Goal: Task Accomplishment & Management: Use online tool/utility

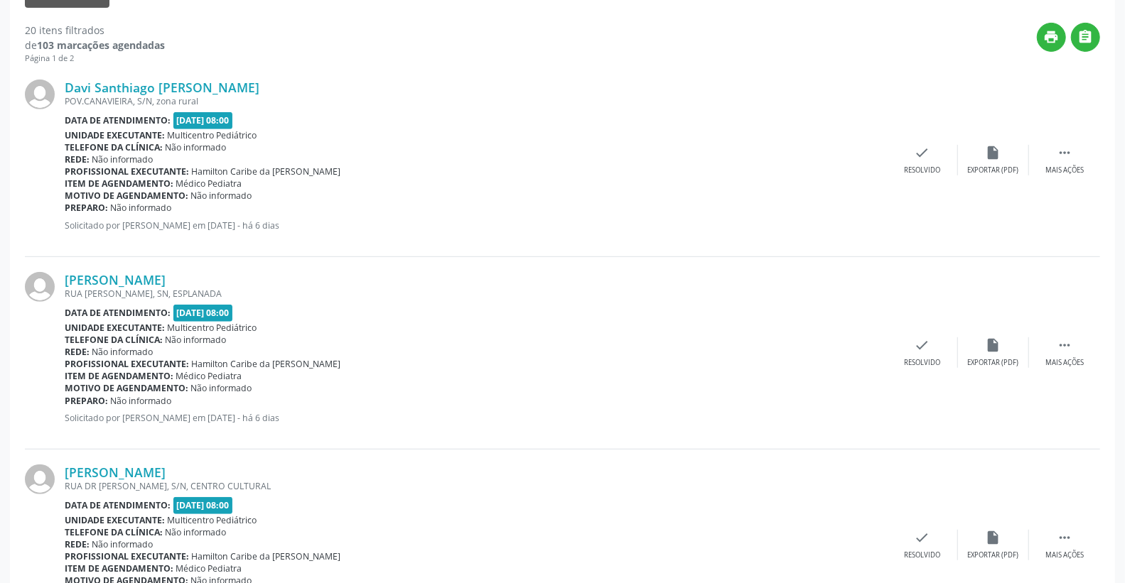
scroll to position [200, 0]
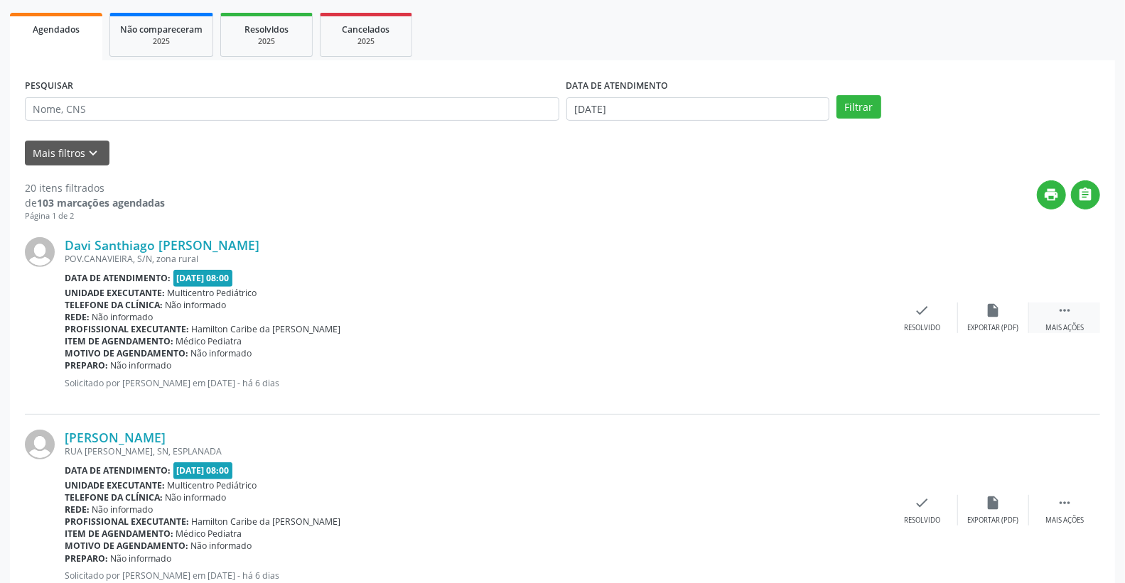
click at [1057, 311] on icon "" at bounding box center [1065, 311] width 16 height 16
click at [989, 307] on icon "alarm_off" at bounding box center [994, 311] width 16 height 16
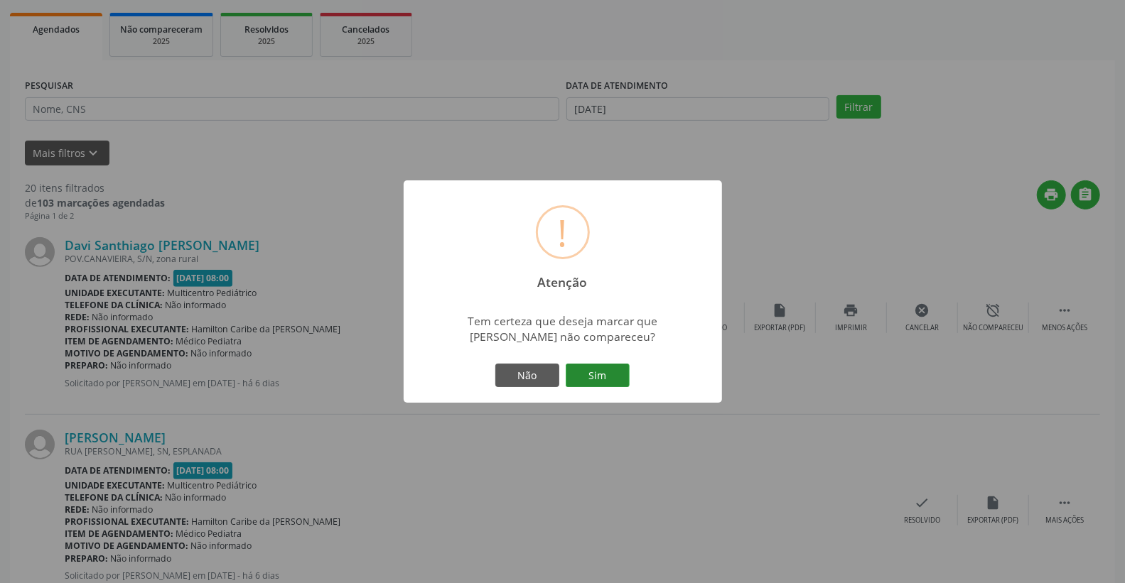
click at [586, 377] on button "Sim" at bounding box center [598, 376] width 64 height 24
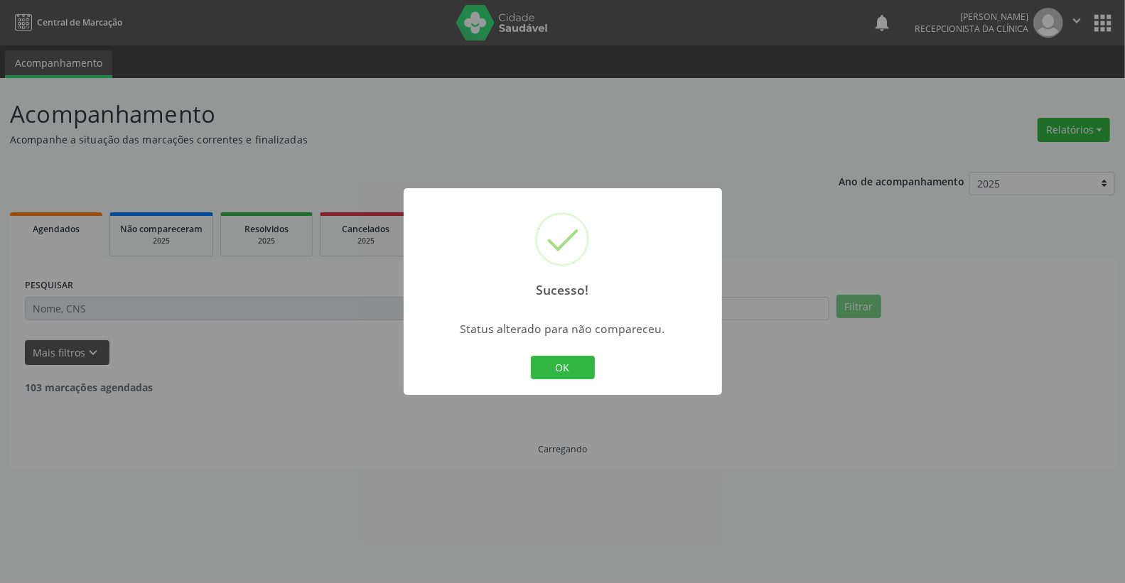
scroll to position [0, 0]
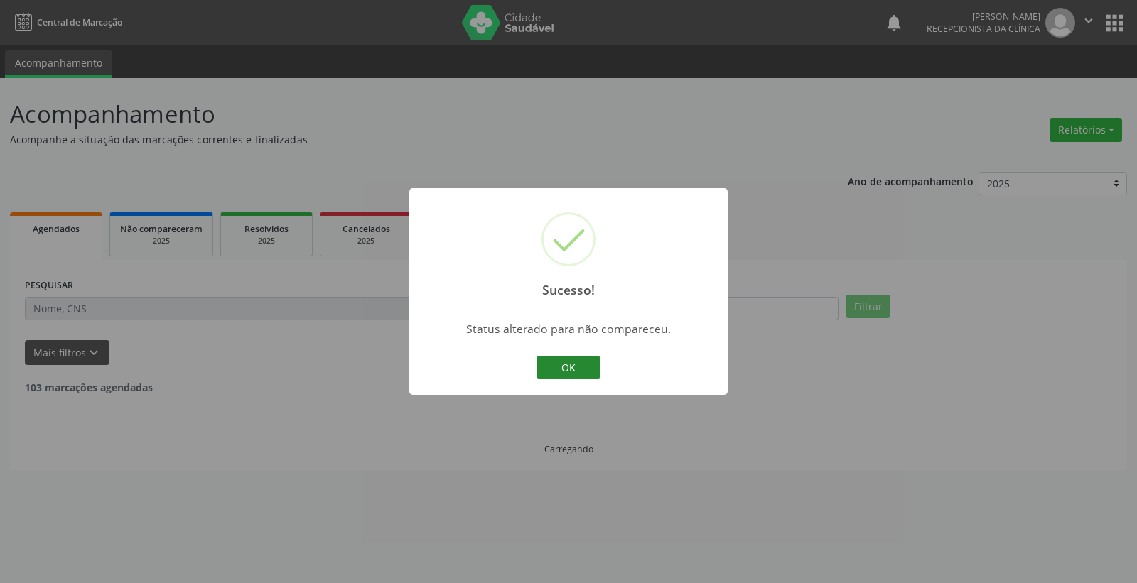
click at [583, 367] on button "OK" at bounding box center [569, 368] width 64 height 24
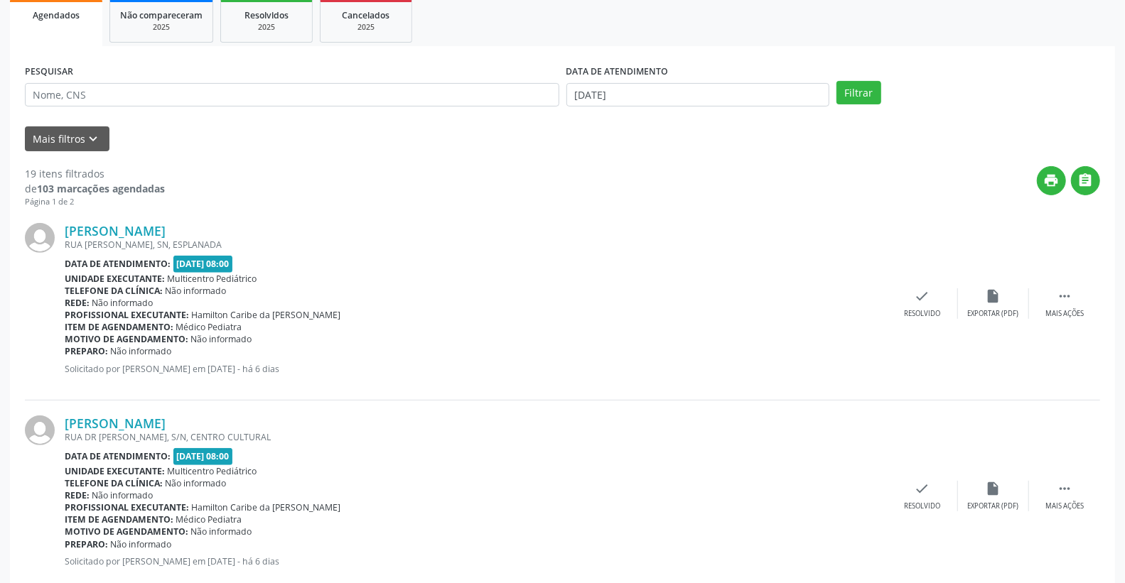
scroll to position [237, 0]
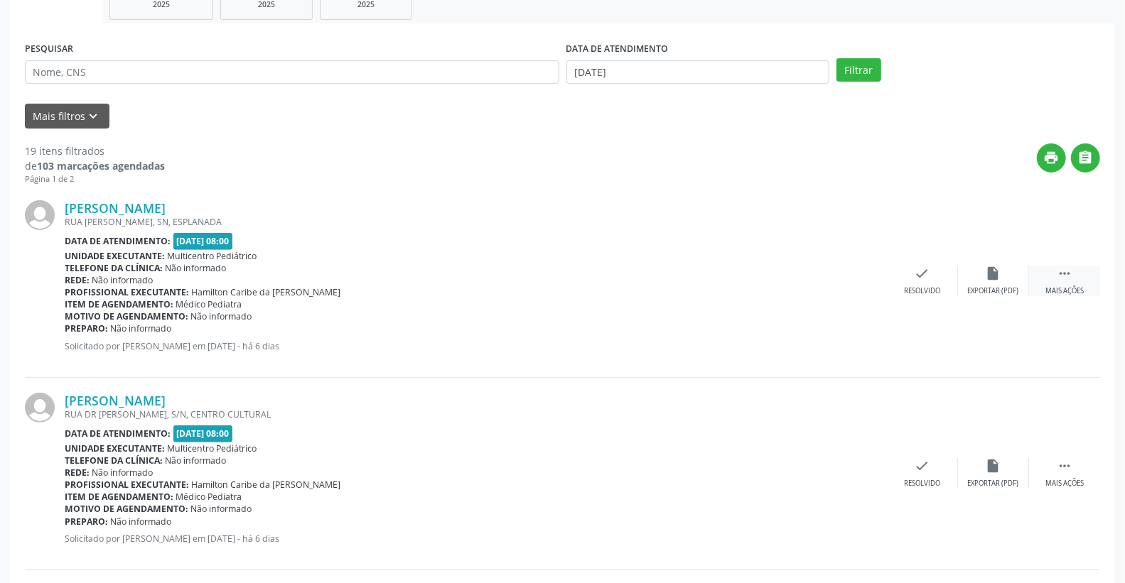
click at [1067, 273] on icon "" at bounding box center [1065, 274] width 16 height 16
click at [1015, 271] on div "alarm_off Não compareceu" at bounding box center [993, 281] width 71 height 31
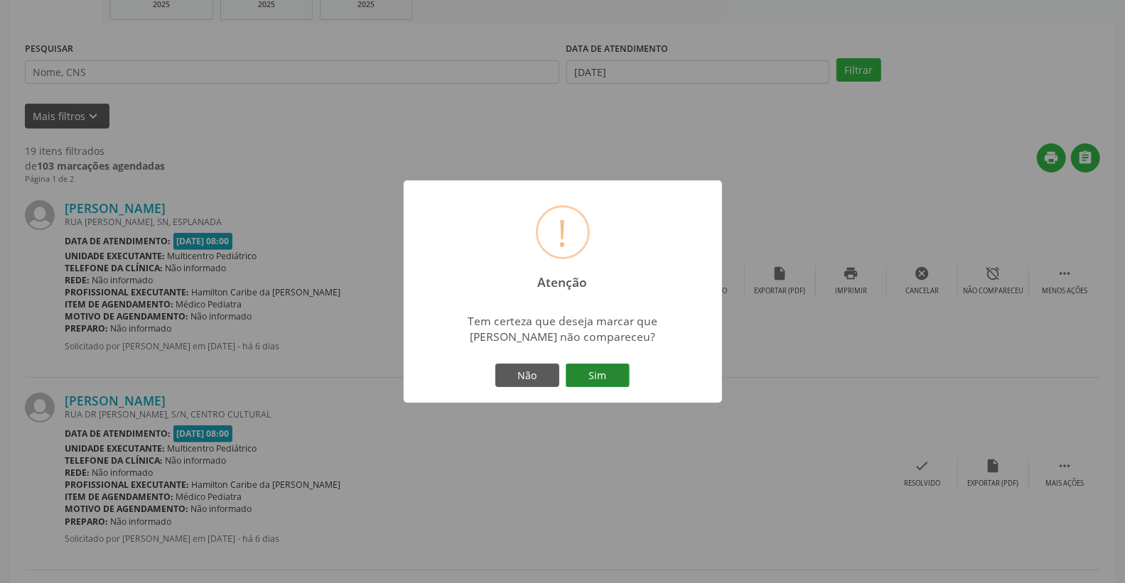
click at [601, 368] on button "Sim" at bounding box center [598, 376] width 64 height 24
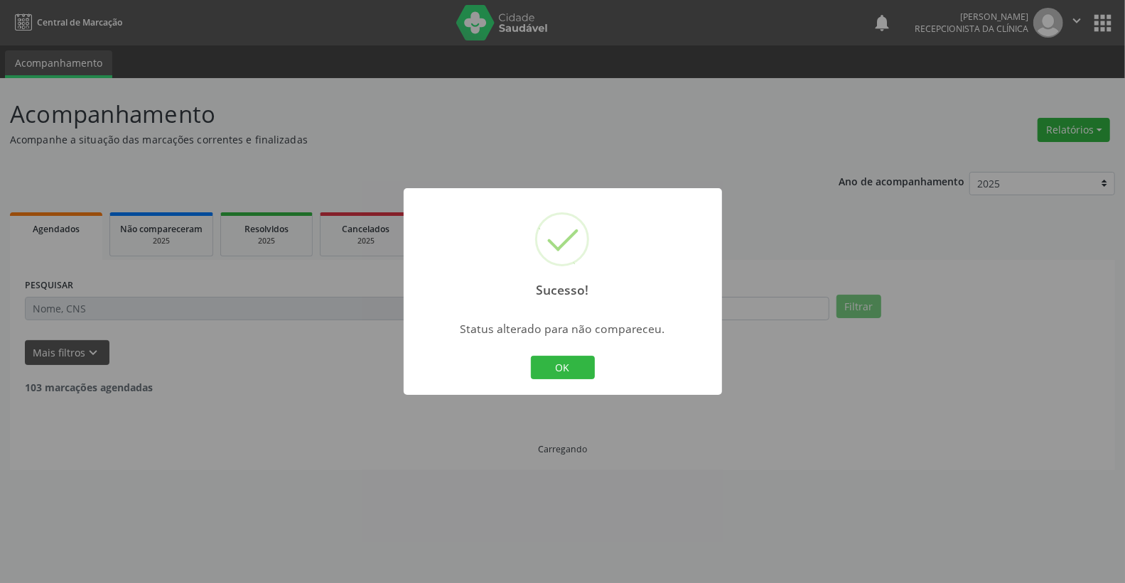
scroll to position [0, 0]
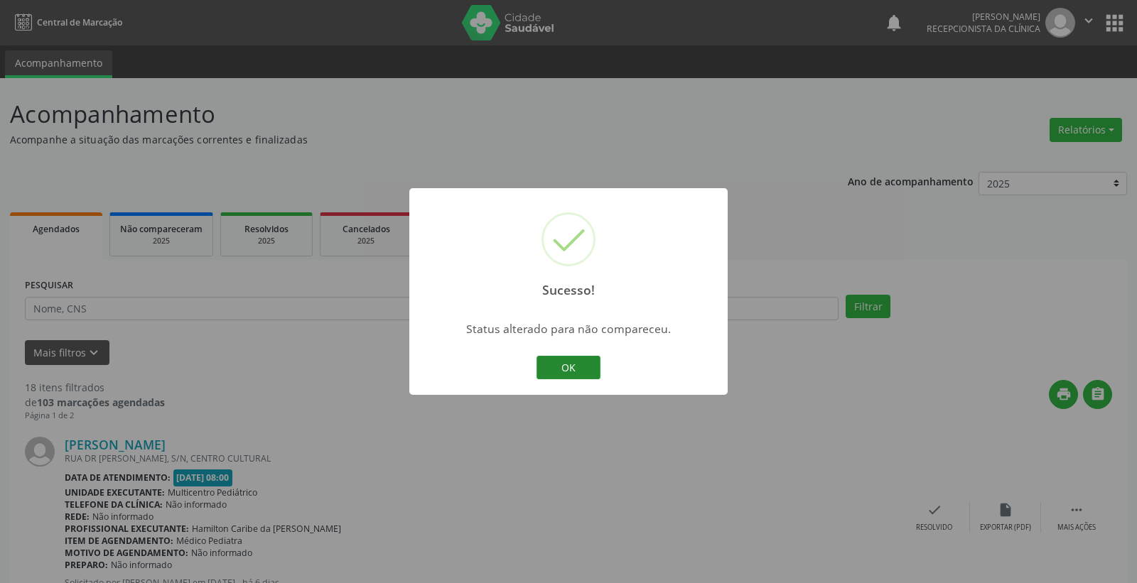
click at [564, 357] on button "OK" at bounding box center [569, 368] width 64 height 24
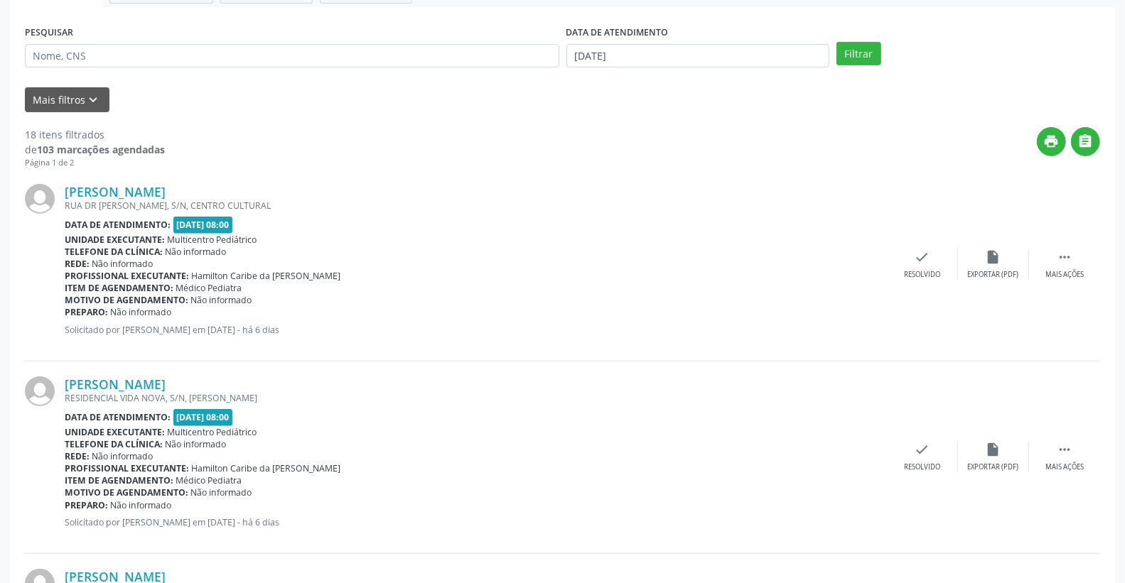
scroll to position [316, 0]
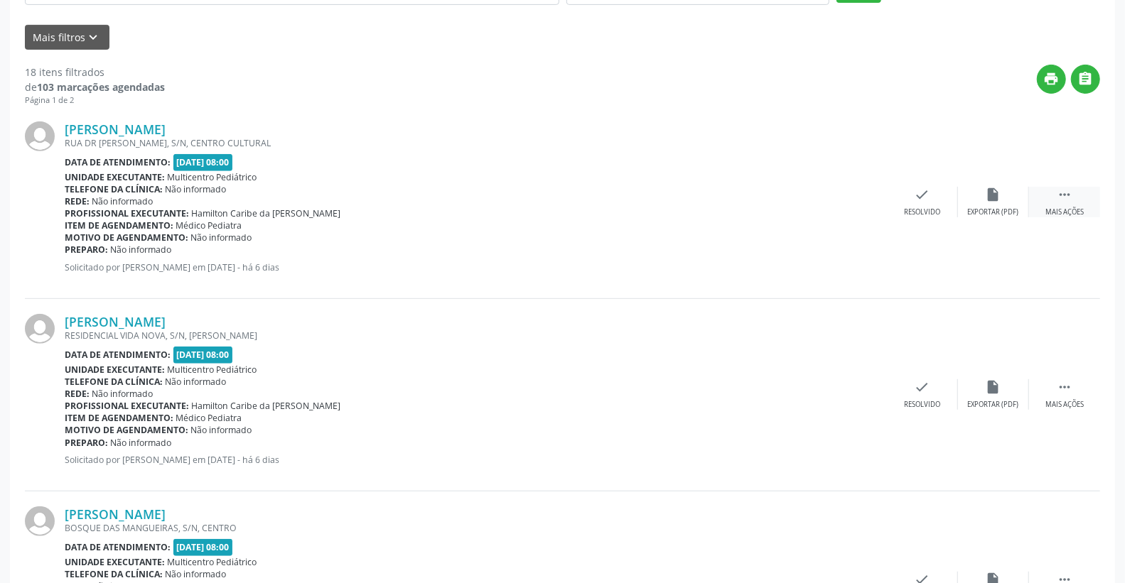
drag, startPoint x: 1084, startPoint y: 215, endPoint x: 1070, endPoint y: 197, distance: 23.3
click at [1075, 204] on div " Mais ações" at bounding box center [1064, 202] width 71 height 31
click at [981, 200] on div "alarm_off Não compareceu" at bounding box center [993, 202] width 71 height 31
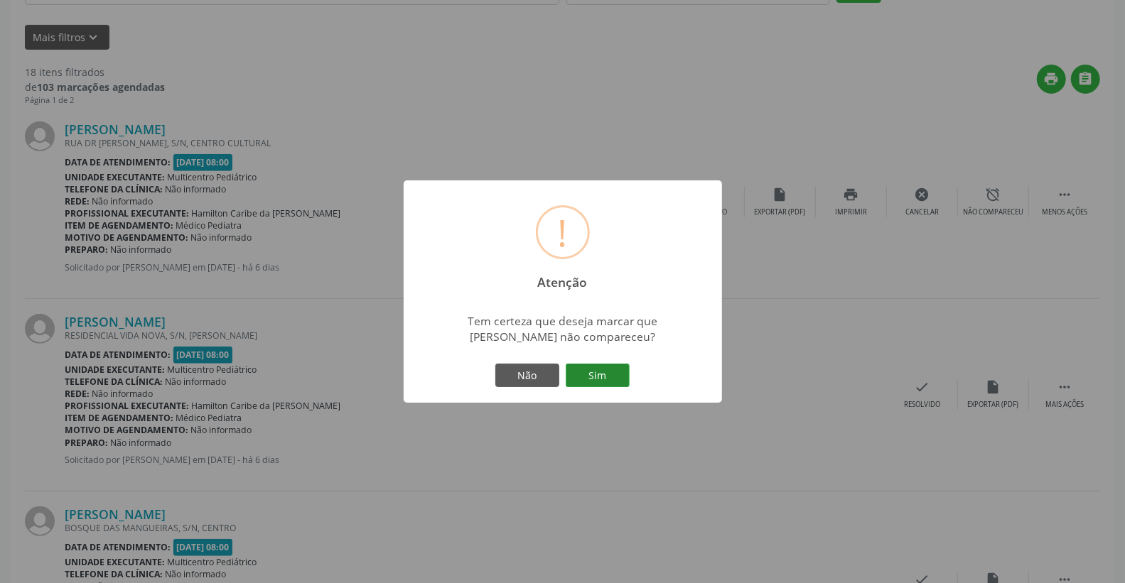
click at [605, 368] on button "Sim" at bounding box center [598, 376] width 64 height 24
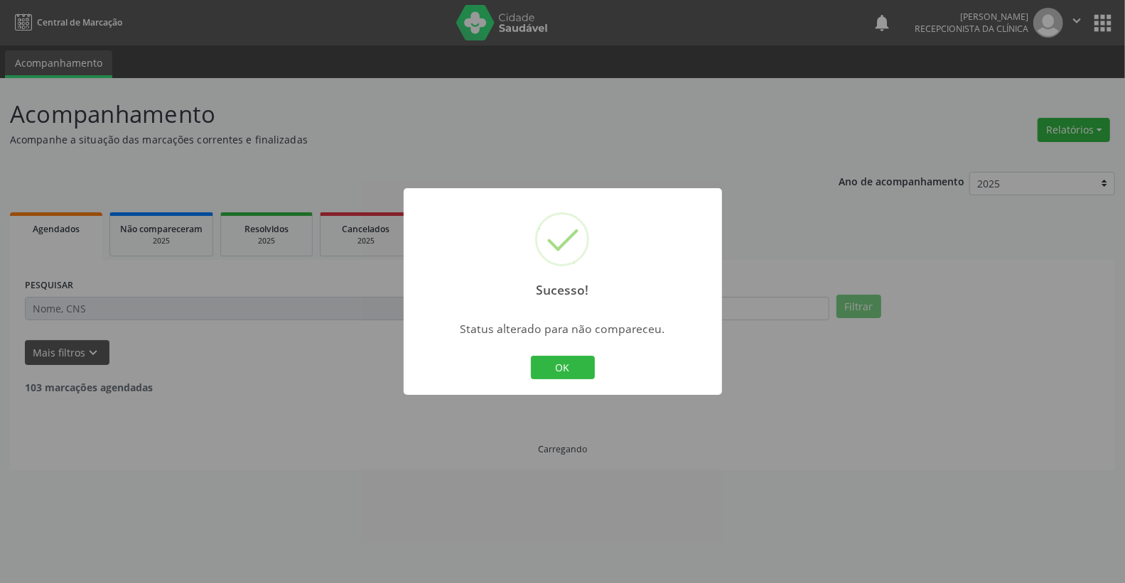
scroll to position [0, 0]
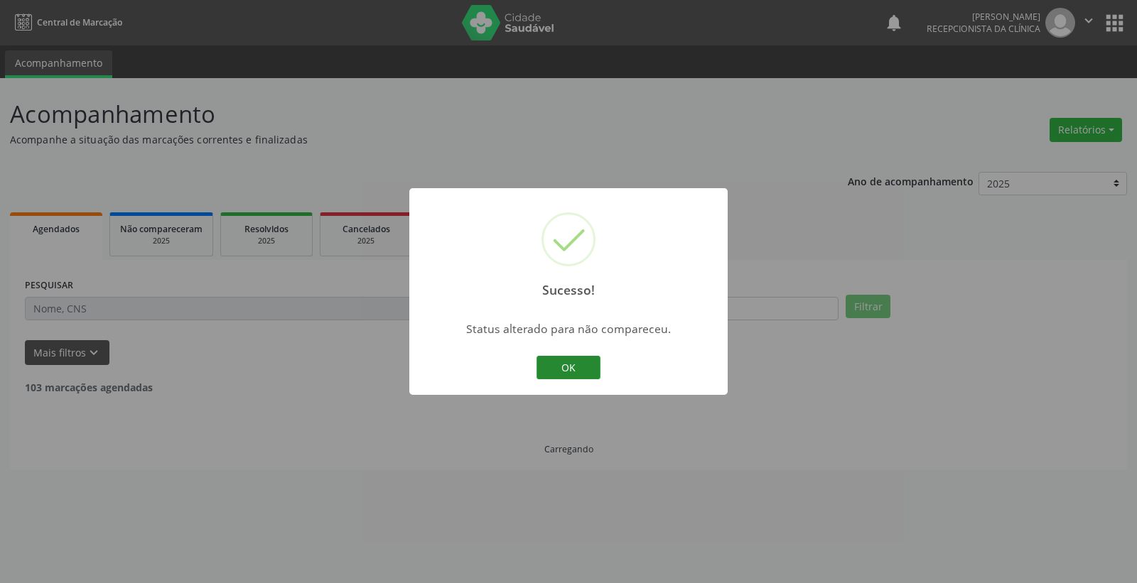
click at [564, 368] on button "OK" at bounding box center [569, 368] width 64 height 24
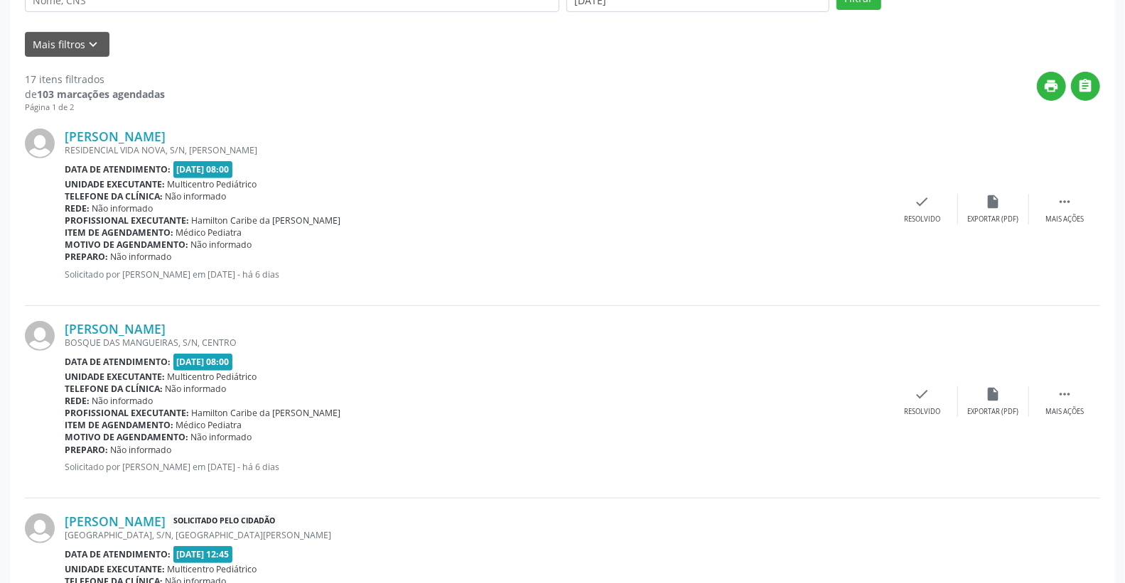
scroll to position [316, 0]
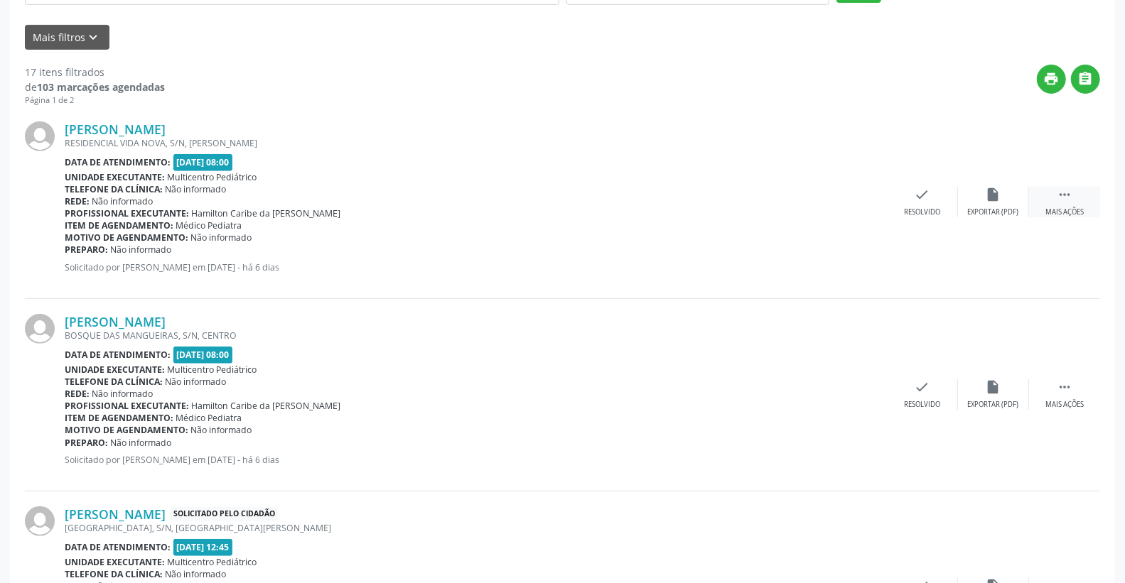
click at [1057, 188] on icon "" at bounding box center [1065, 195] width 16 height 16
click at [984, 198] on div "alarm_off Não compareceu" at bounding box center [993, 202] width 71 height 31
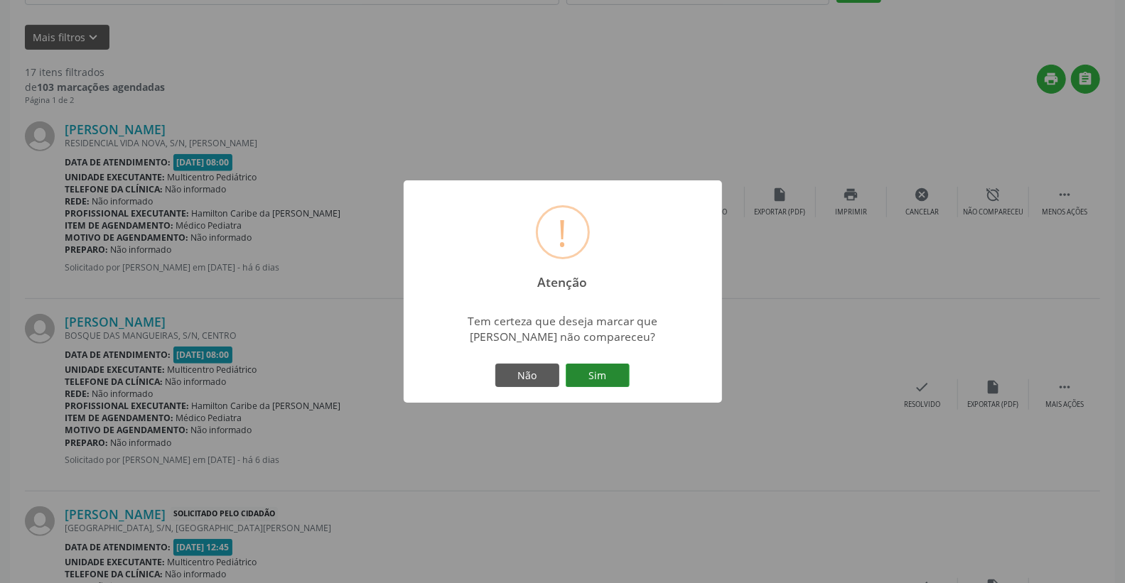
click at [619, 364] on button "Sim" at bounding box center [598, 376] width 64 height 24
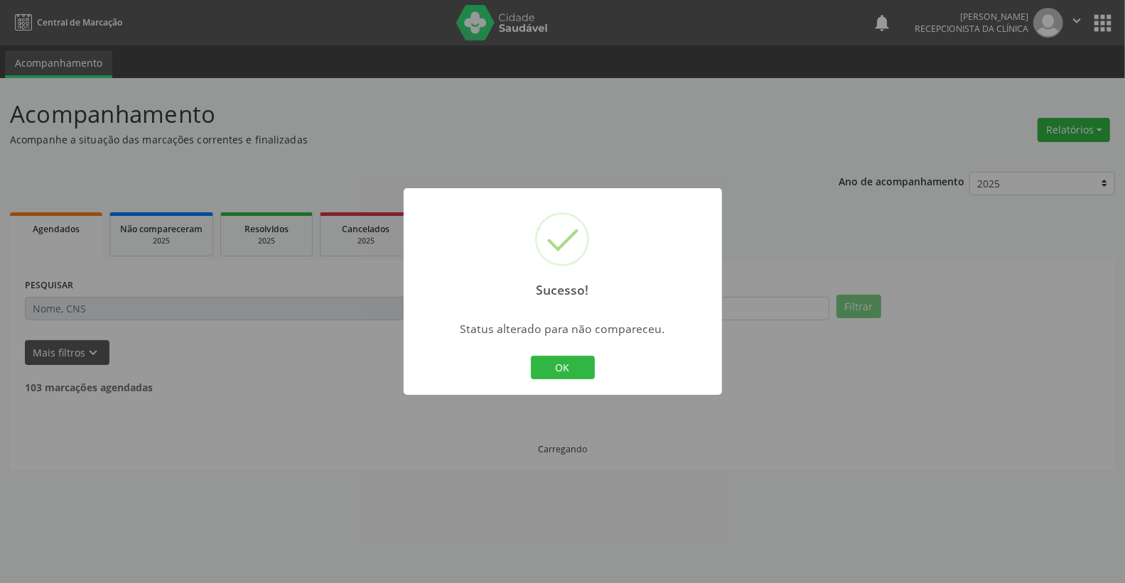
scroll to position [0, 0]
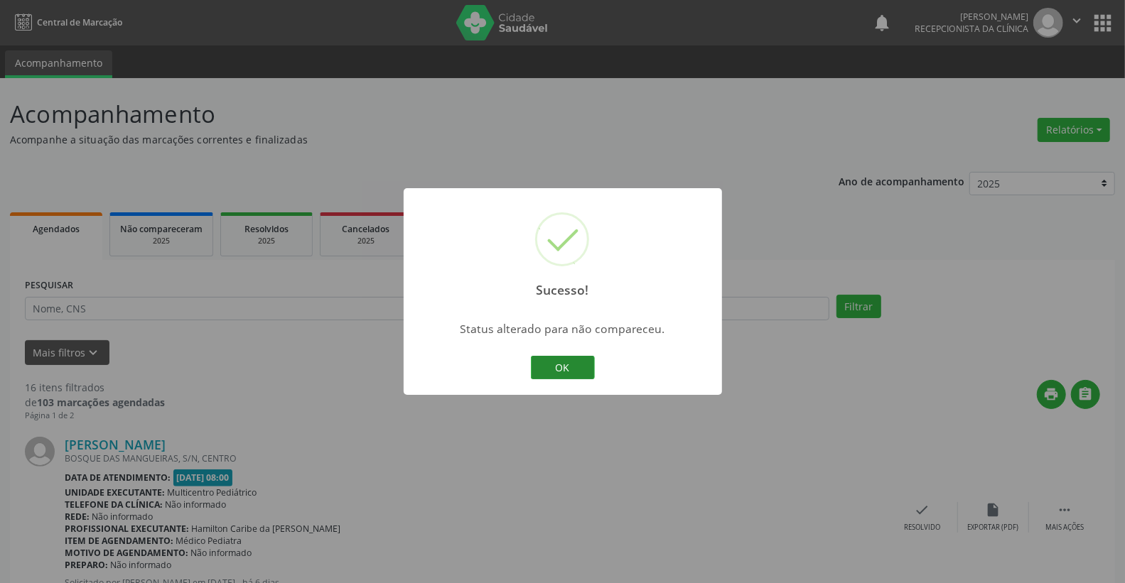
click at [571, 361] on button "OK" at bounding box center [563, 368] width 64 height 24
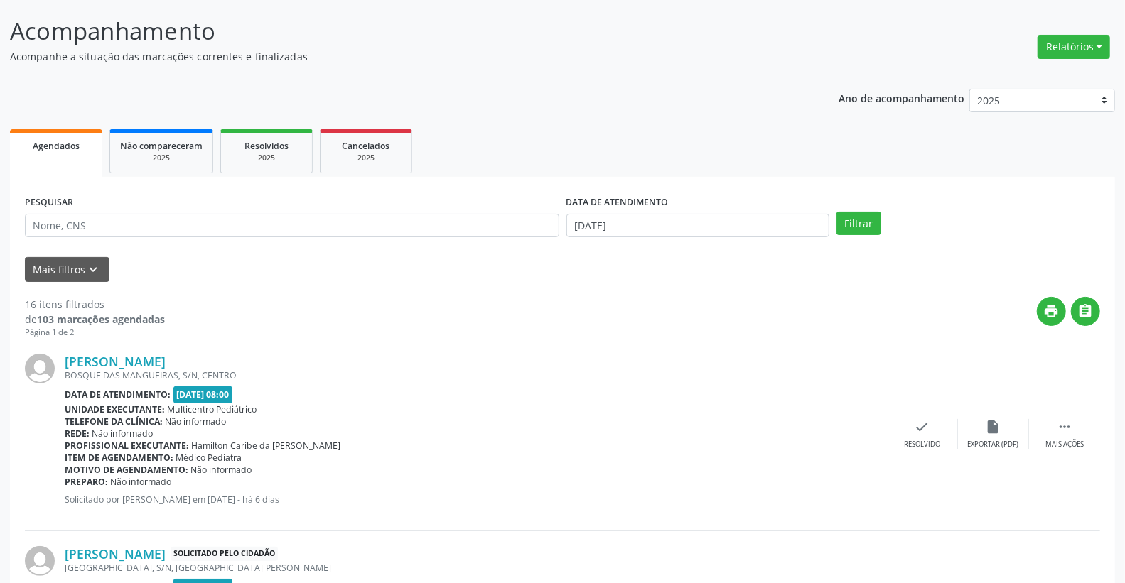
scroll to position [158, 0]
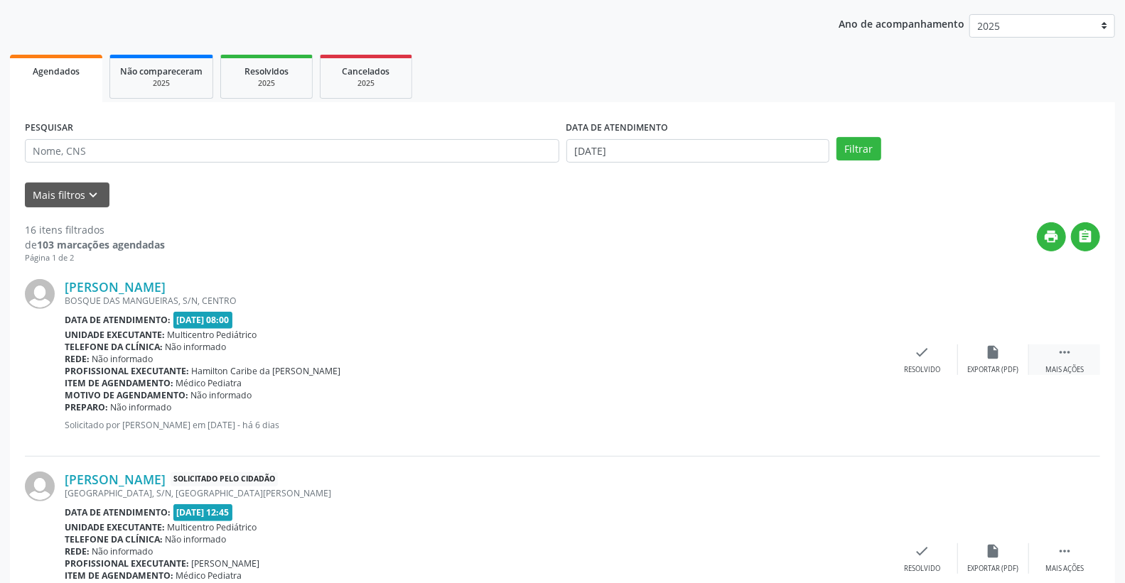
click at [1077, 351] on div " Mais ações" at bounding box center [1064, 360] width 71 height 31
click at [986, 351] on icon "alarm_off" at bounding box center [994, 353] width 16 height 16
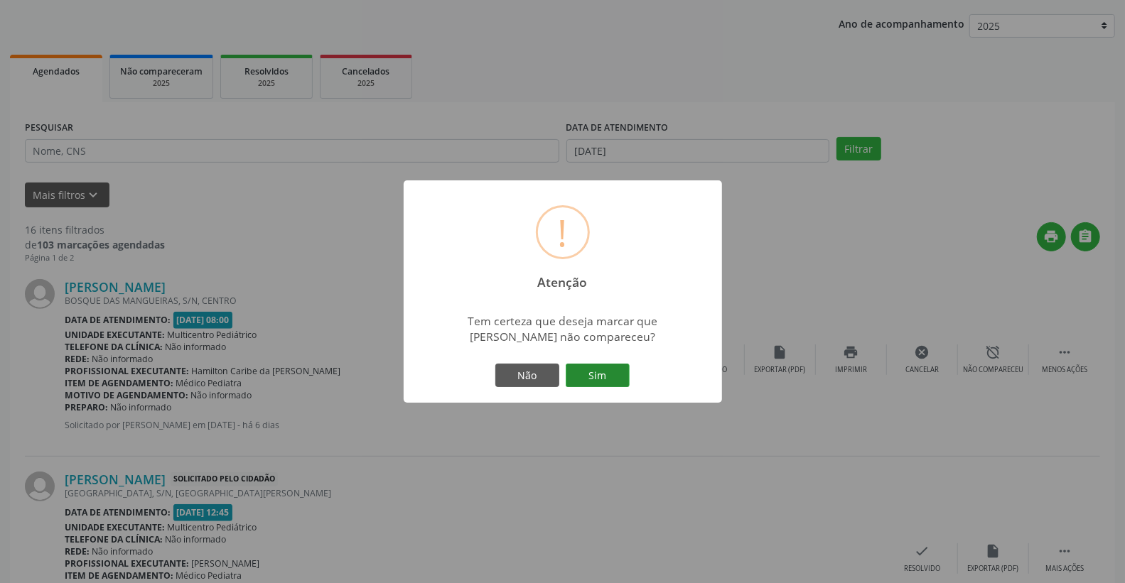
click at [598, 379] on button "Sim" at bounding box center [598, 376] width 64 height 24
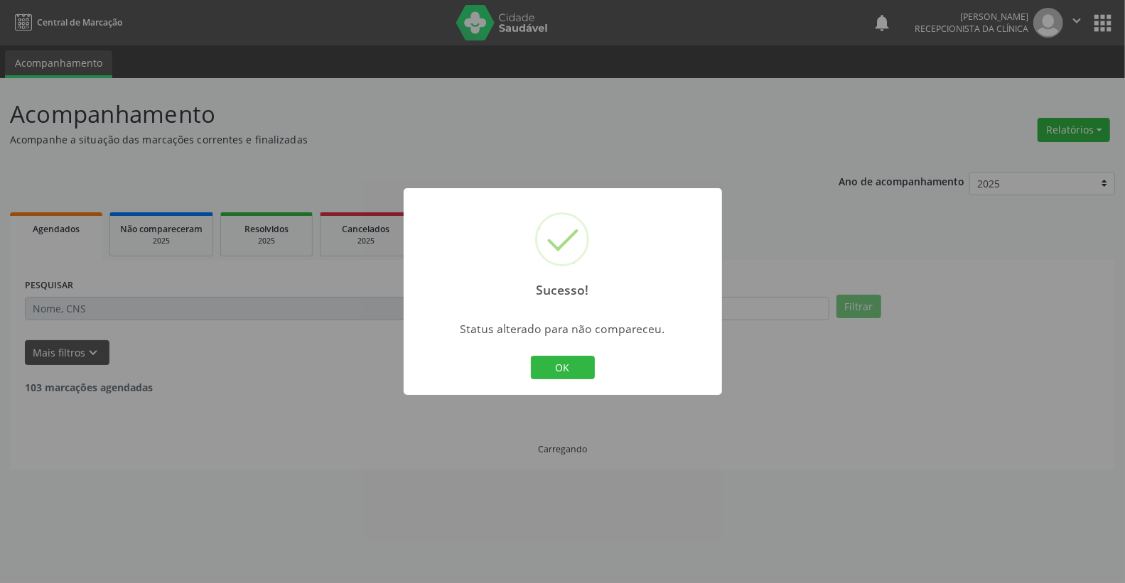
scroll to position [0, 0]
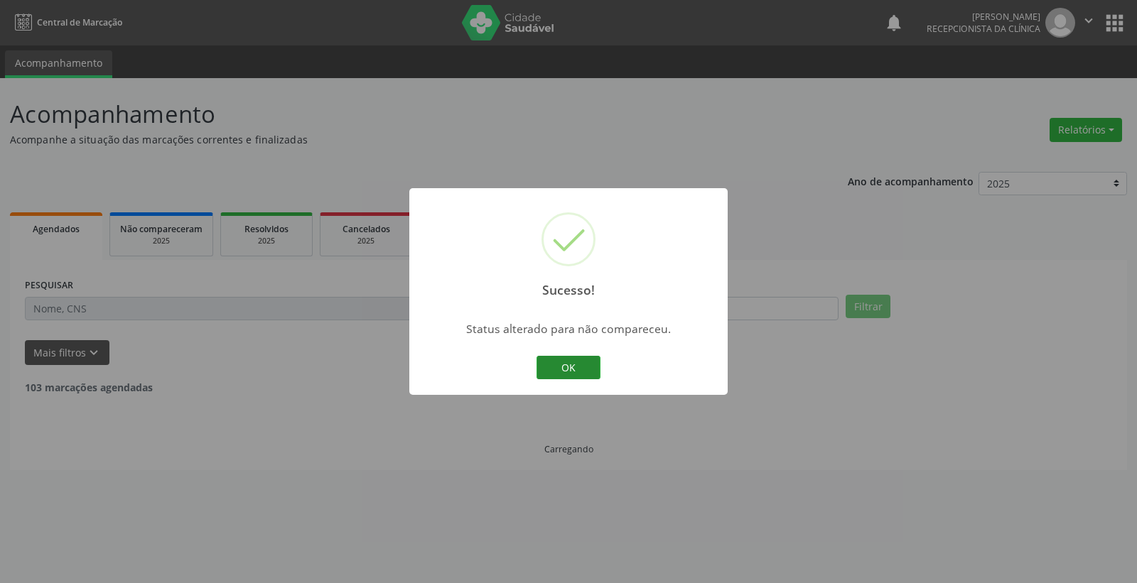
click at [567, 370] on button "OK" at bounding box center [569, 368] width 64 height 24
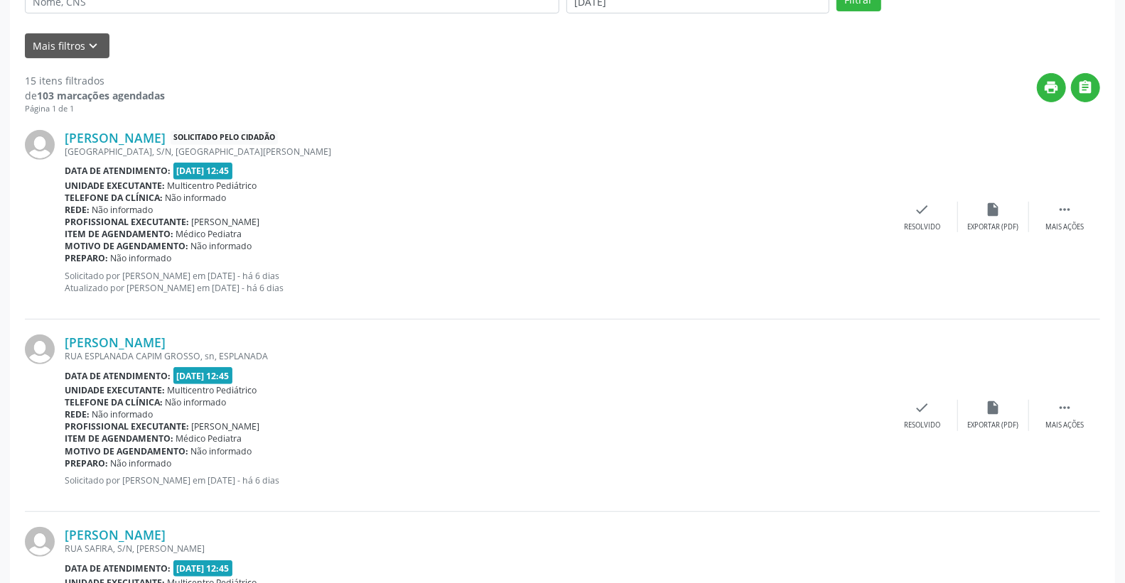
scroll to position [316, 0]
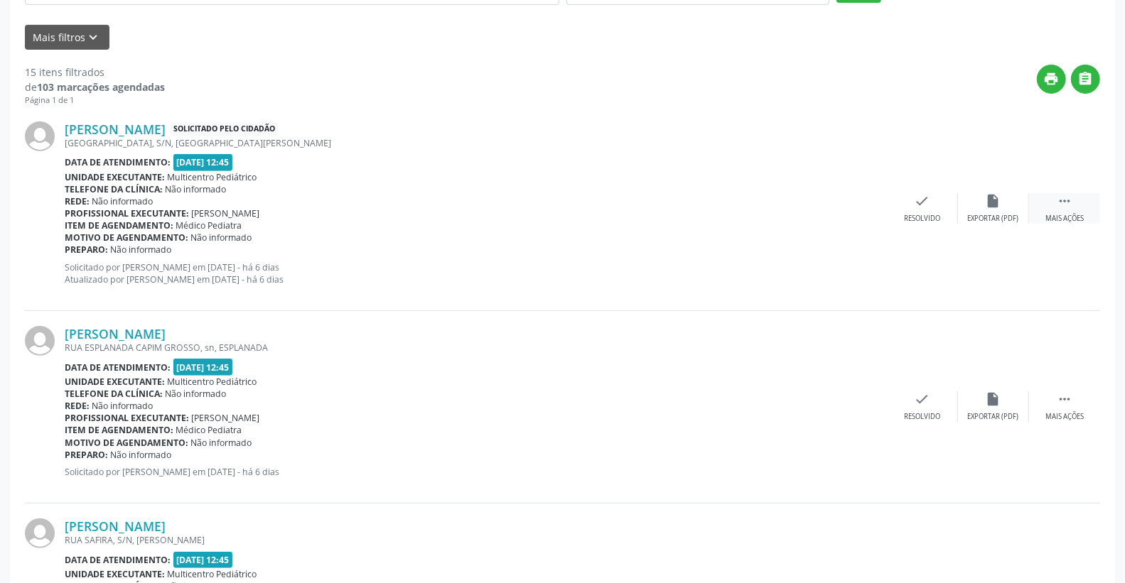
click at [1065, 207] on icon "" at bounding box center [1065, 201] width 16 height 16
click at [867, 198] on div "print Imprimir" at bounding box center [851, 208] width 71 height 31
click at [691, 326] on div "[PERSON_NAME]" at bounding box center [476, 334] width 822 height 16
click at [451, 192] on div "Telefone da clínica: Não informado" at bounding box center [369, 189] width 609 height 12
click at [735, 406] on div "Rede: Não informado" at bounding box center [476, 406] width 822 height 12
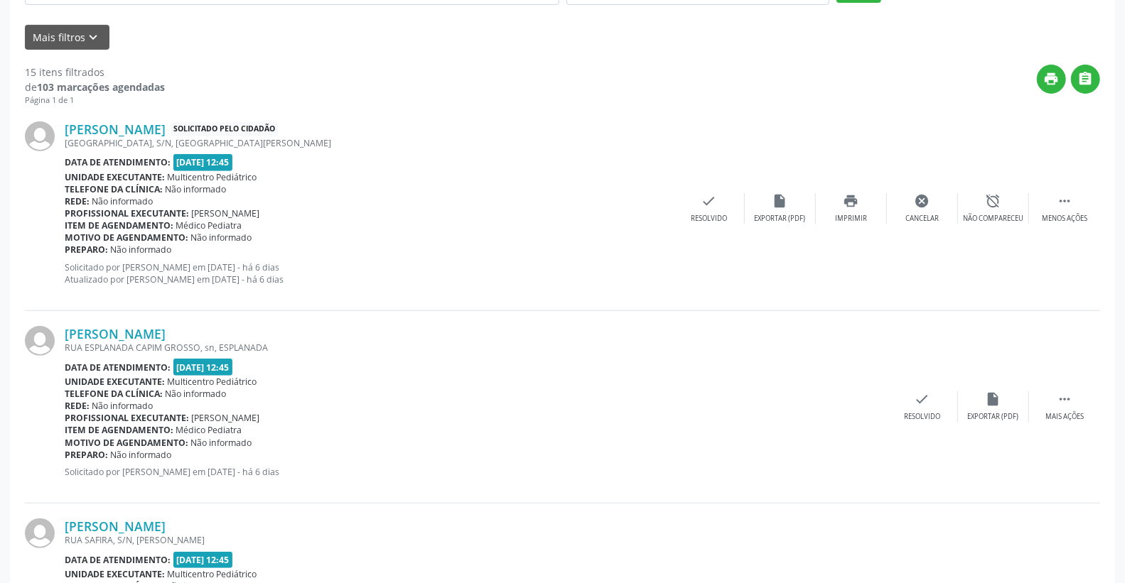
click at [623, 97] on div "print " at bounding box center [632, 86] width 935 height 42
click at [723, 135] on div "[PERSON_NAME] Solicitado pelo cidadão [GEOGRAPHIC_DATA], S/N, bairro [GEOGRAPHI…" at bounding box center [562, 209] width 1075 height 205
click at [1078, 201] on div " Menos ações" at bounding box center [1064, 208] width 71 height 31
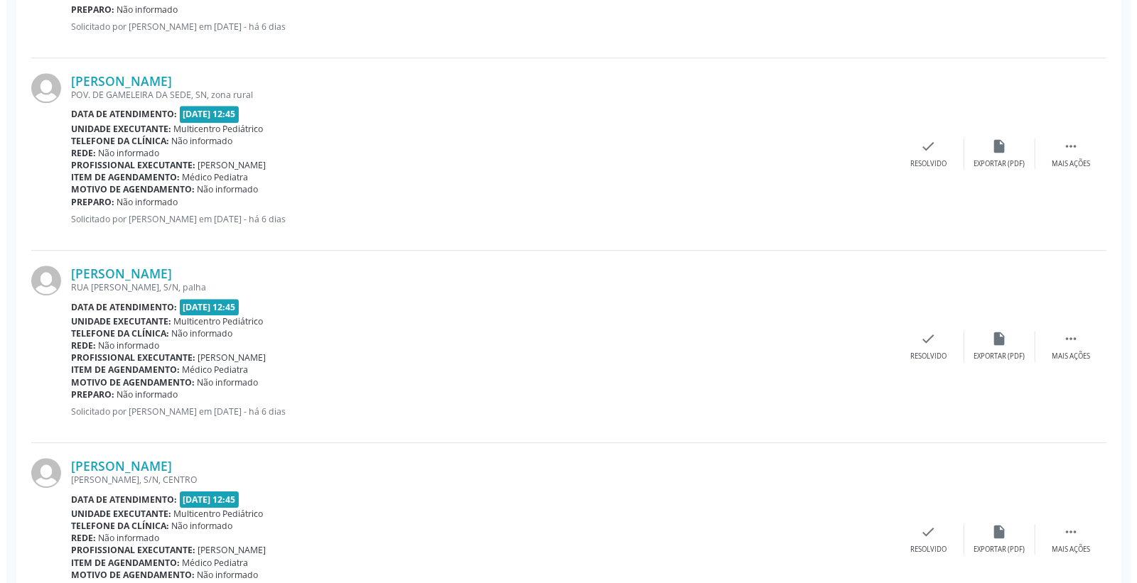
scroll to position [2605, 0]
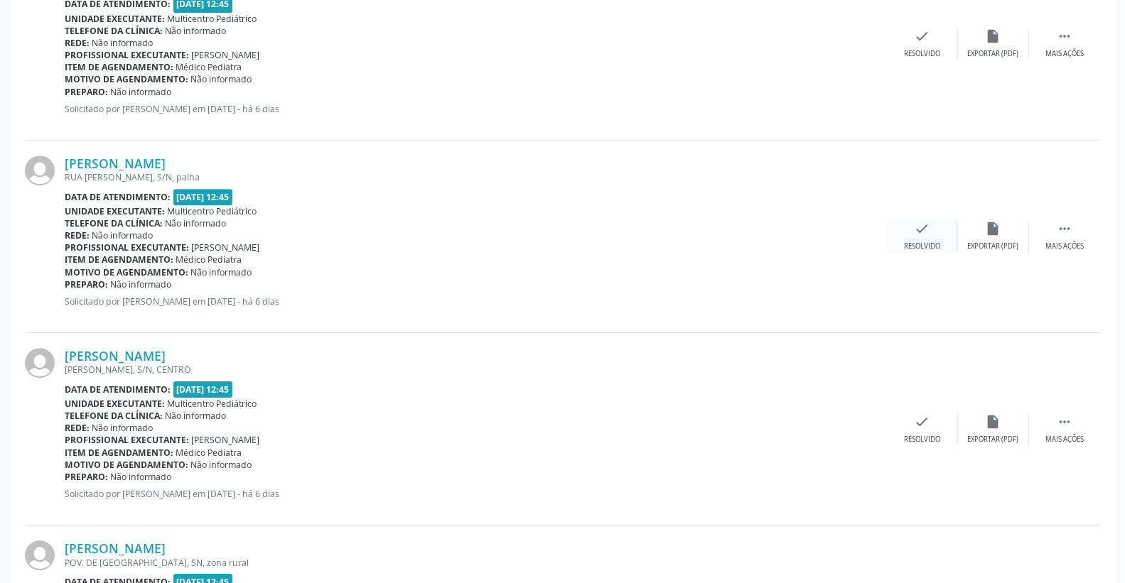
click at [915, 235] on icon "check" at bounding box center [923, 229] width 16 height 16
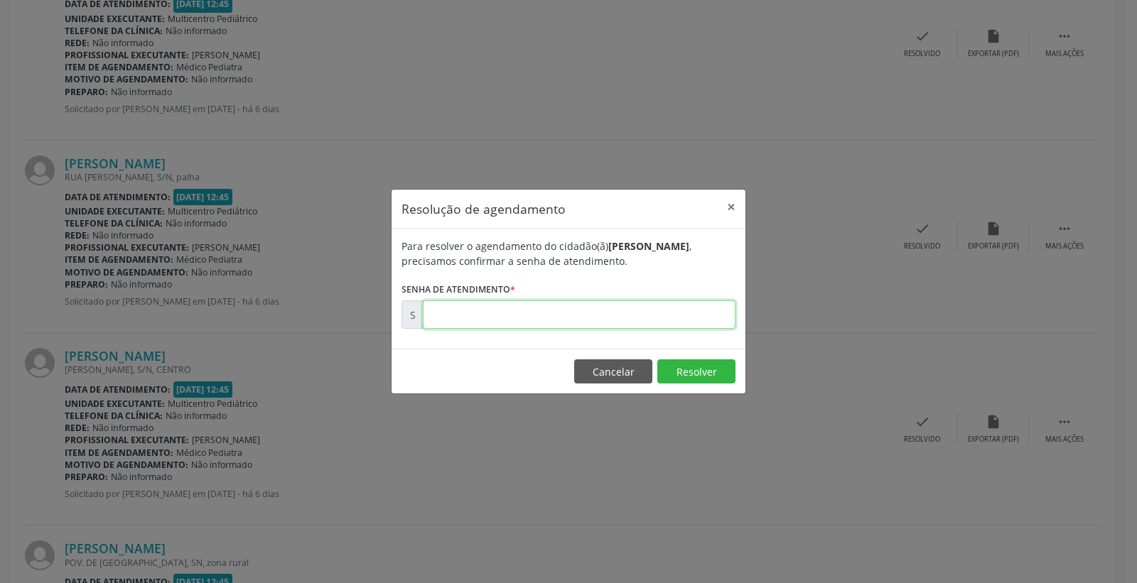
click at [642, 320] on input "text" at bounding box center [579, 315] width 313 height 28
type input "00176575"
click at [704, 366] on button "Resolver" at bounding box center [696, 372] width 78 height 24
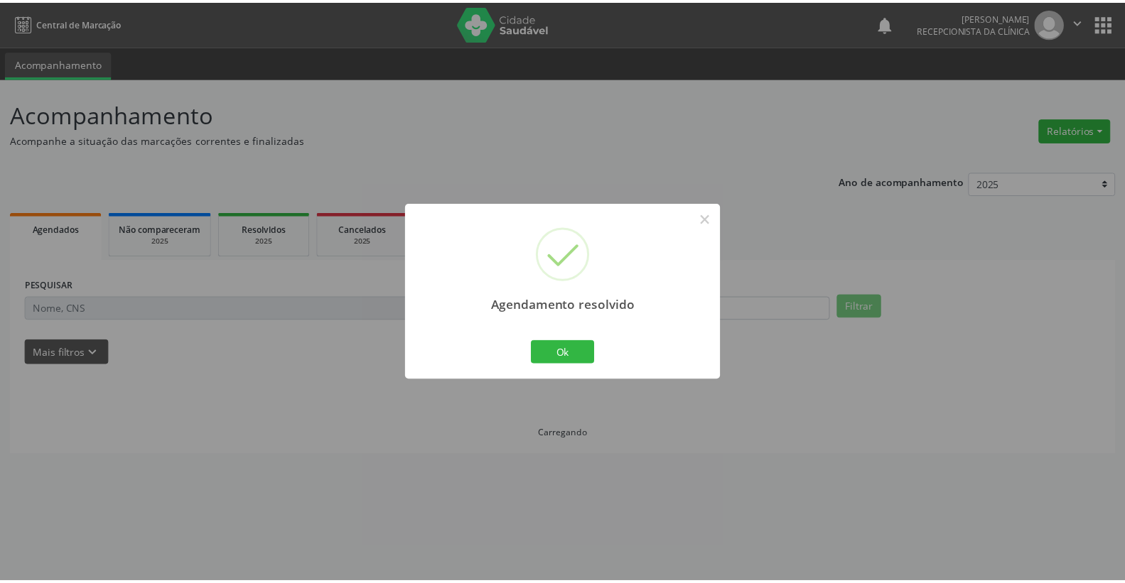
scroll to position [0, 0]
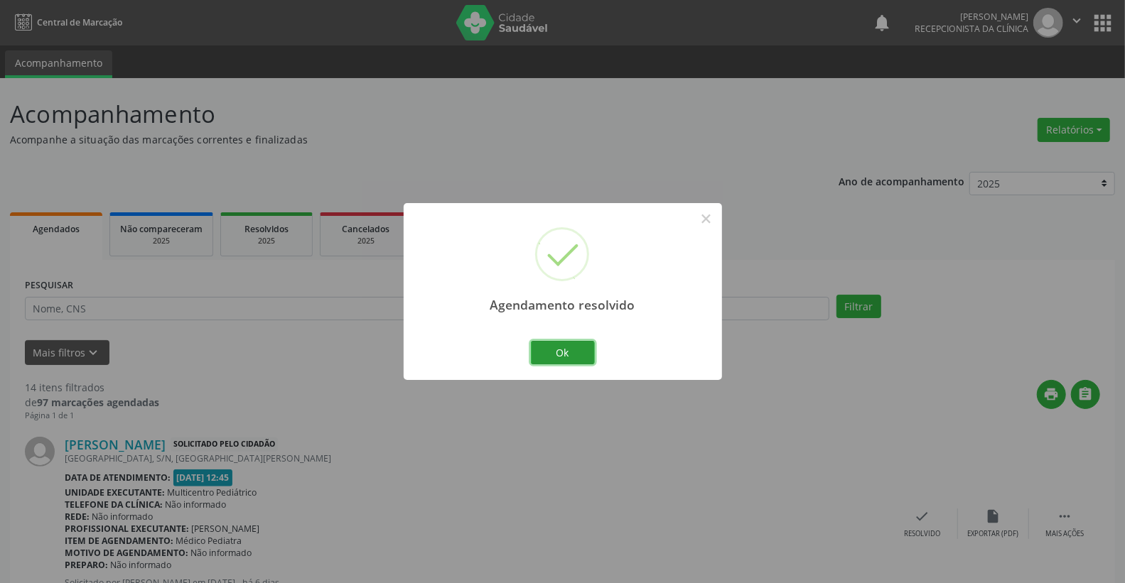
click at [564, 363] on button "Ok" at bounding box center [563, 353] width 64 height 24
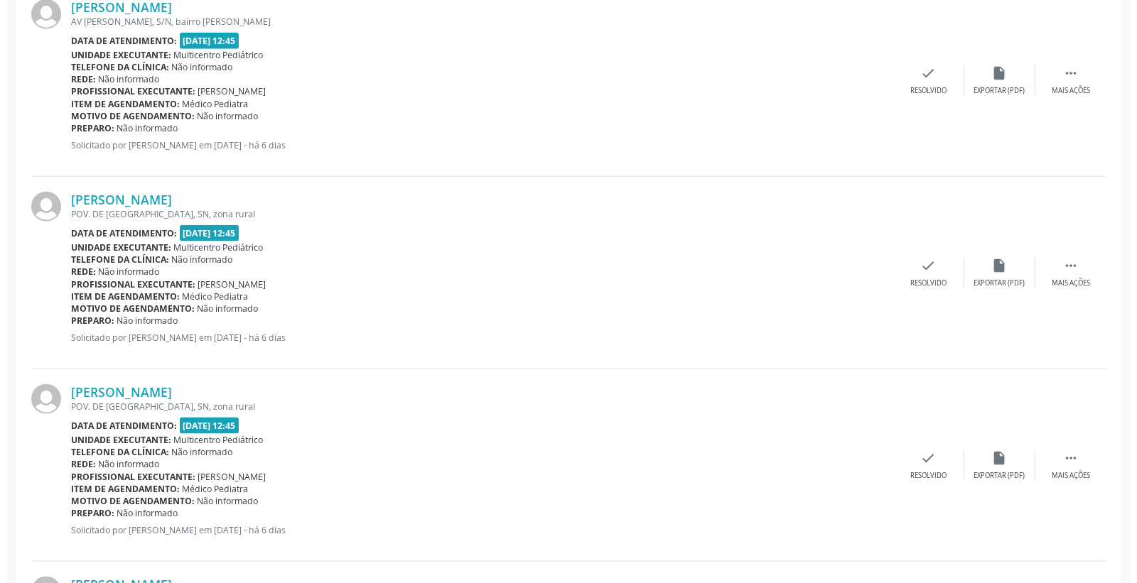
scroll to position [1105, 0]
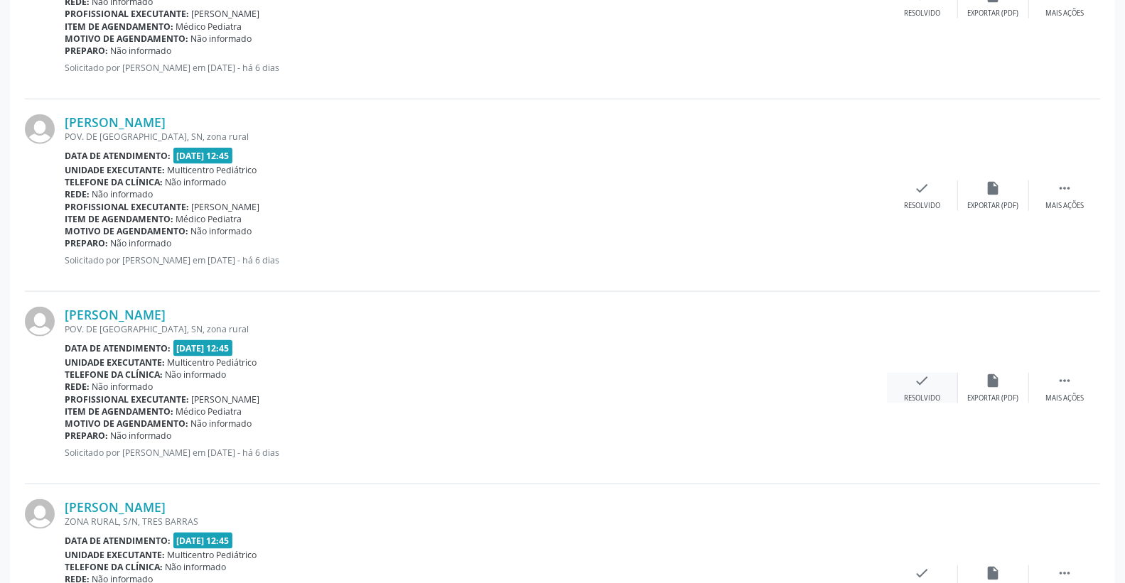
click at [918, 385] on icon "check" at bounding box center [923, 381] width 16 height 16
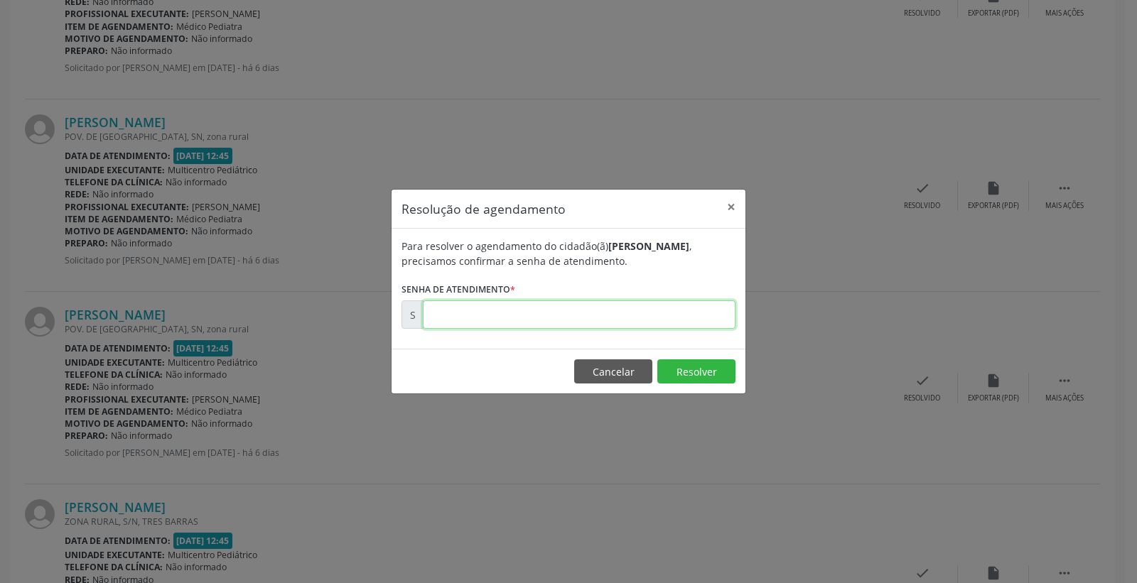
click at [591, 307] on input "text" at bounding box center [579, 315] width 313 height 28
type input "00176543"
click at [672, 360] on button "Resolver" at bounding box center [696, 372] width 78 height 24
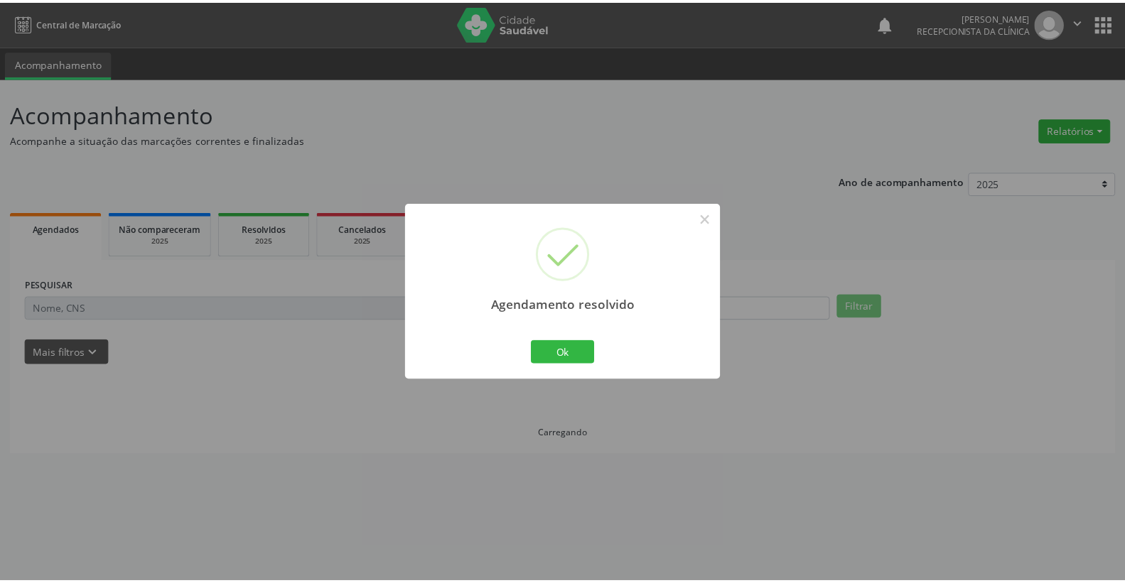
scroll to position [0, 0]
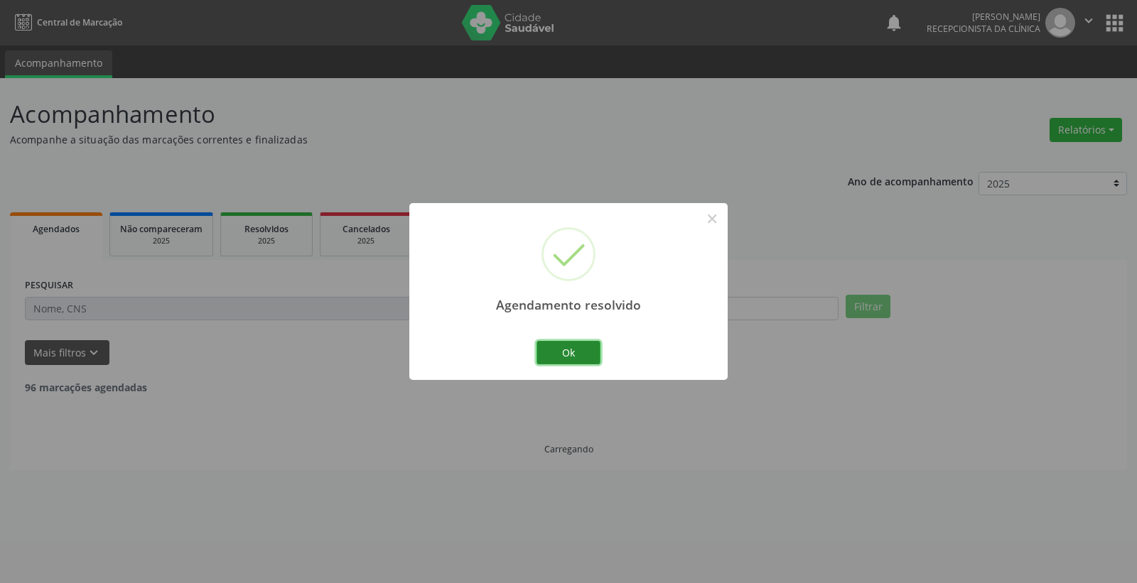
click at [559, 356] on button "Ok" at bounding box center [569, 353] width 64 height 24
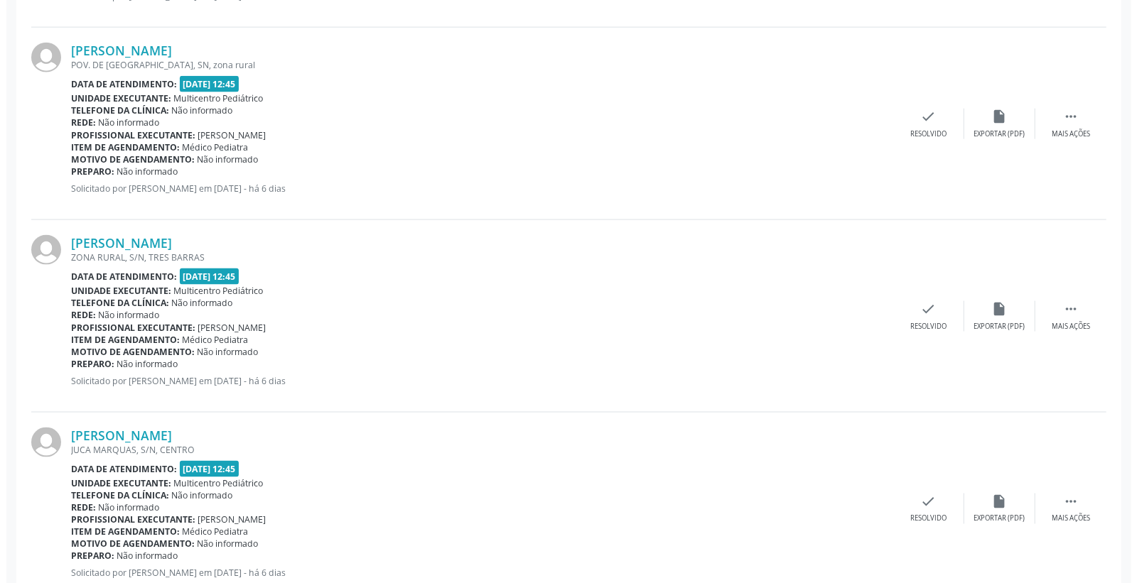
scroll to position [1184, 0]
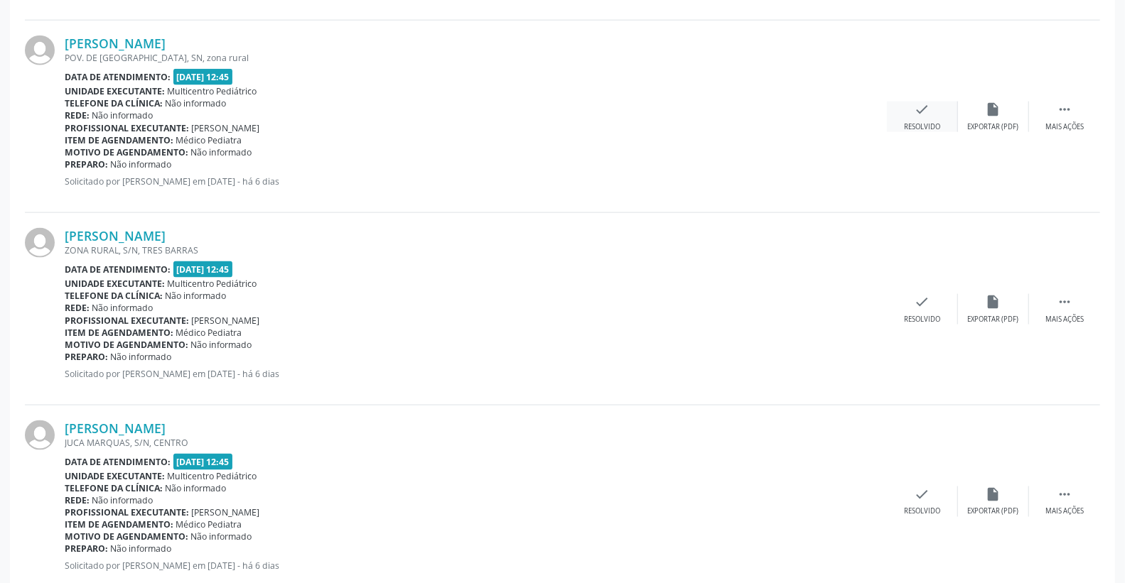
click at [915, 102] on icon "check" at bounding box center [923, 110] width 16 height 16
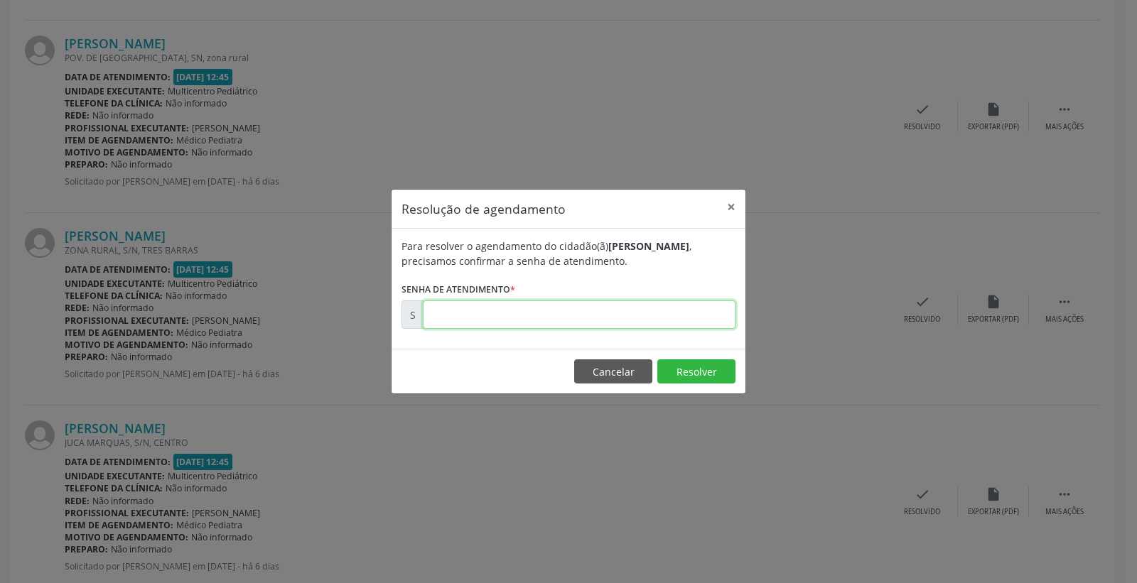
click at [699, 306] on input "text" at bounding box center [579, 315] width 313 height 28
type input "00176541"
click at [695, 379] on button "Resolver" at bounding box center [696, 372] width 78 height 24
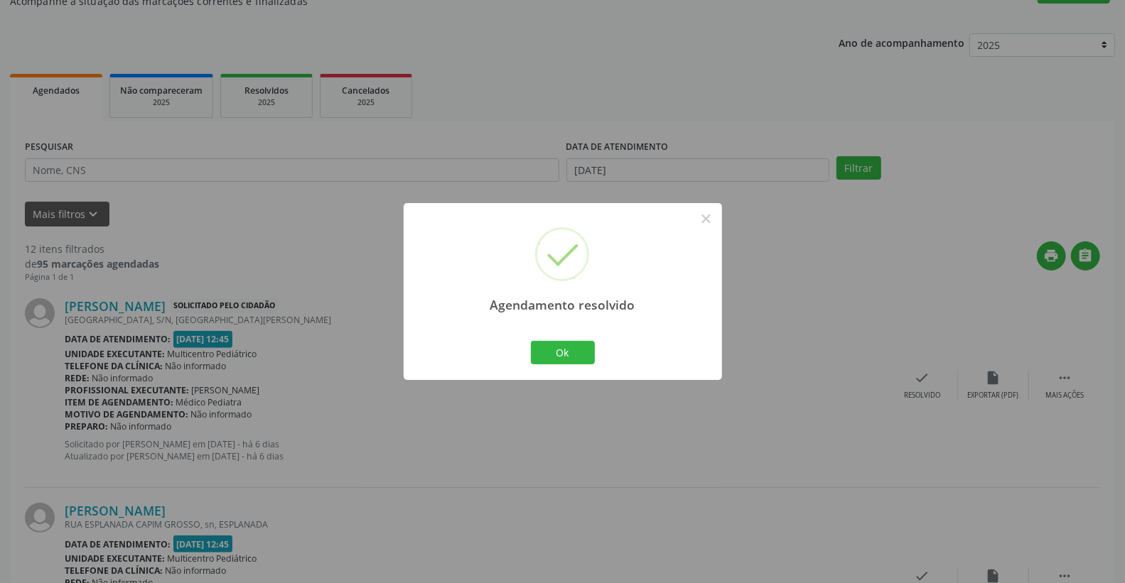
scroll to position [158, 0]
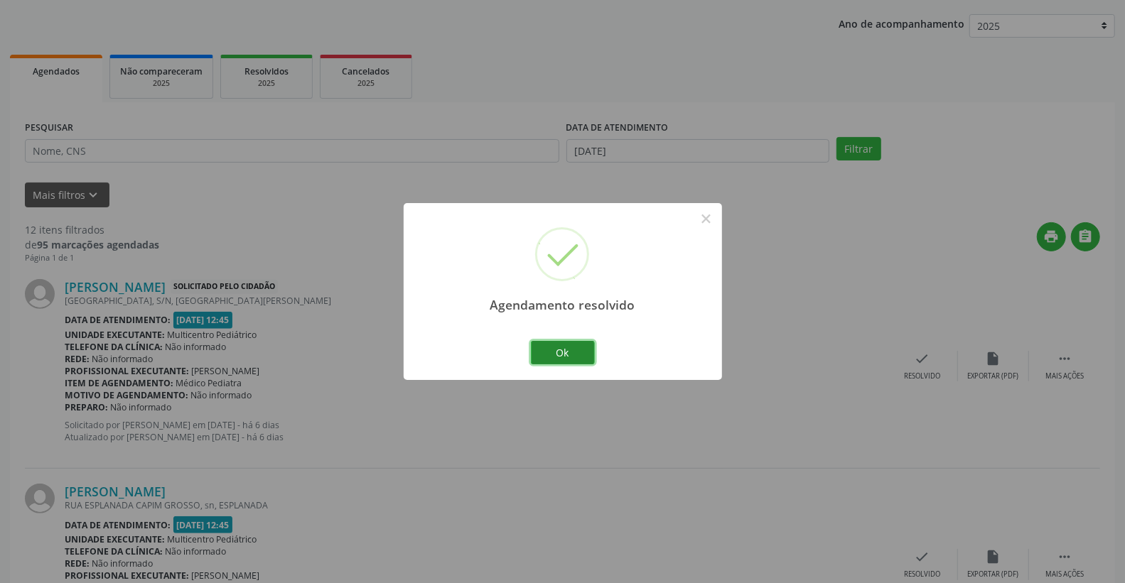
click at [574, 351] on button "Ok" at bounding box center [563, 353] width 64 height 24
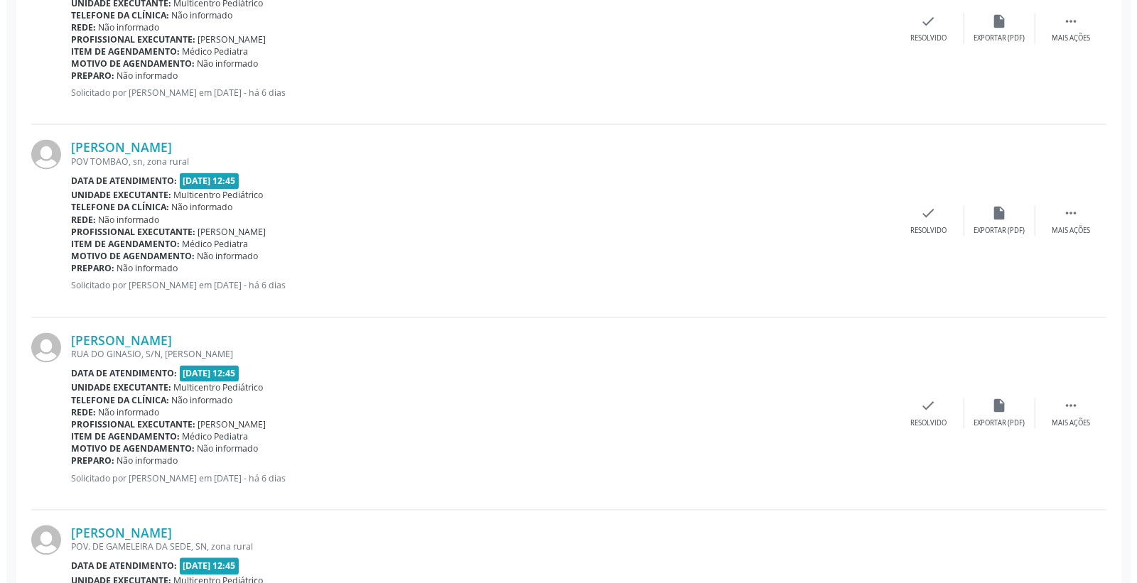
scroll to position [1658, 0]
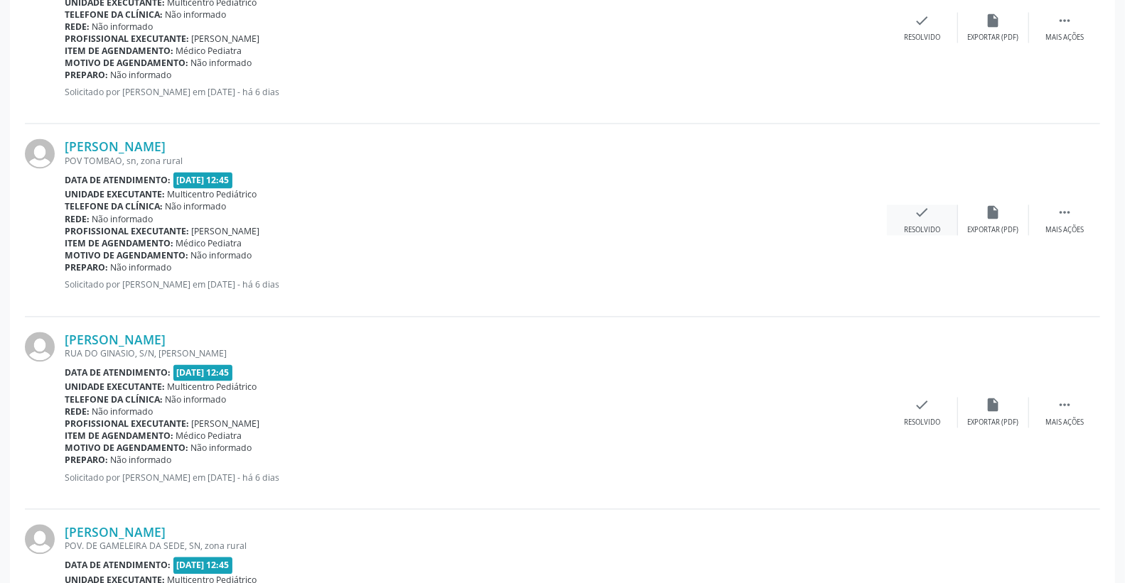
click at [920, 218] on icon "check" at bounding box center [923, 213] width 16 height 16
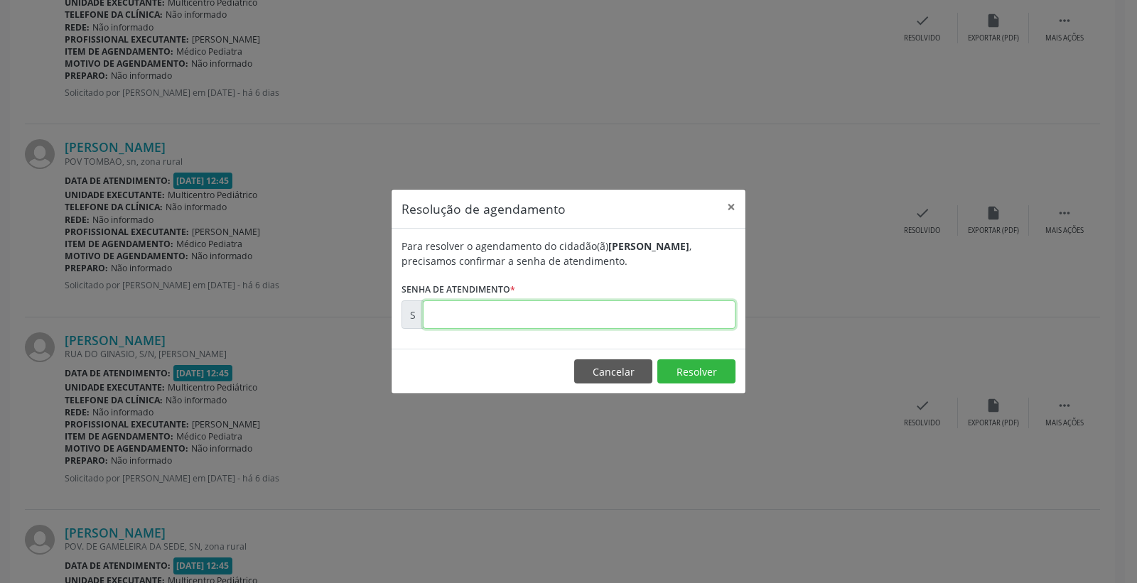
click at [608, 307] on input "text" at bounding box center [579, 315] width 313 height 28
type input "00176558"
click at [684, 370] on button "Resolver" at bounding box center [696, 372] width 78 height 24
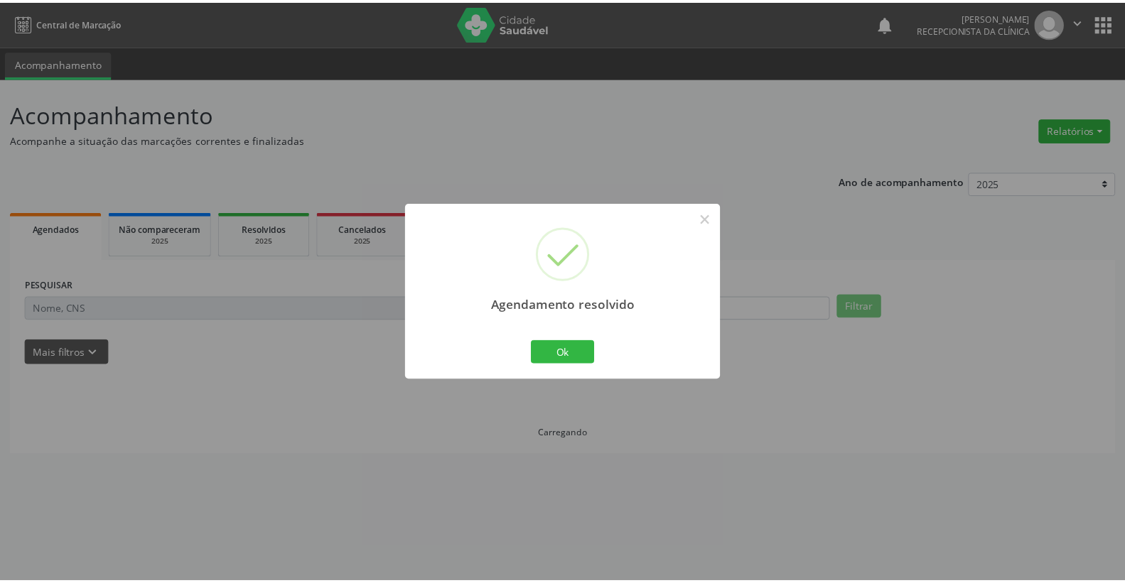
scroll to position [0, 0]
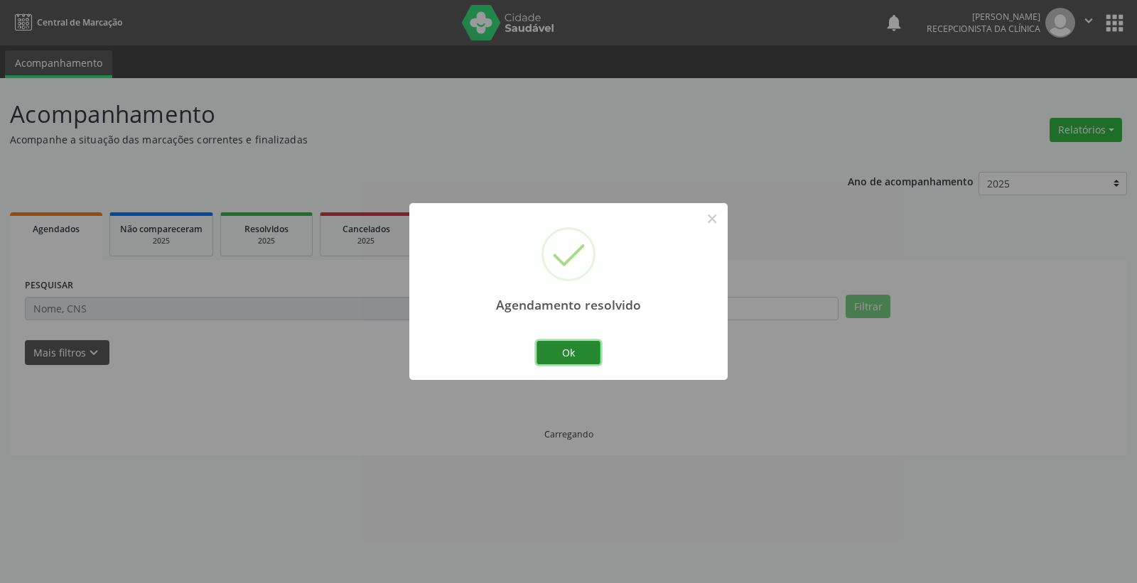
click at [586, 348] on button "Ok" at bounding box center [569, 353] width 64 height 24
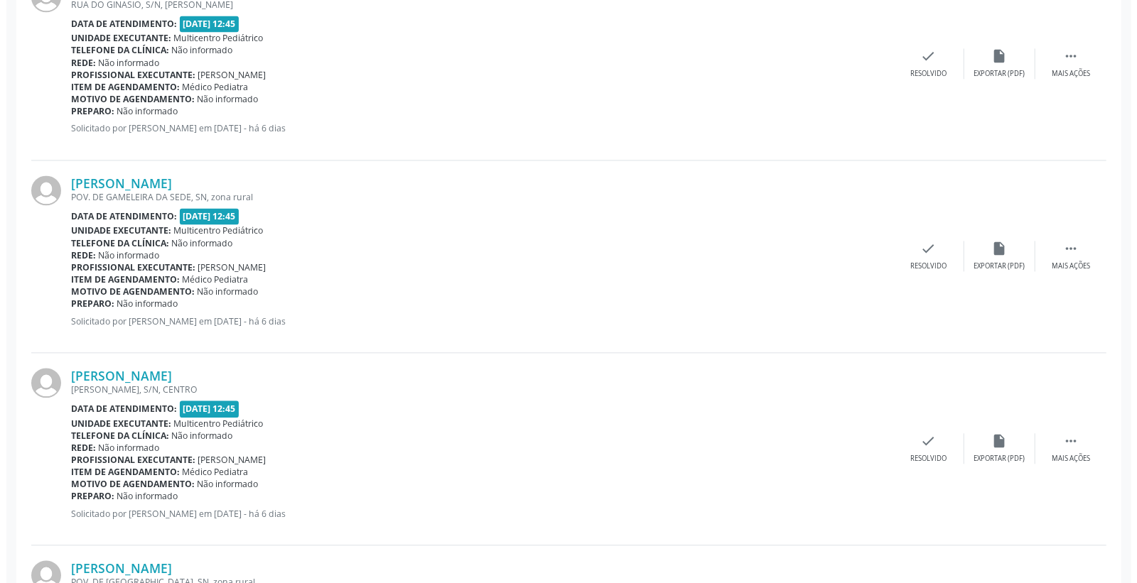
scroll to position [1816, 0]
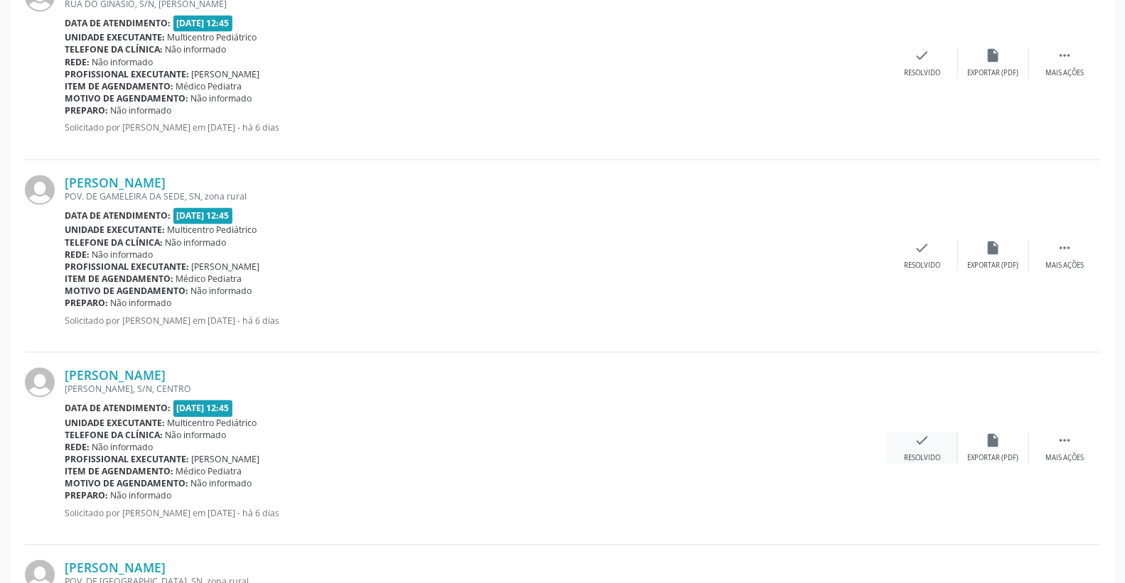
click at [927, 438] on icon "check" at bounding box center [923, 441] width 16 height 16
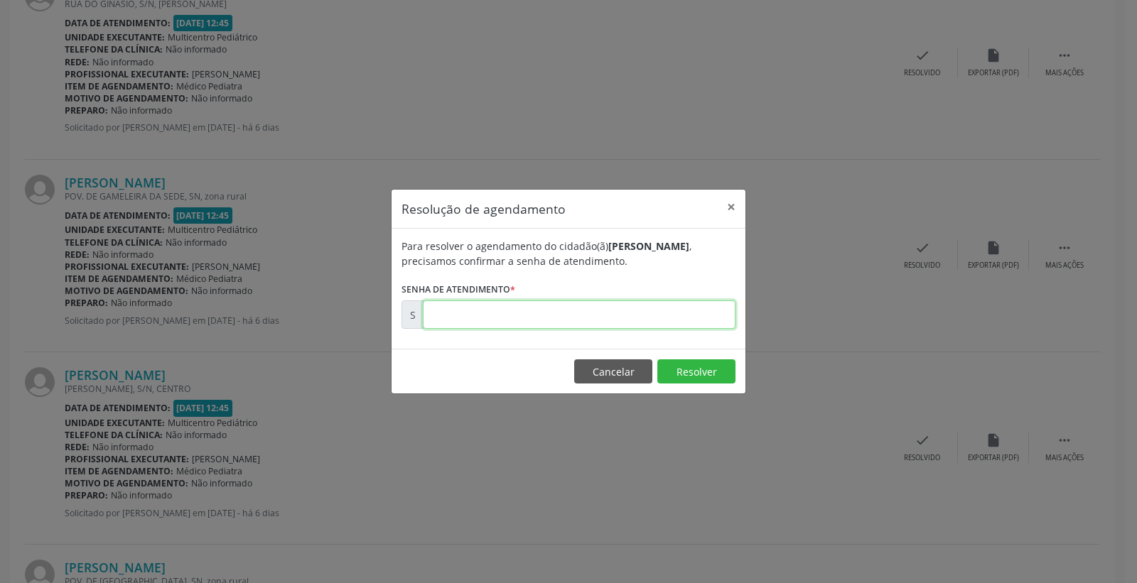
click at [636, 318] on input "text" at bounding box center [579, 315] width 313 height 28
type input "00176587"
click at [705, 370] on button "Resolver" at bounding box center [696, 372] width 78 height 24
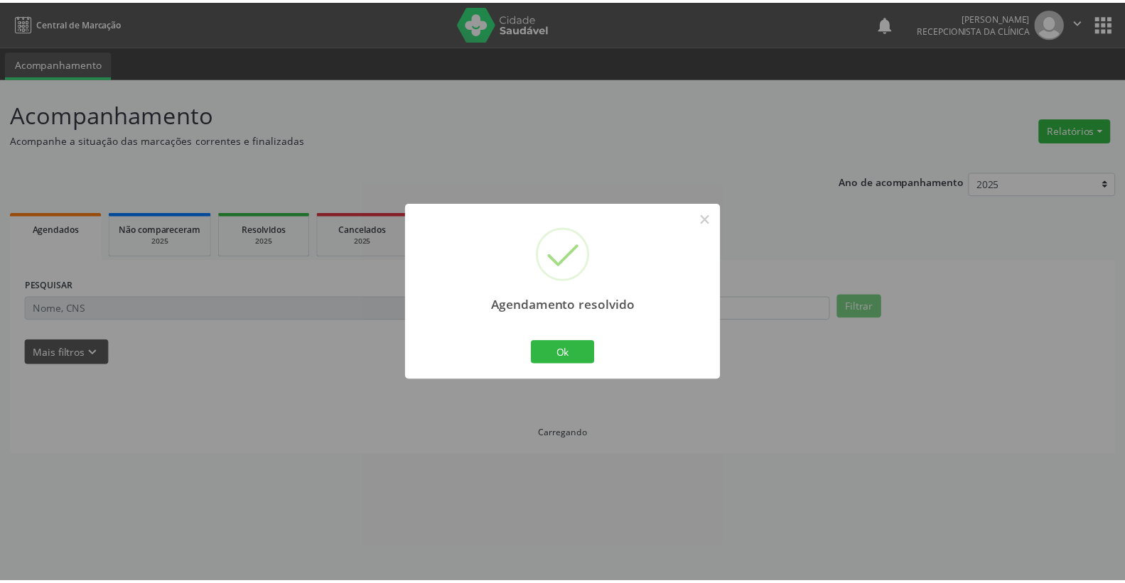
scroll to position [0, 0]
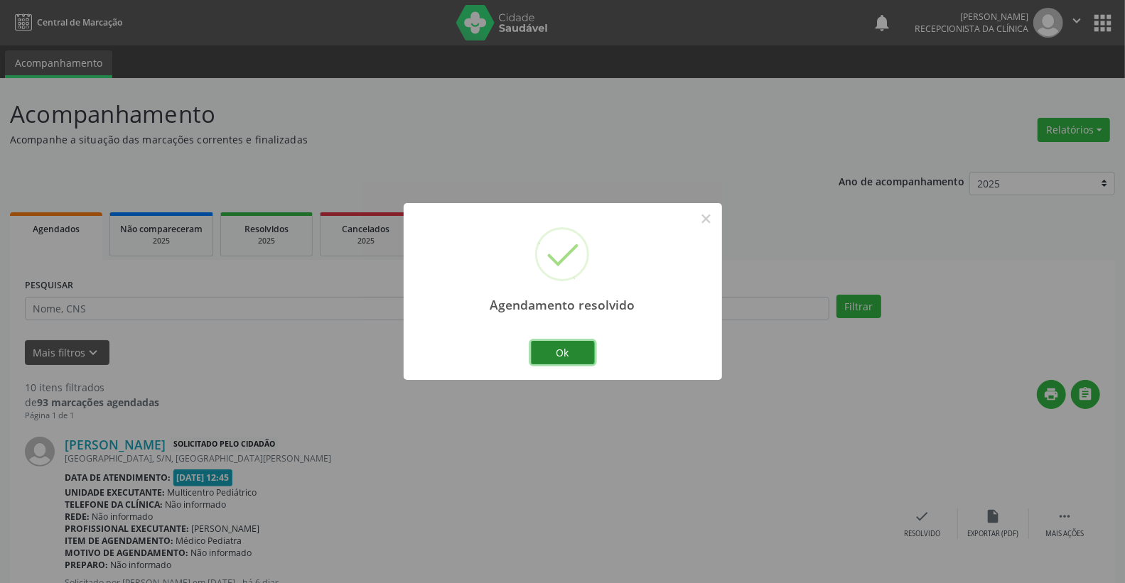
click at [564, 341] on button "Ok" at bounding box center [563, 353] width 64 height 24
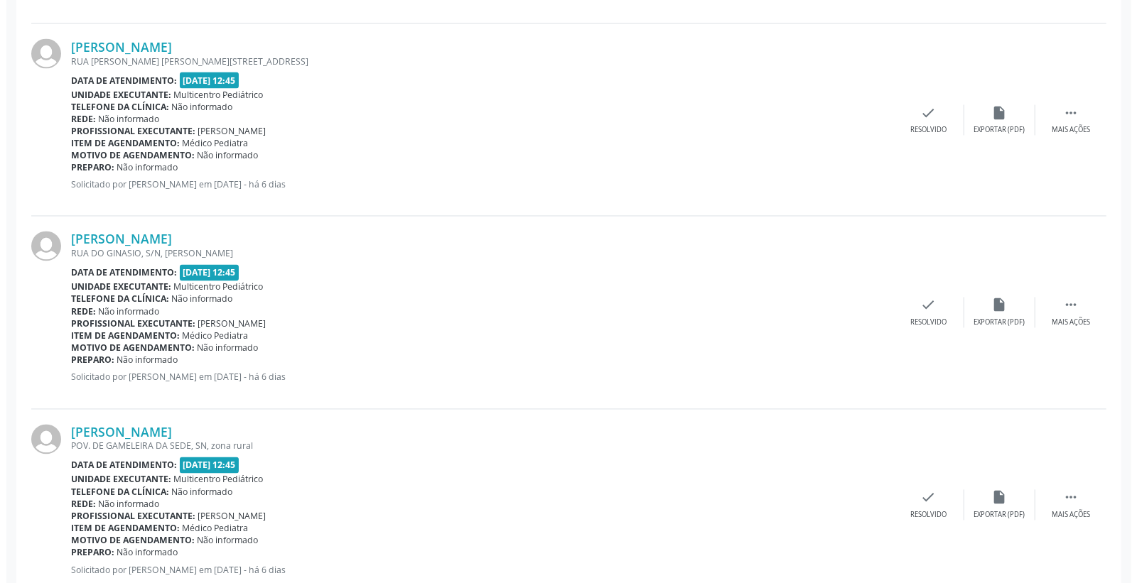
scroll to position [1579, 0]
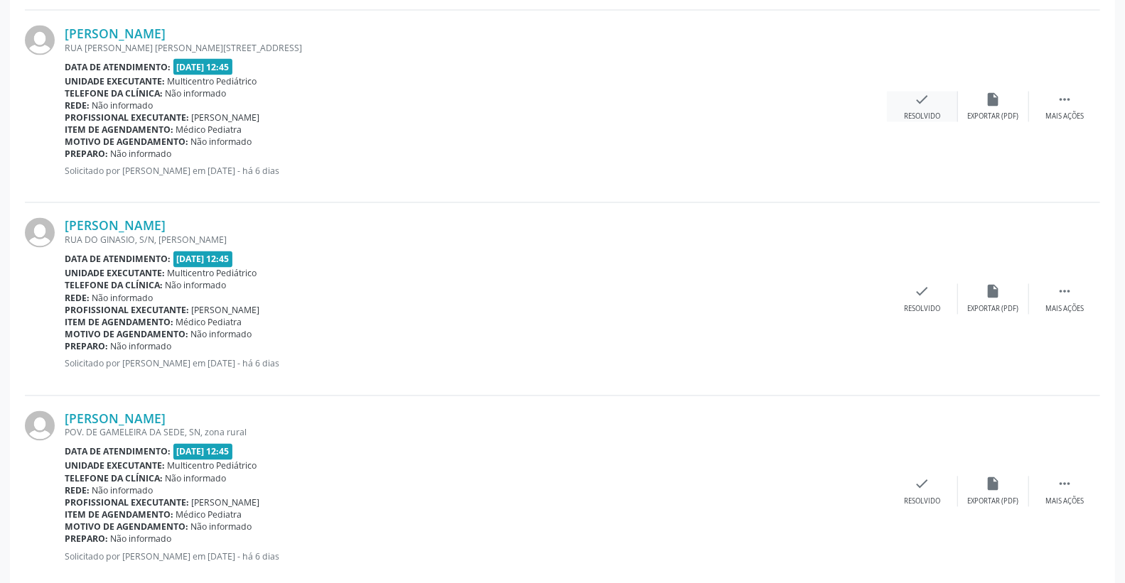
click at [935, 102] on div "check Resolvido" at bounding box center [922, 107] width 71 height 31
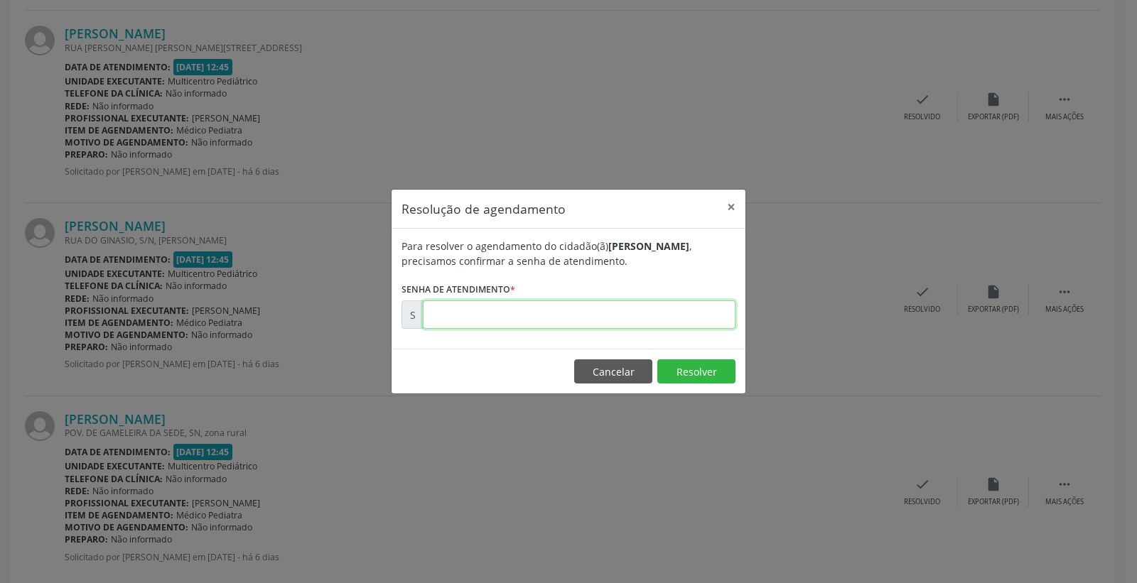
click at [721, 308] on input "text" at bounding box center [579, 315] width 313 height 28
type input "00176553"
click at [699, 371] on button "Resolver" at bounding box center [696, 372] width 78 height 24
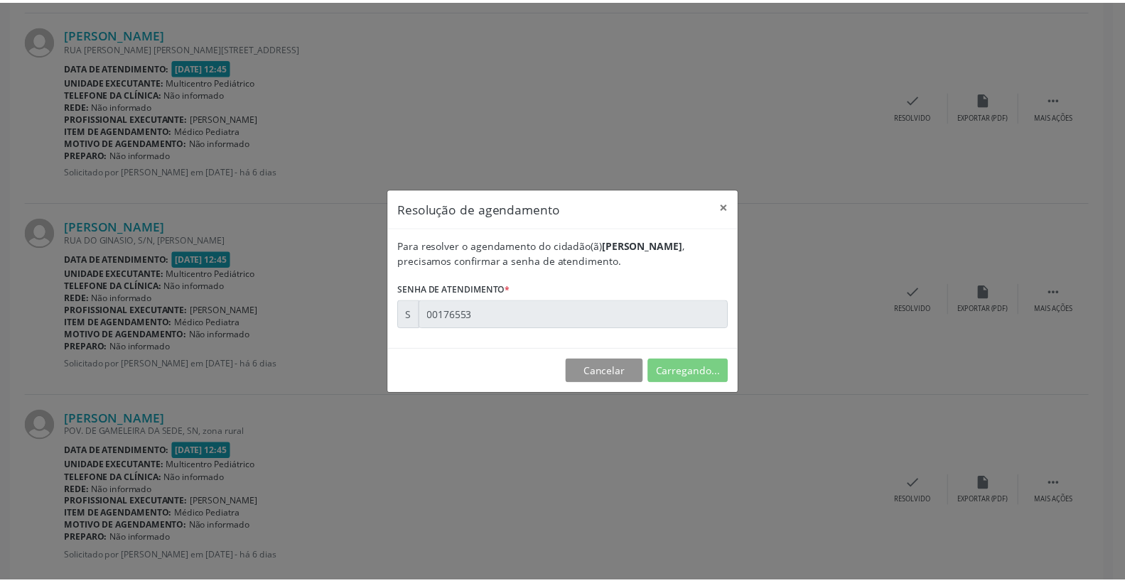
scroll to position [0, 0]
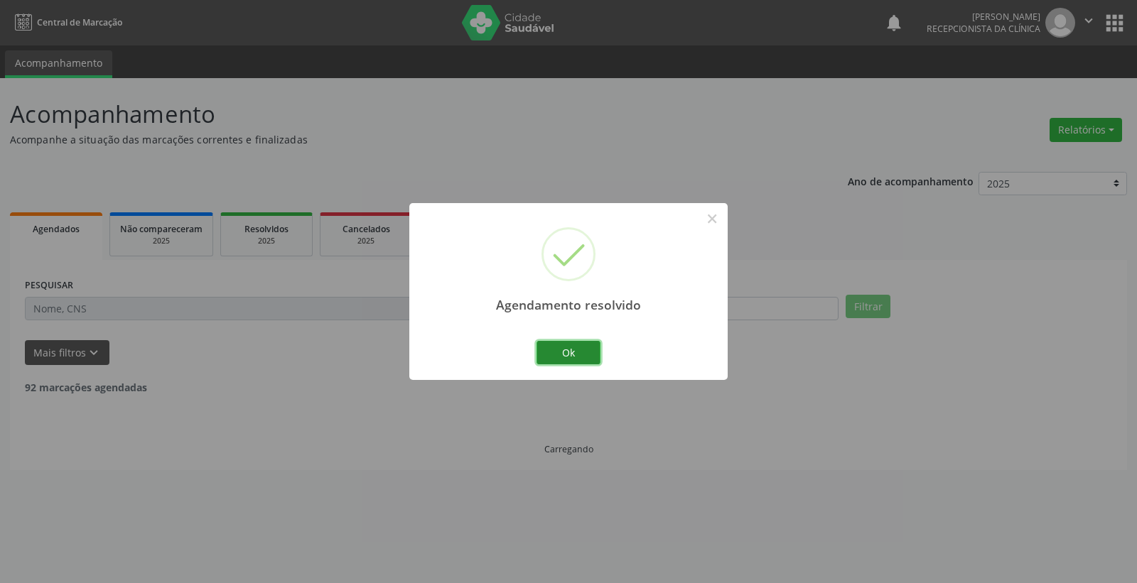
click at [570, 362] on button "Ok" at bounding box center [569, 353] width 64 height 24
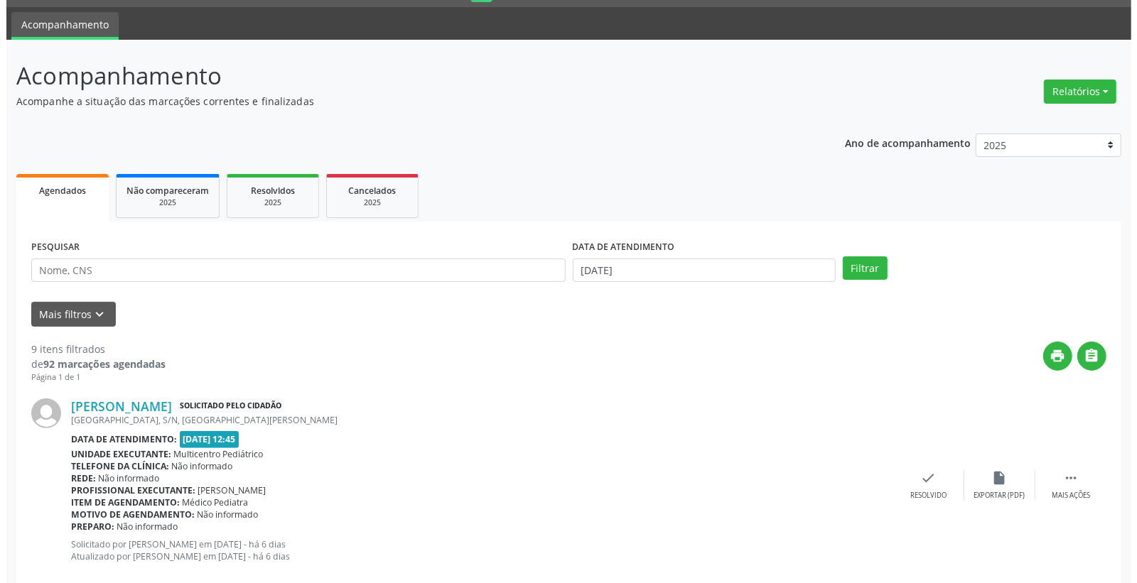
scroll to position [79, 0]
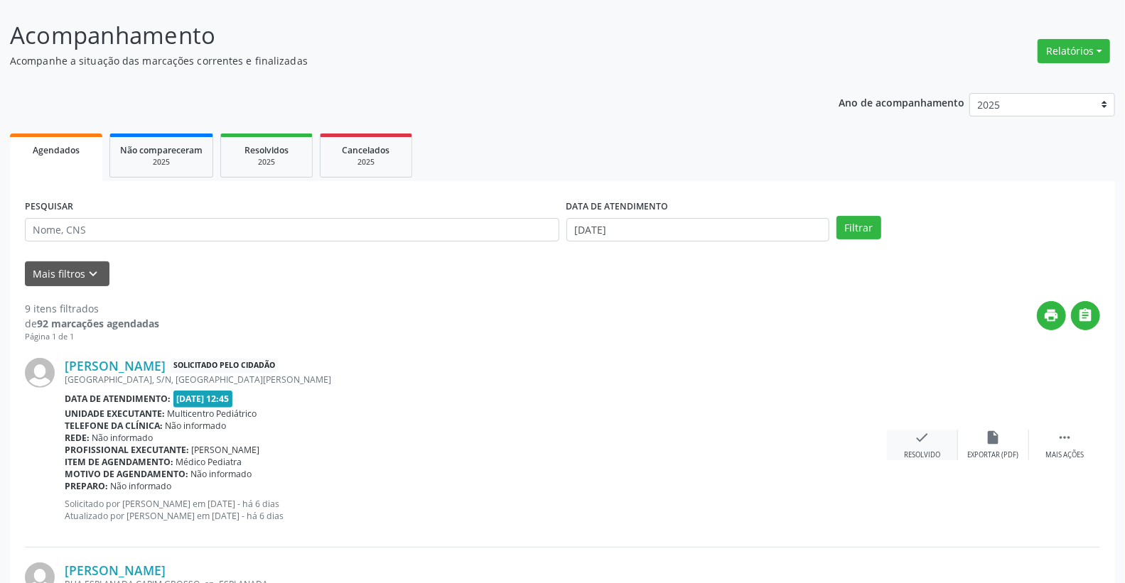
click at [920, 441] on icon "check" at bounding box center [923, 438] width 16 height 16
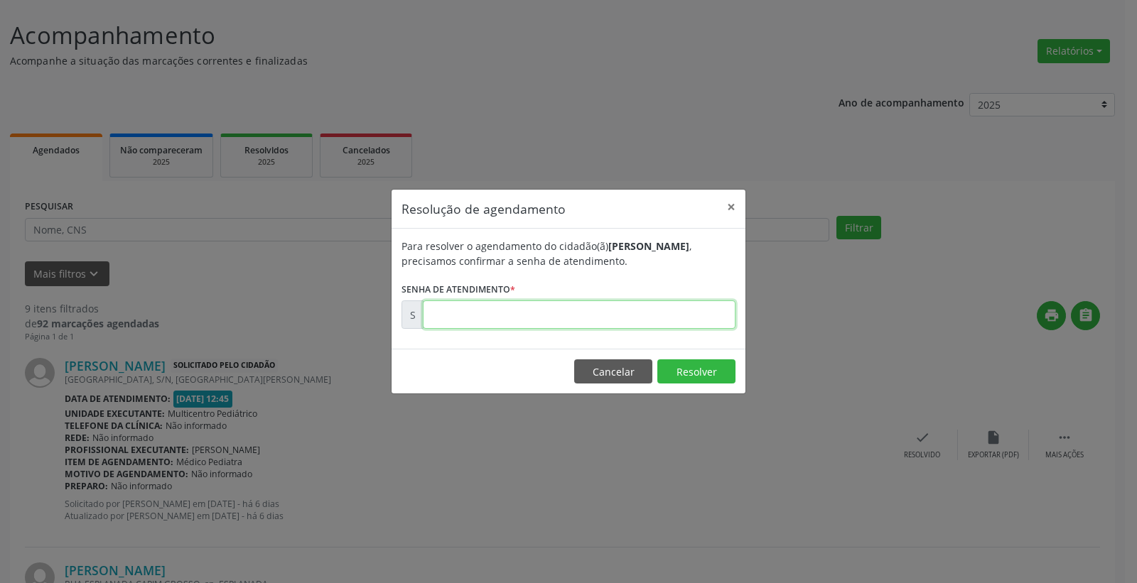
click at [647, 313] on input "text" at bounding box center [579, 315] width 313 height 28
type input "00176186"
click at [684, 361] on button "Resolver" at bounding box center [696, 372] width 78 height 24
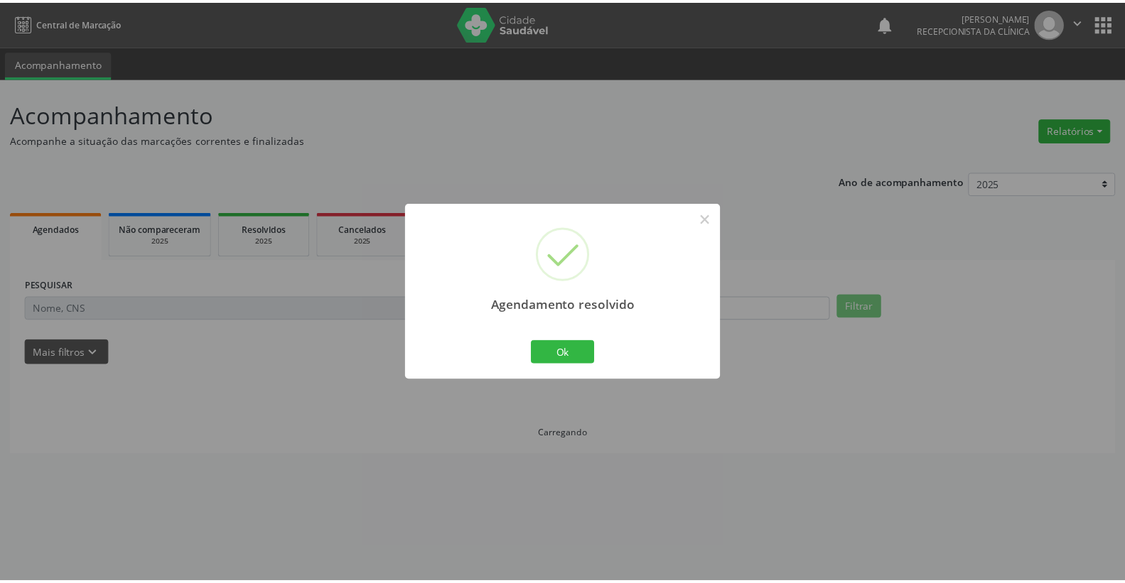
scroll to position [0, 0]
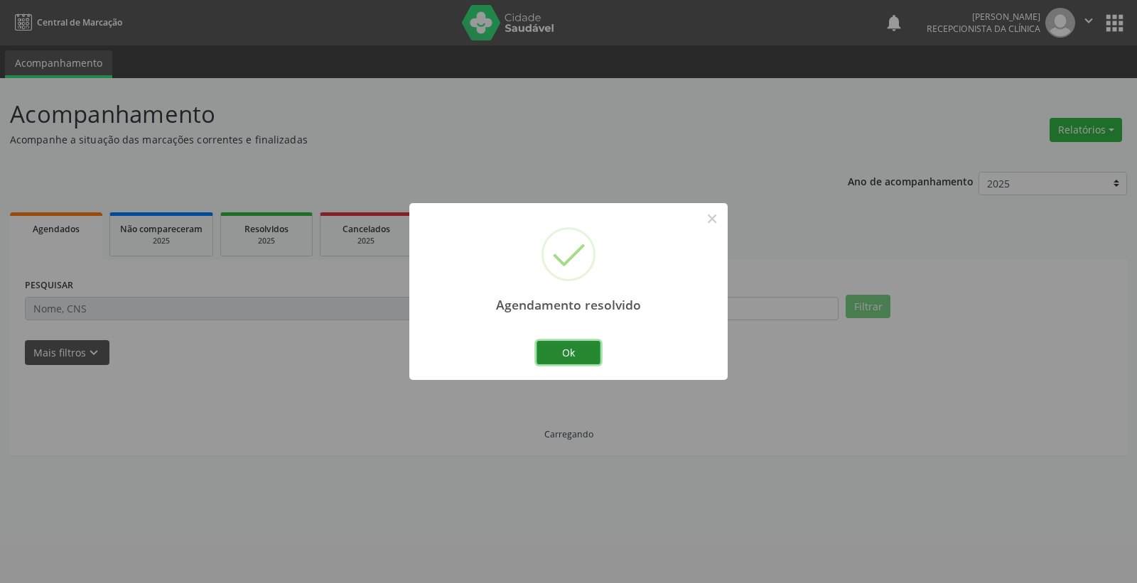
click at [578, 349] on button "Ok" at bounding box center [569, 353] width 64 height 24
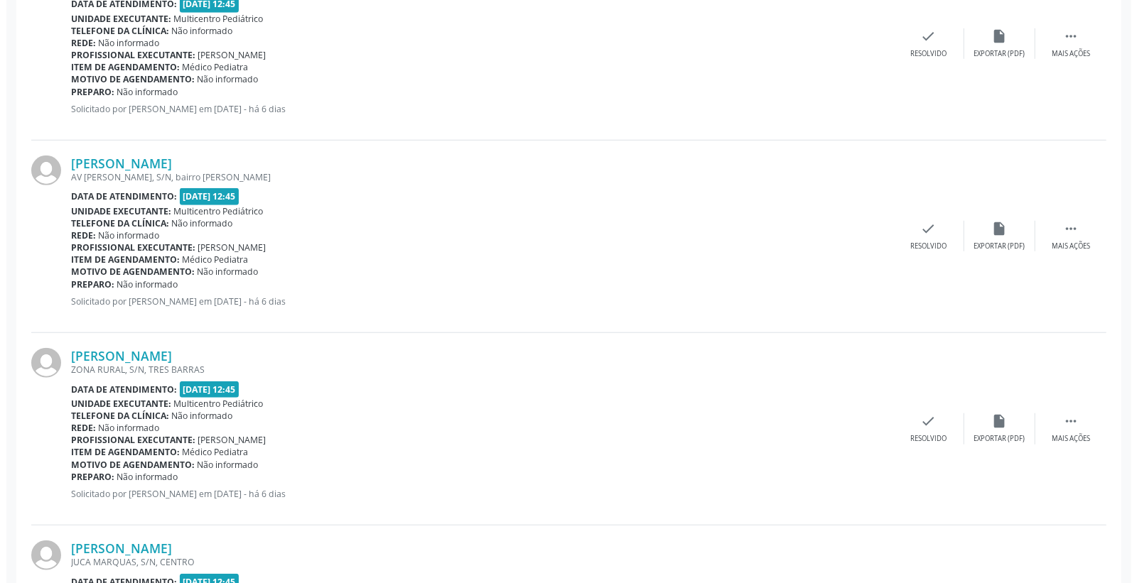
scroll to position [711, 0]
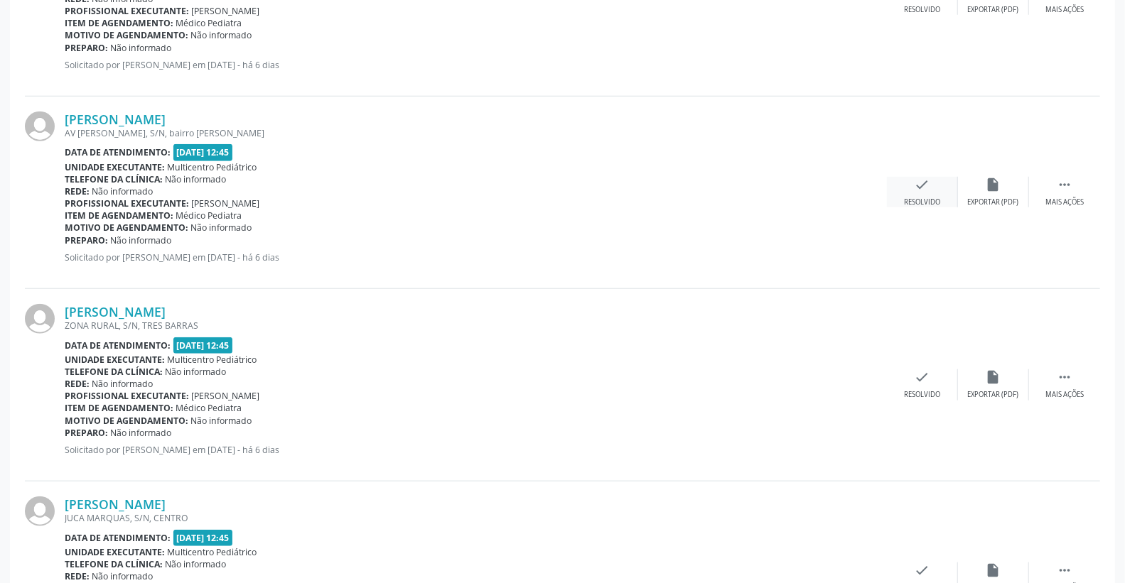
click at [922, 183] on icon "check" at bounding box center [923, 185] width 16 height 16
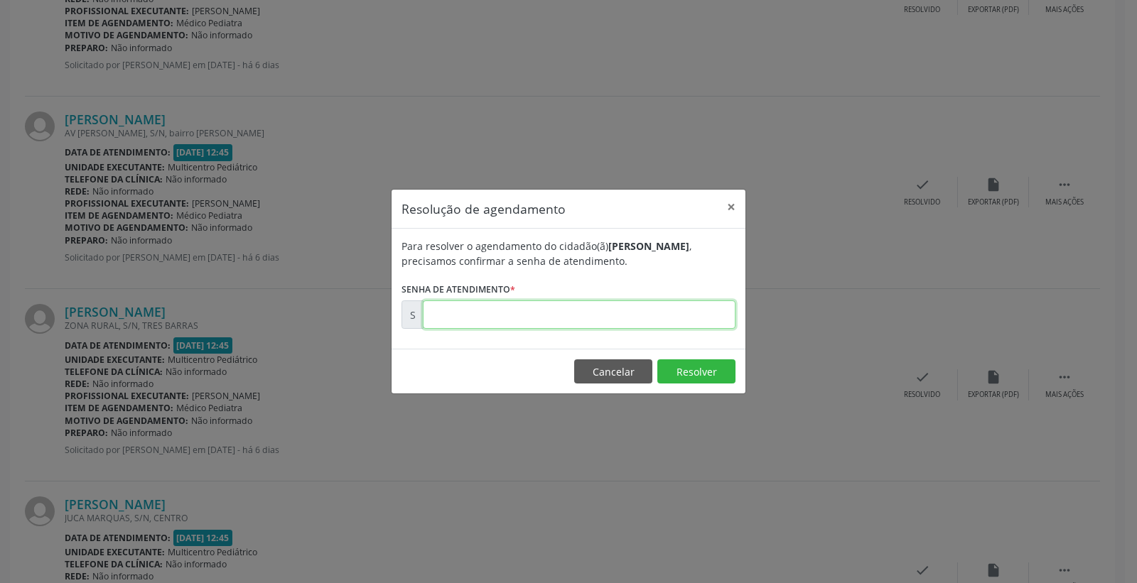
click at [714, 318] on input "text" at bounding box center [579, 315] width 313 height 28
type input "00176526"
click at [707, 379] on button "Resolver" at bounding box center [696, 372] width 78 height 24
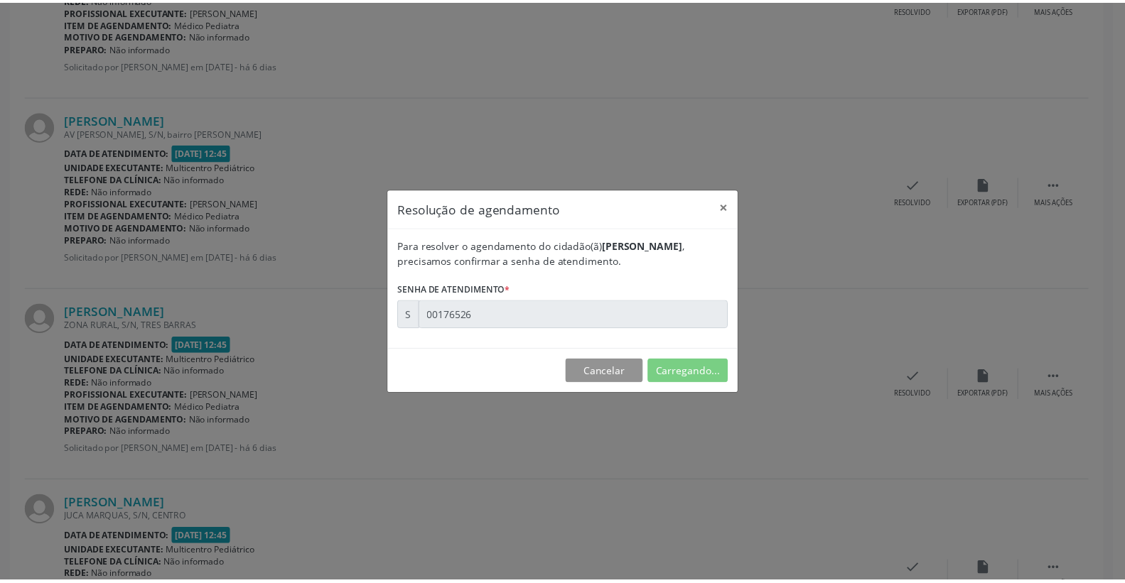
scroll to position [0, 0]
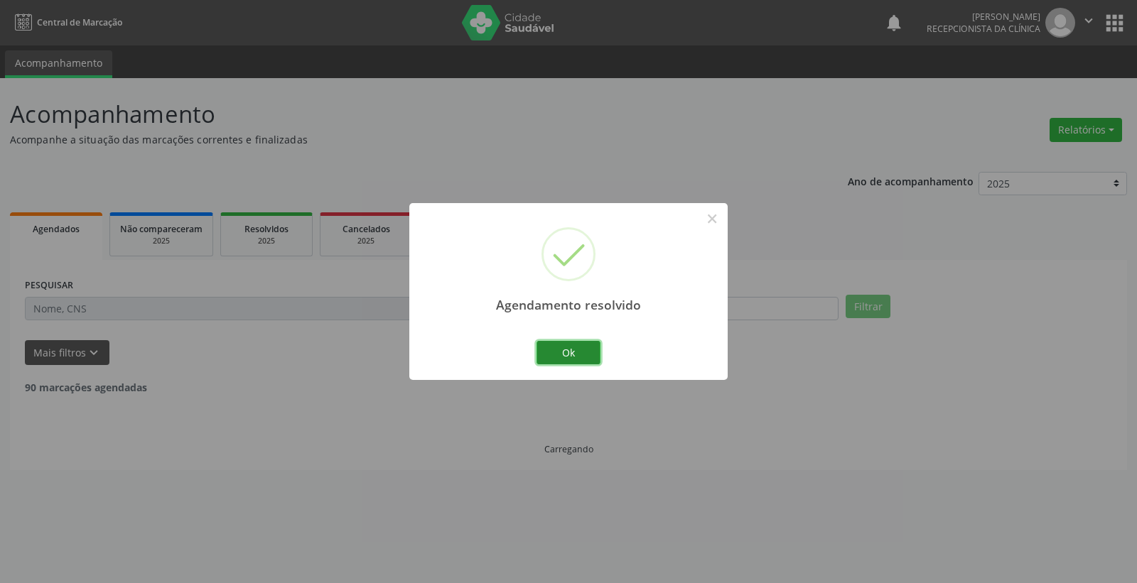
click at [593, 350] on button "Ok" at bounding box center [569, 353] width 64 height 24
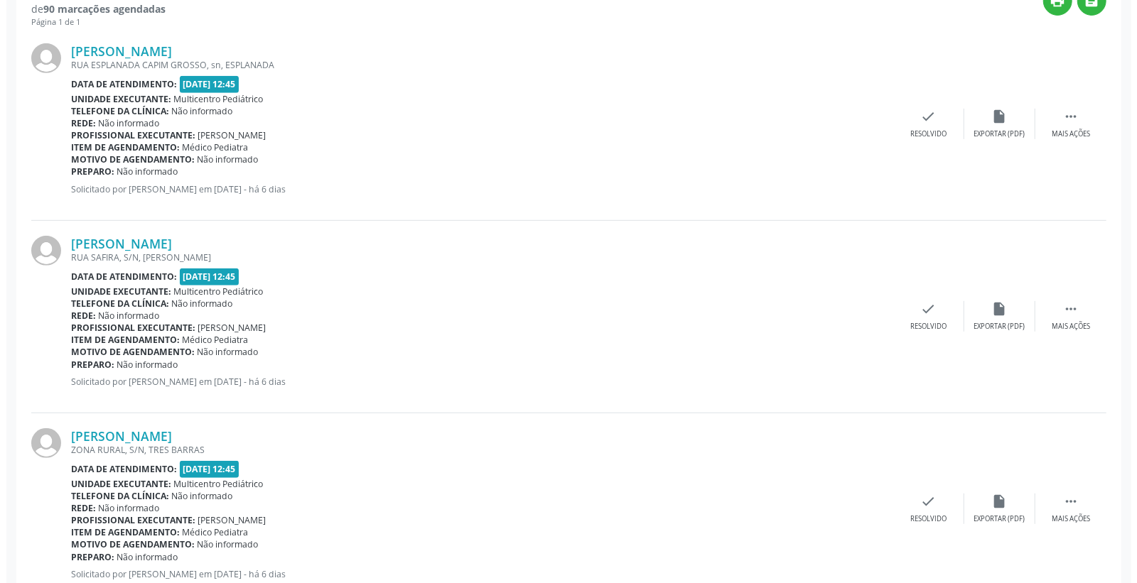
scroll to position [394, 0]
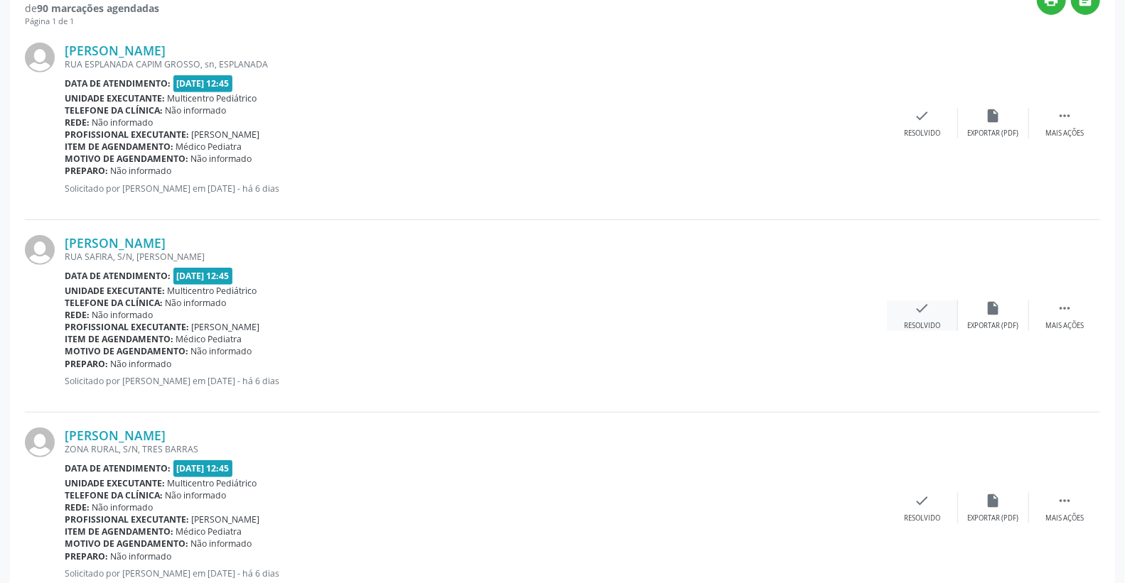
click at [913, 301] on div "check Resolvido" at bounding box center [922, 316] width 71 height 31
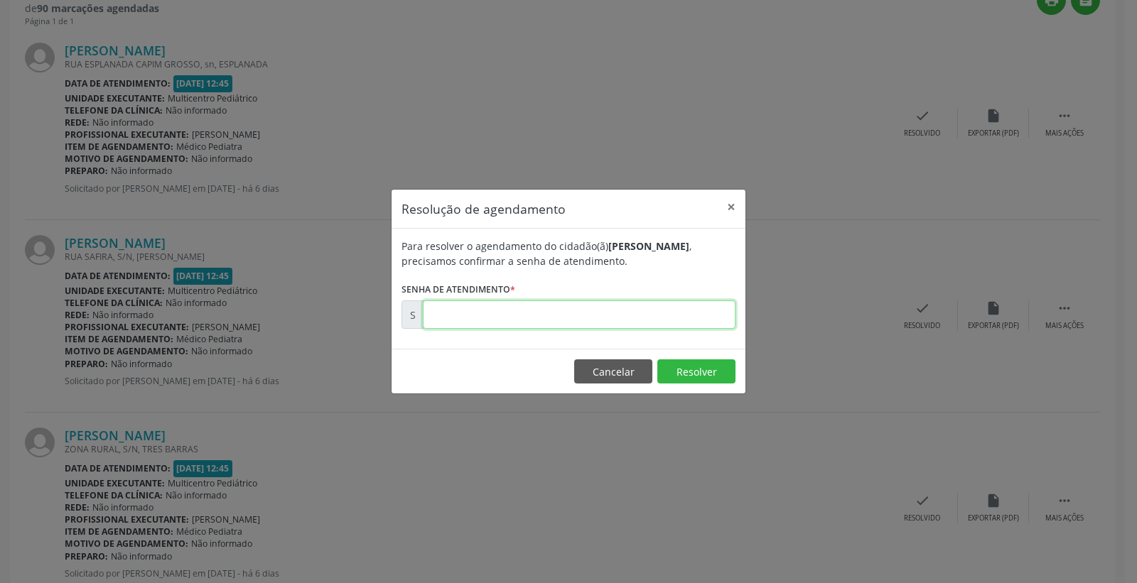
drag, startPoint x: 662, startPoint y: 316, endPoint x: 661, endPoint y: 297, distance: 18.5
click at [661, 302] on input "text" at bounding box center [579, 315] width 313 height 28
type input "00176521"
click at [705, 364] on button "Resolver" at bounding box center [696, 372] width 78 height 24
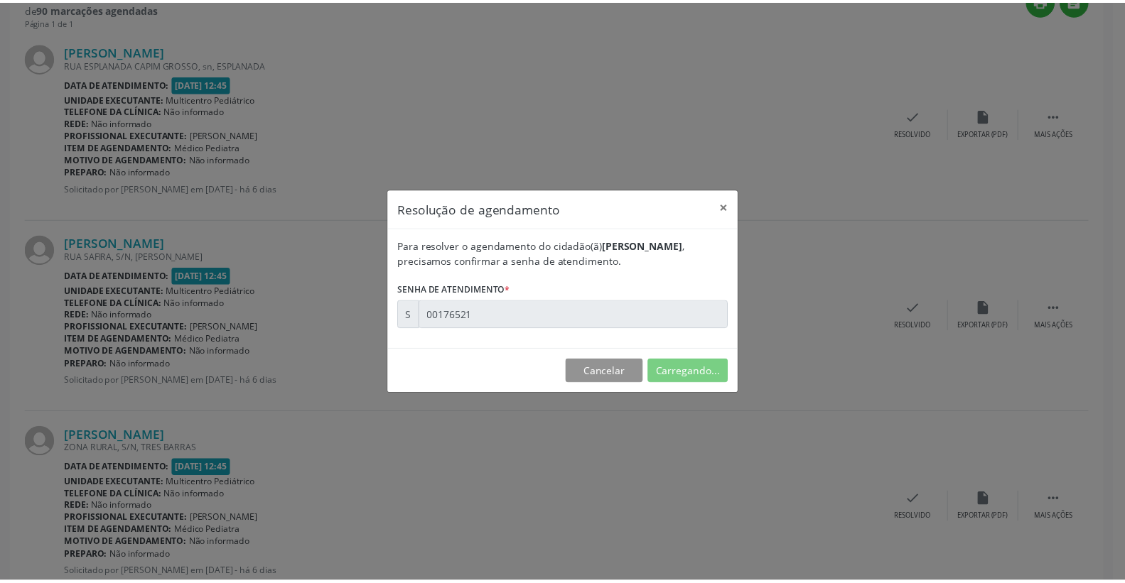
scroll to position [0, 0]
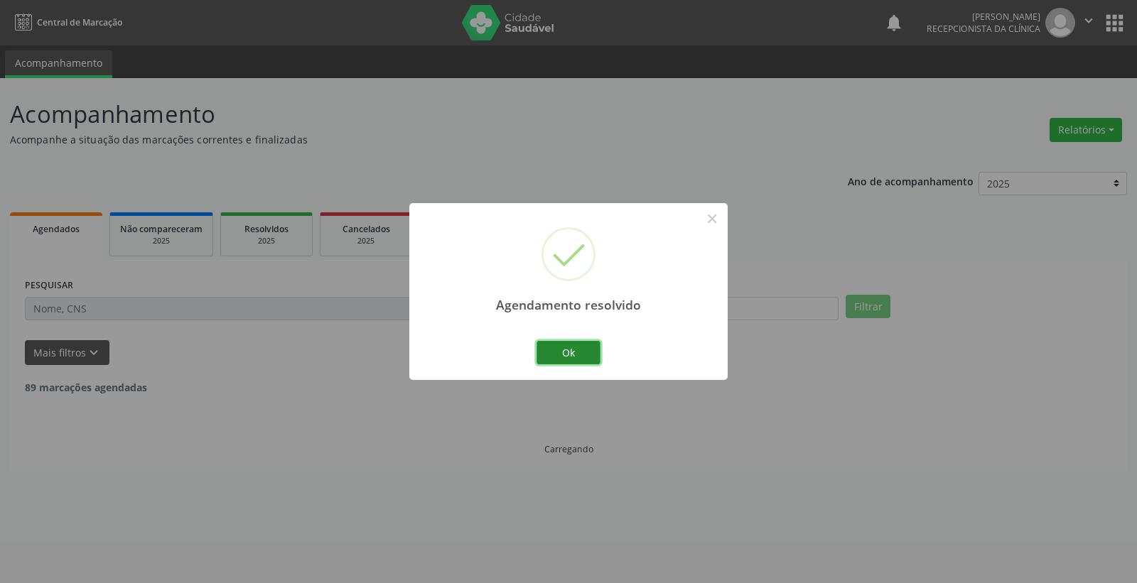
click at [566, 353] on button "Ok" at bounding box center [569, 353] width 64 height 24
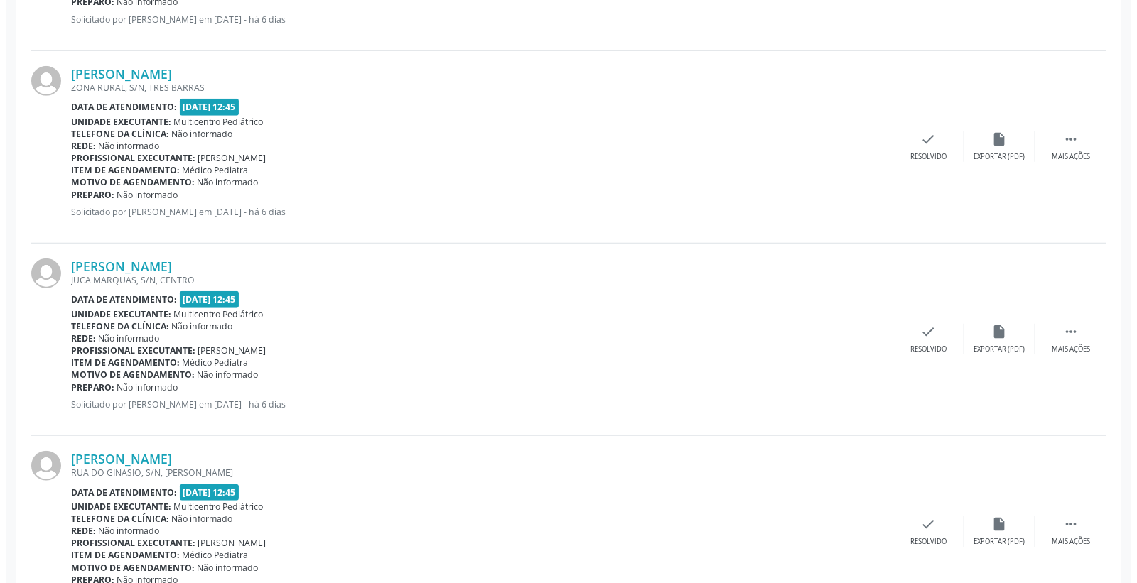
scroll to position [473, 0]
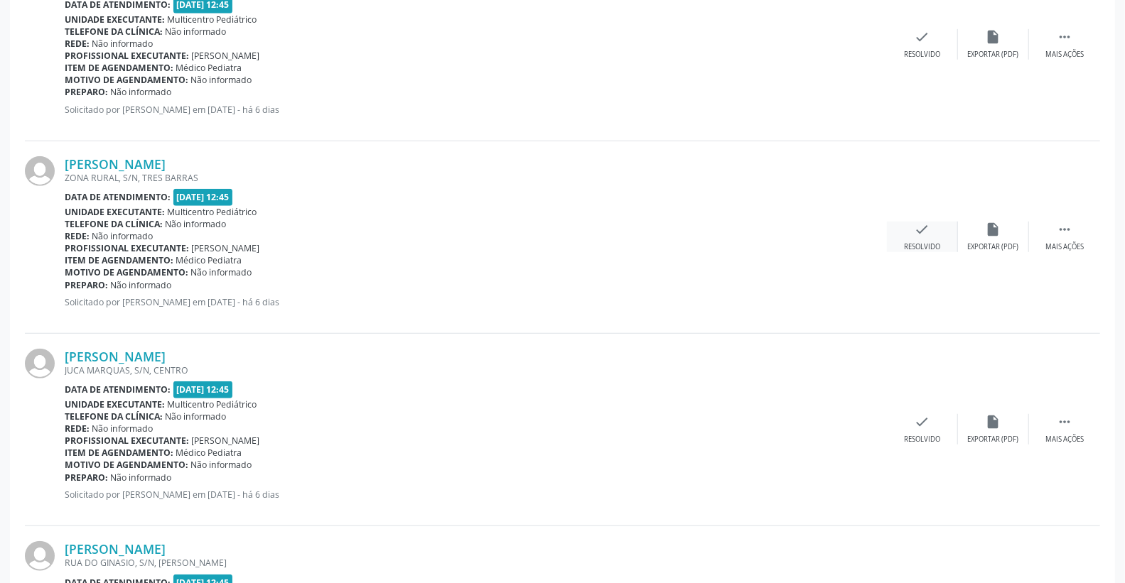
click at [925, 222] on icon "check" at bounding box center [923, 230] width 16 height 16
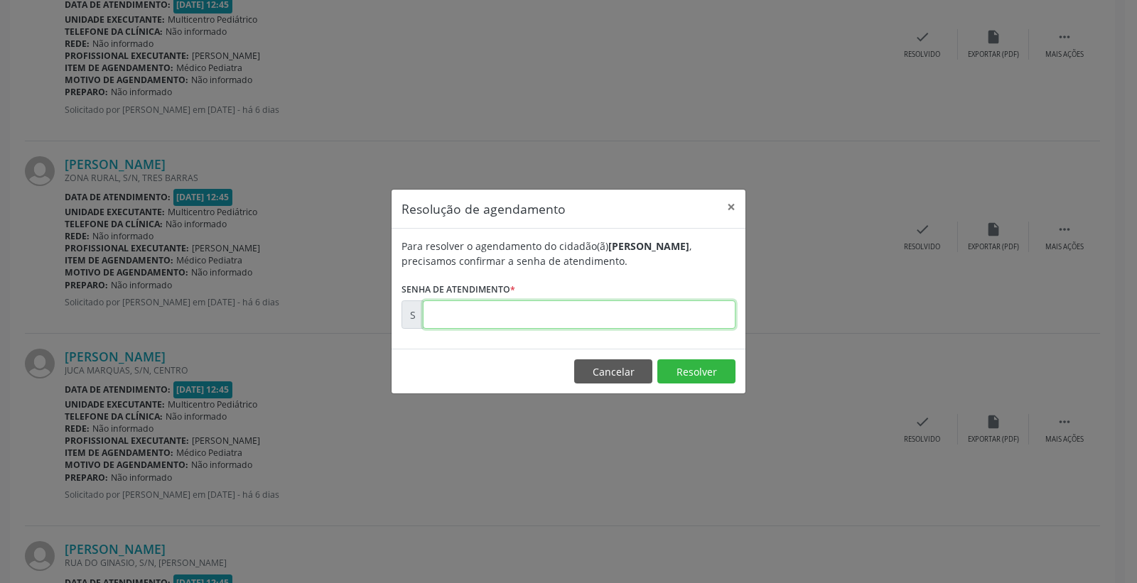
click at [687, 328] on input "text" at bounding box center [579, 315] width 313 height 28
type input "00176545"
click at [697, 367] on button "Resolver" at bounding box center [696, 372] width 78 height 24
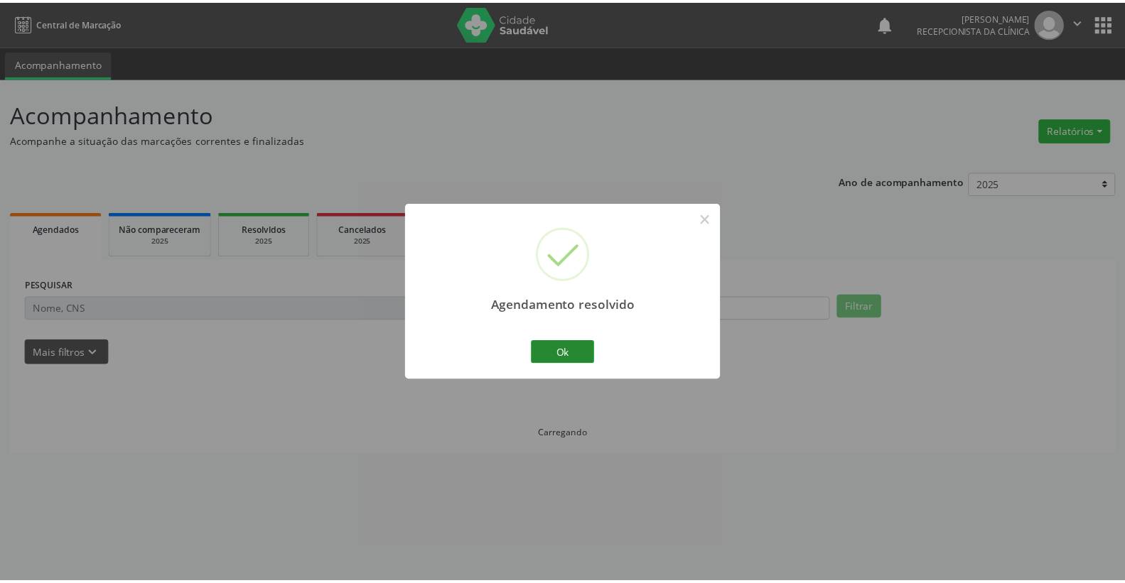
scroll to position [0, 0]
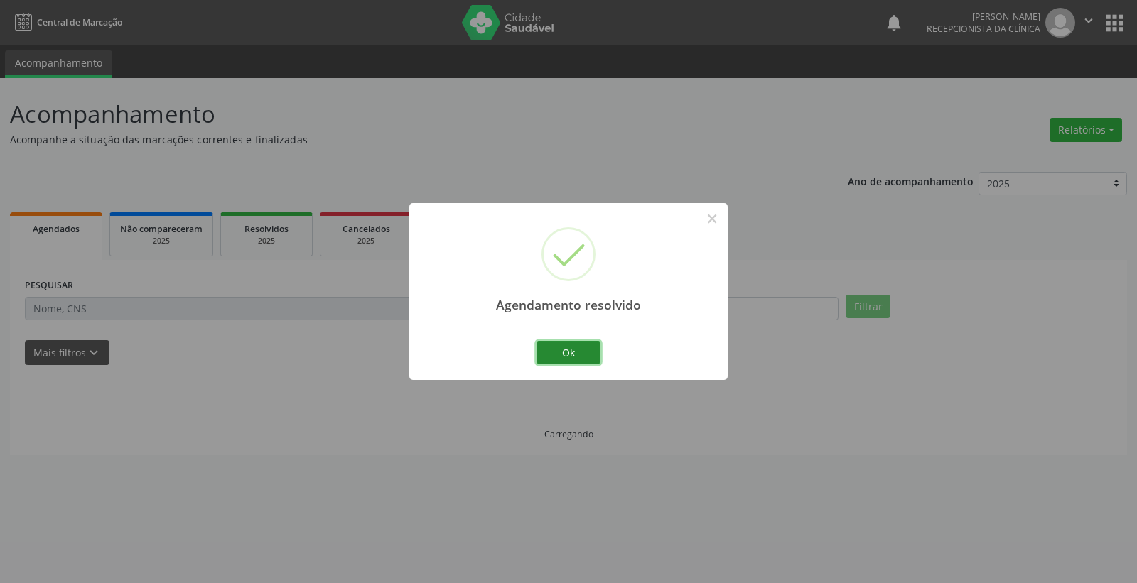
click at [566, 360] on button "Ok" at bounding box center [569, 353] width 64 height 24
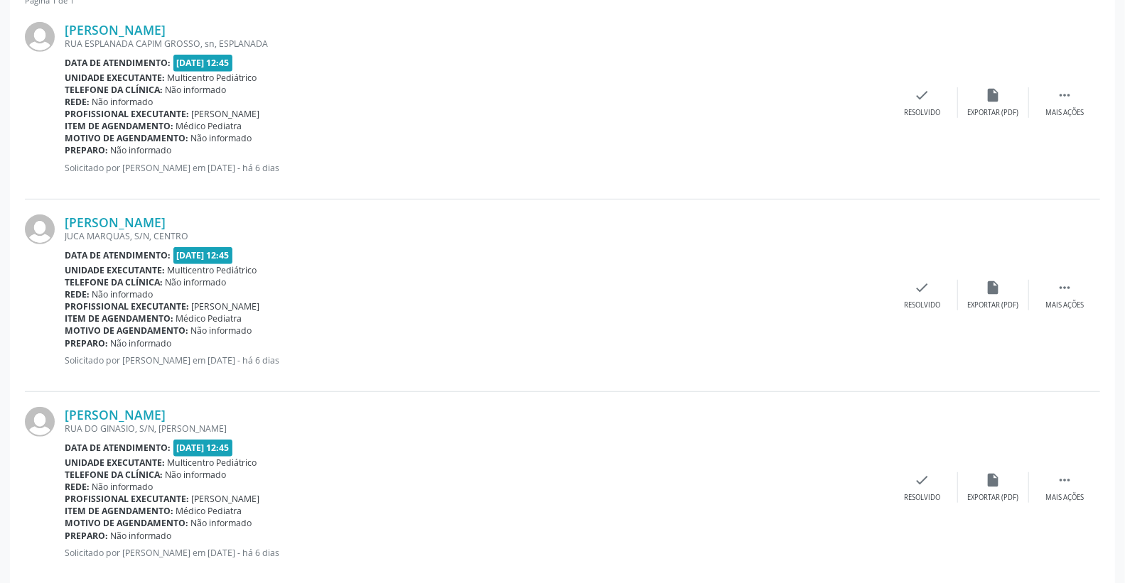
scroll to position [552, 0]
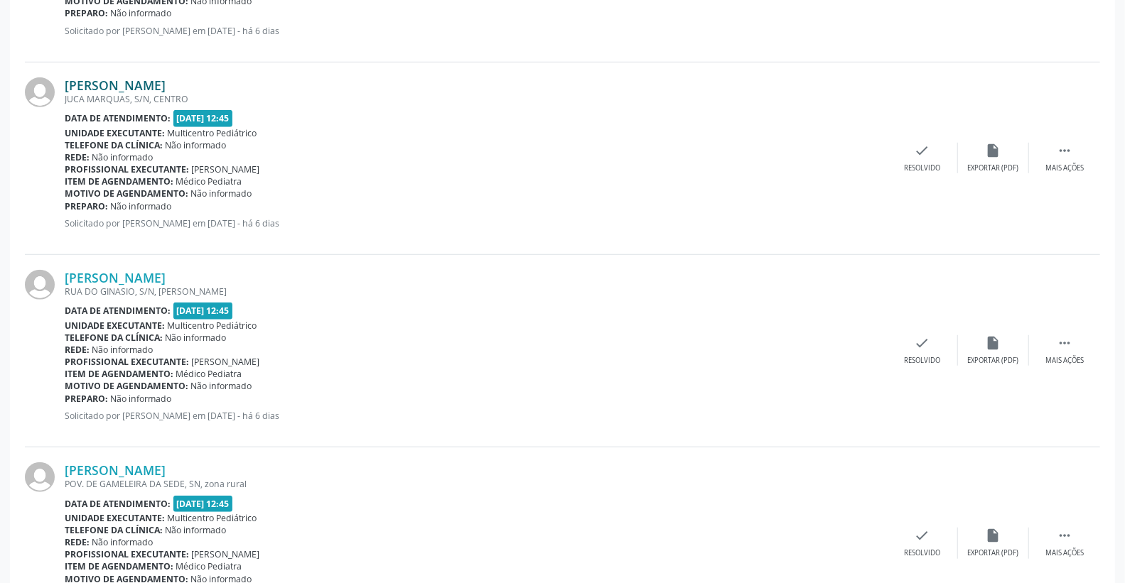
click at [166, 85] on link "[PERSON_NAME]" at bounding box center [115, 85] width 101 height 16
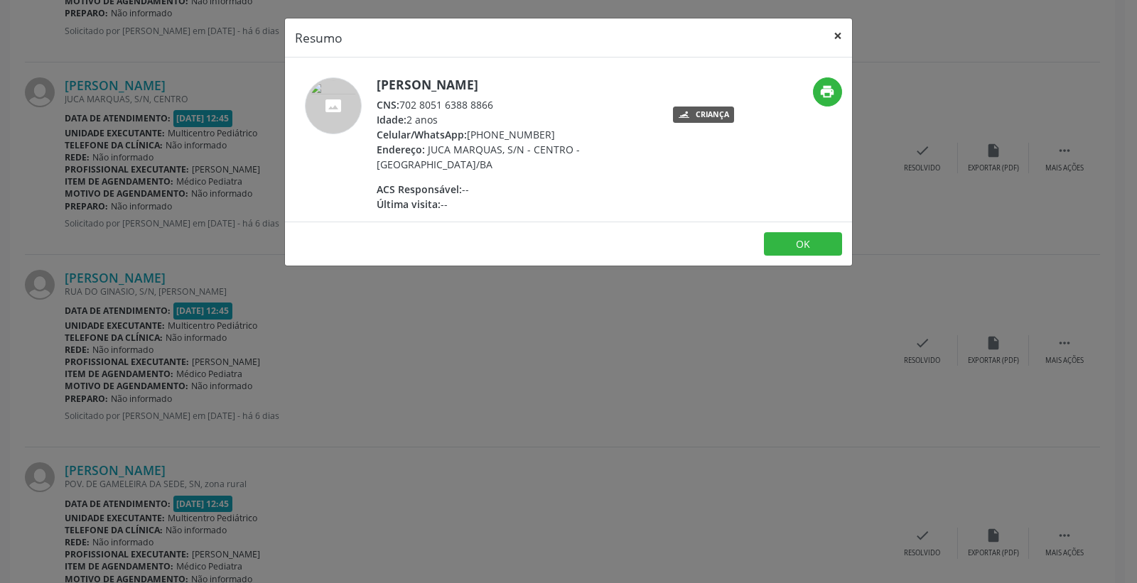
click at [836, 38] on button "×" at bounding box center [838, 35] width 28 height 35
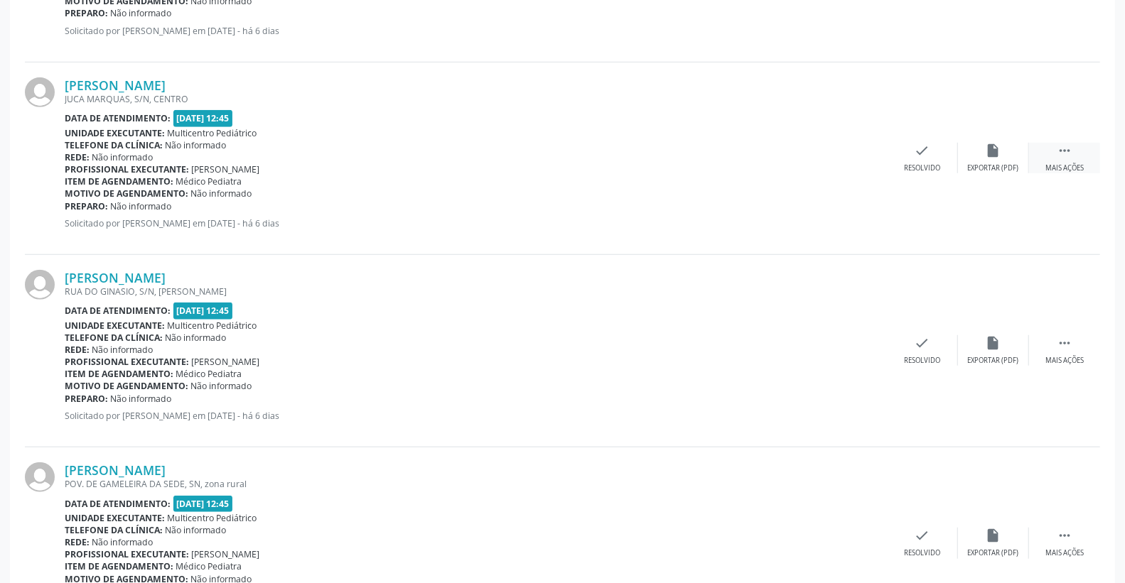
click at [1068, 146] on icon "" at bounding box center [1065, 151] width 16 height 16
click at [851, 154] on icon "print" at bounding box center [852, 151] width 16 height 16
click at [510, 194] on div "Motivo de agendamento: Não informado" at bounding box center [369, 194] width 609 height 12
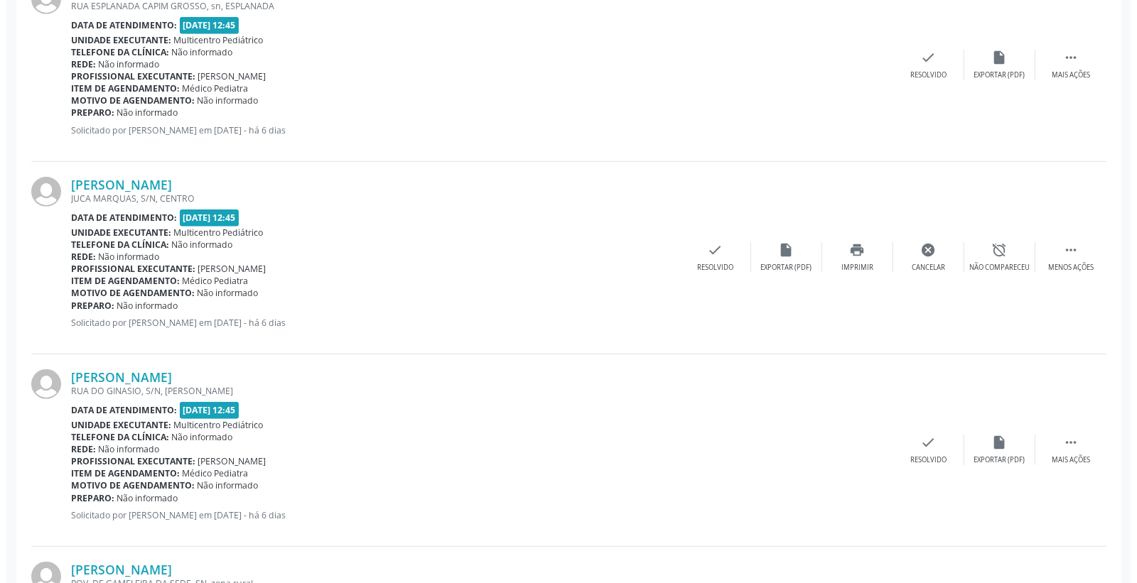
scroll to position [473, 0]
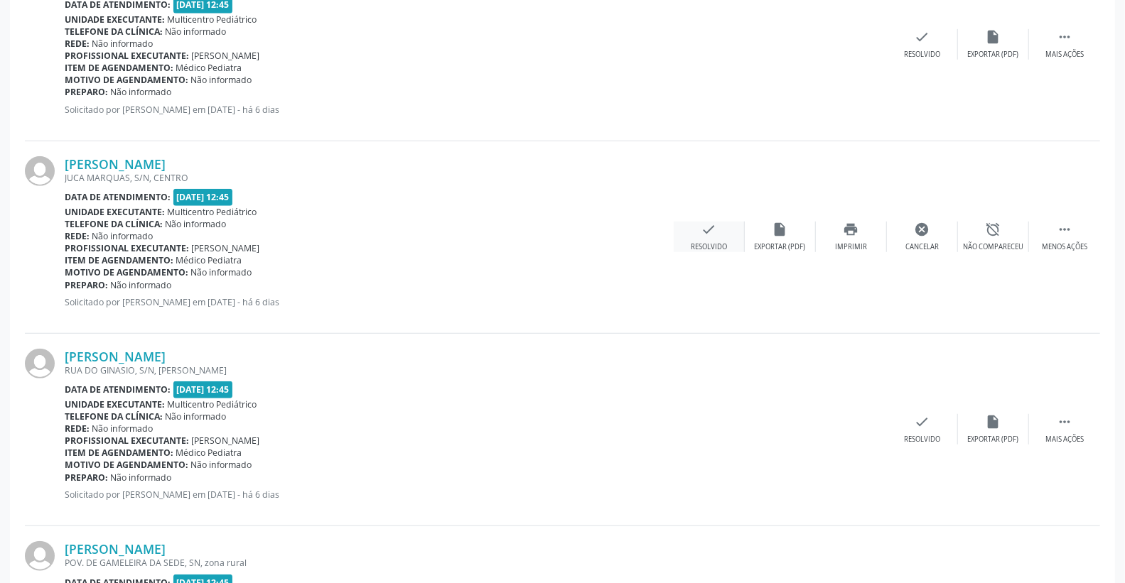
click at [709, 230] on icon "check" at bounding box center [709, 230] width 16 height 16
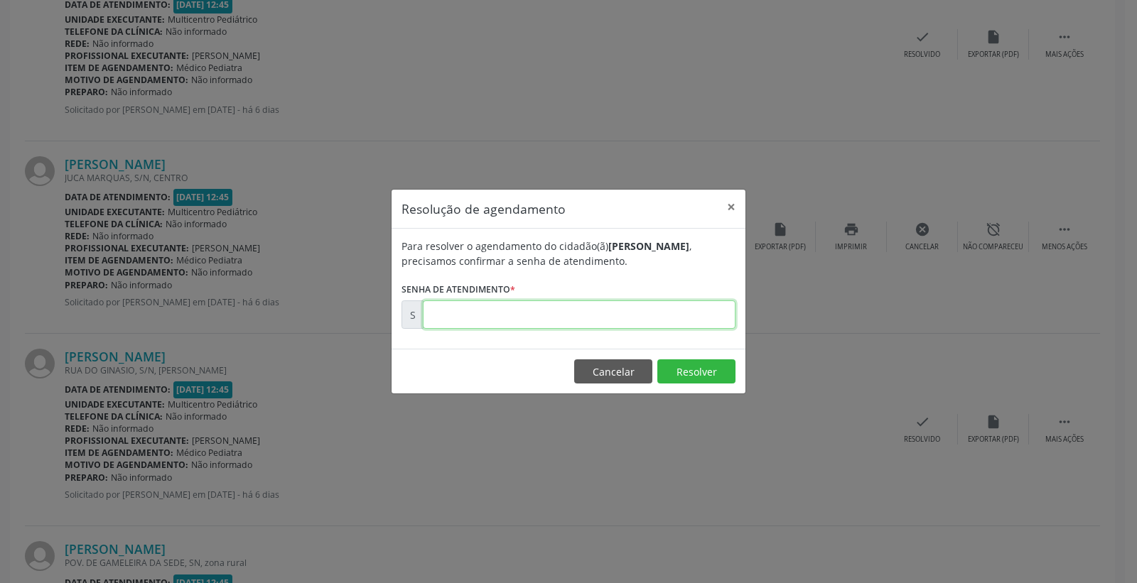
drag, startPoint x: 633, startPoint y: 327, endPoint x: 634, endPoint y: 313, distance: 14.2
click at [634, 313] on input "text" at bounding box center [579, 315] width 313 height 28
type input "00176550"
click at [677, 372] on button "Resolver" at bounding box center [696, 372] width 78 height 24
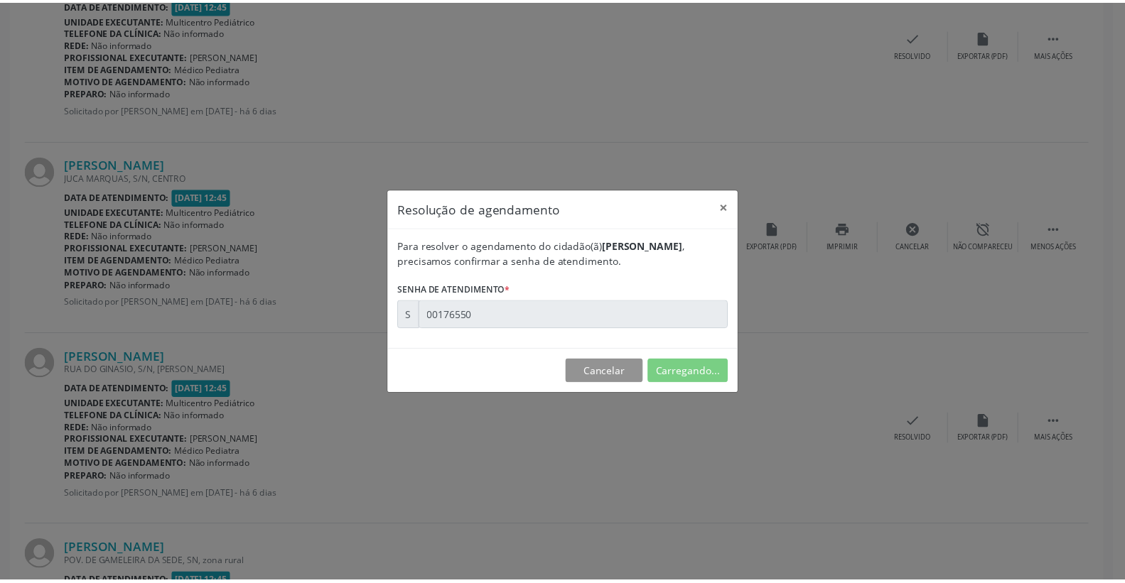
scroll to position [0, 0]
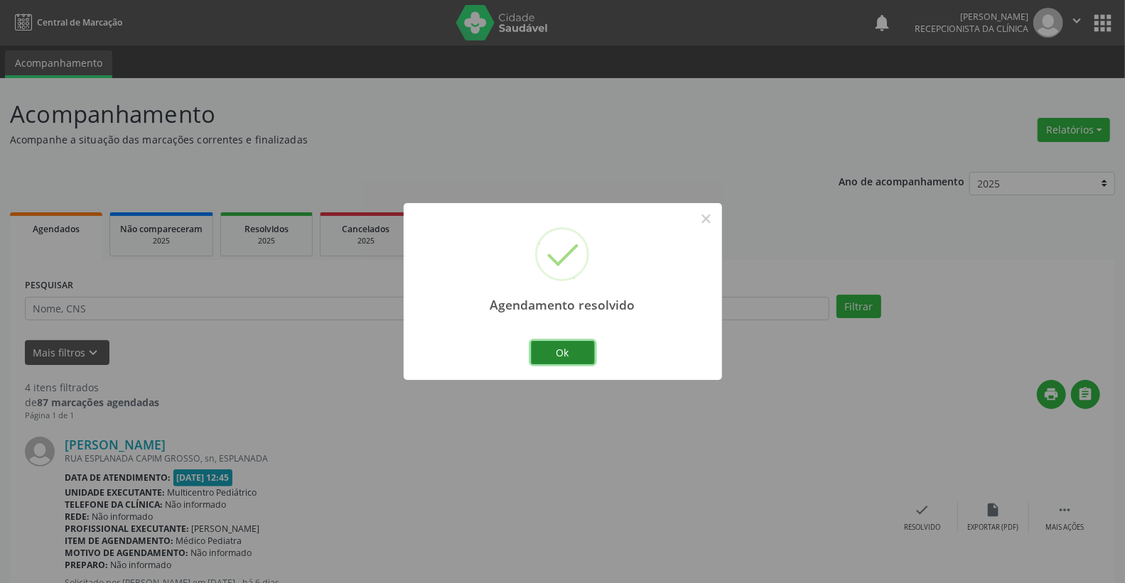
click at [558, 345] on button "Ok" at bounding box center [563, 353] width 64 height 24
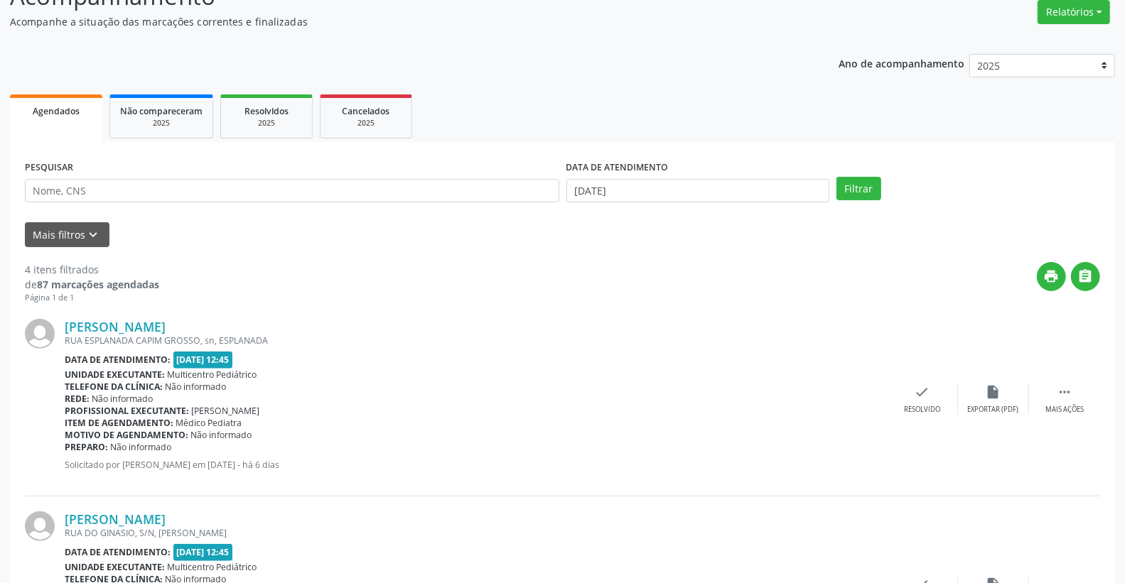
scroll to position [158, 0]
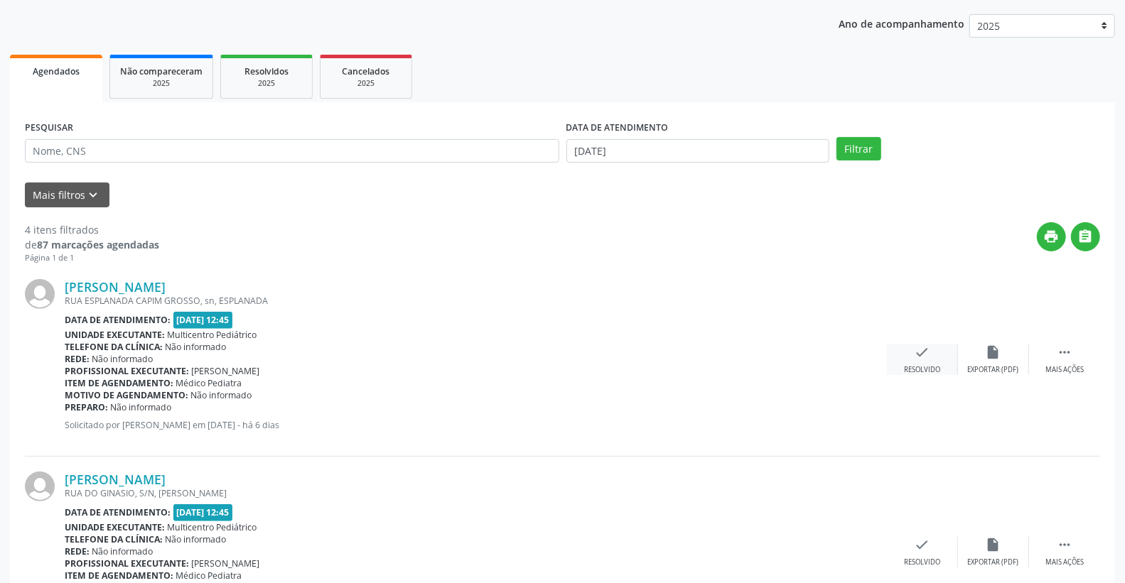
click at [933, 352] on div "check Resolvido" at bounding box center [922, 360] width 71 height 31
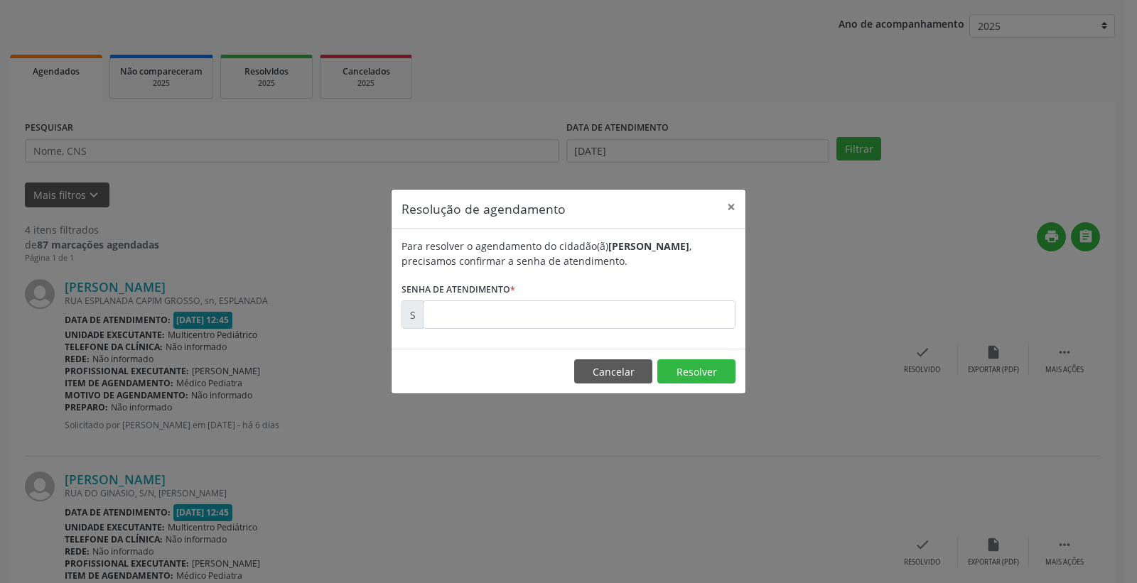
click at [633, 292] on form "Para resolver o agendamento do cidadão(ã) [PERSON_NAME] , precisamos confirmar …" at bounding box center [569, 284] width 334 height 90
click at [630, 294] on form "Para resolver o agendamento do cidadão(ã) [PERSON_NAME] , precisamos confirmar …" at bounding box center [569, 284] width 334 height 90
click at [622, 308] on input "text" at bounding box center [579, 315] width 313 height 28
click at [677, 374] on button "Resolver" at bounding box center [696, 372] width 78 height 24
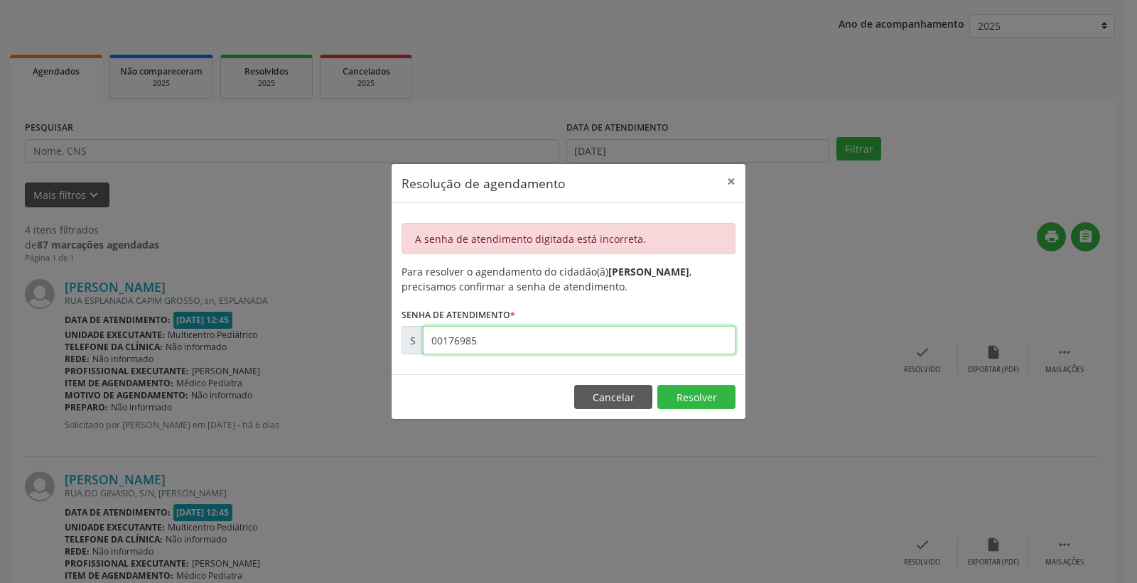
click at [494, 350] on input "00176985" at bounding box center [579, 340] width 313 height 28
click at [492, 350] on input "00176985" at bounding box center [579, 340] width 313 height 28
type input "00176985"
click at [671, 398] on button "Resolver" at bounding box center [696, 397] width 78 height 24
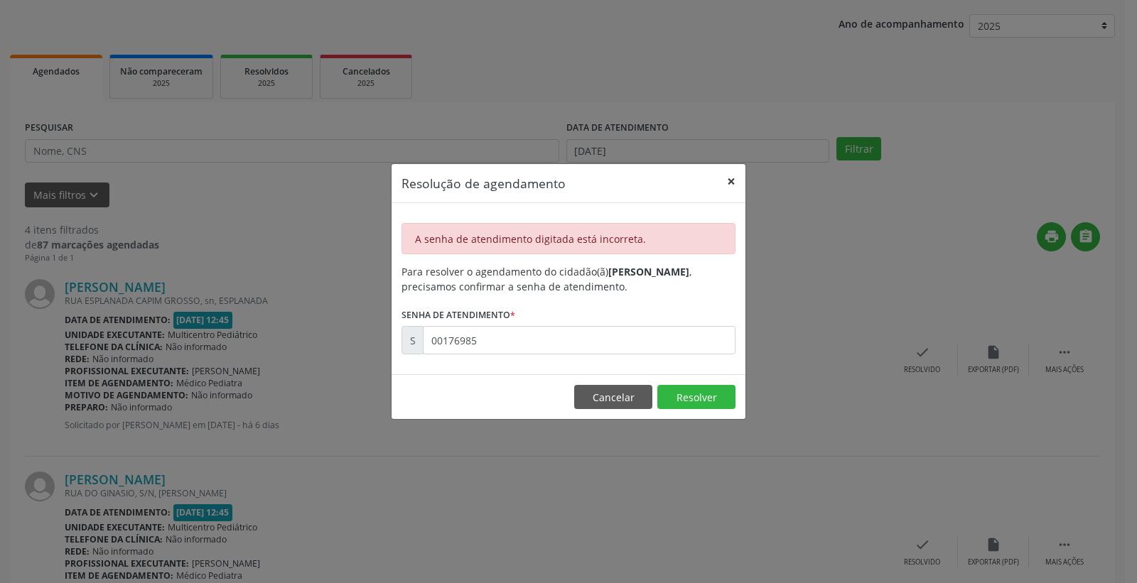
drag, startPoint x: 728, startPoint y: 185, endPoint x: 645, endPoint y: 244, distance: 102.1
click at [728, 182] on button "×" at bounding box center [731, 181] width 28 height 35
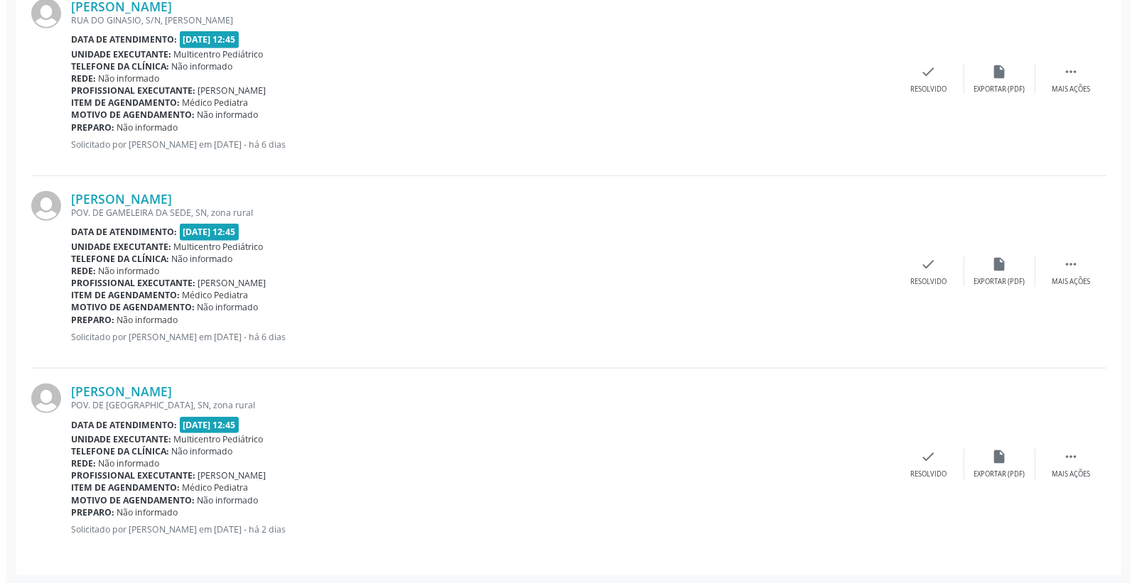
scroll to position [632, 0]
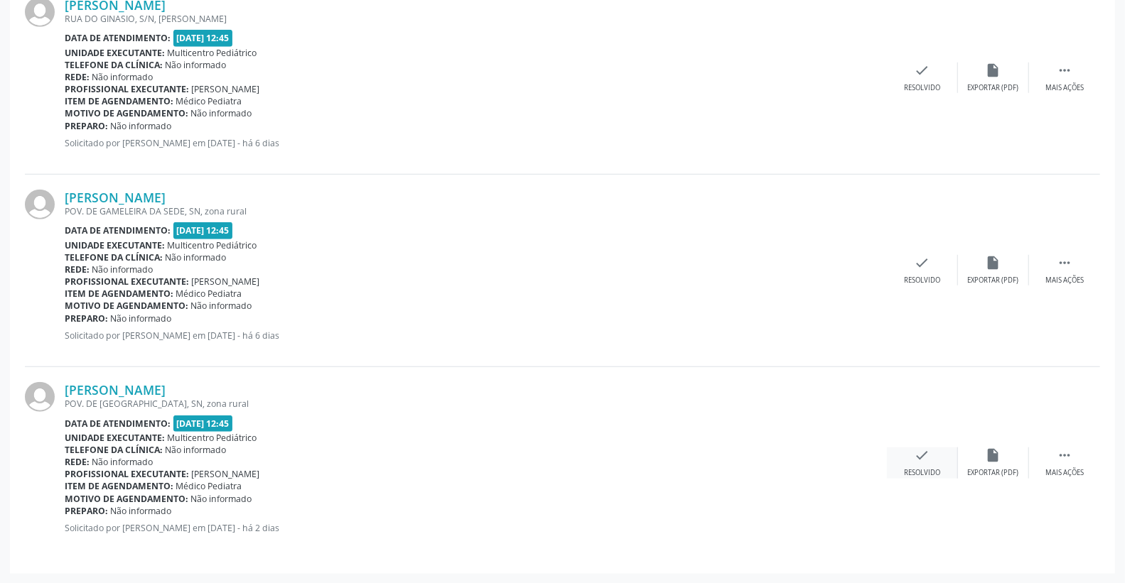
click at [915, 456] on icon "check" at bounding box center [923, 456] width 16 height 16
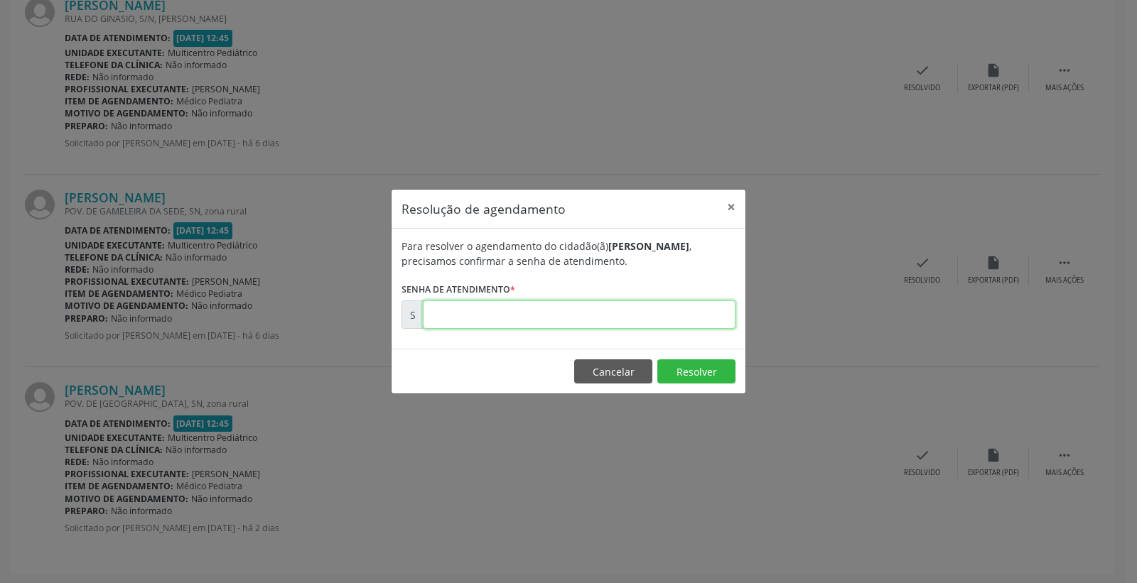
click at [657, 322] on input "text" at bounding box center [579, 315] width 313 height 28
type input "00176985"
click at [691, 374] on button "Resolver" at bounding box center [696, 372] width 78 height 24
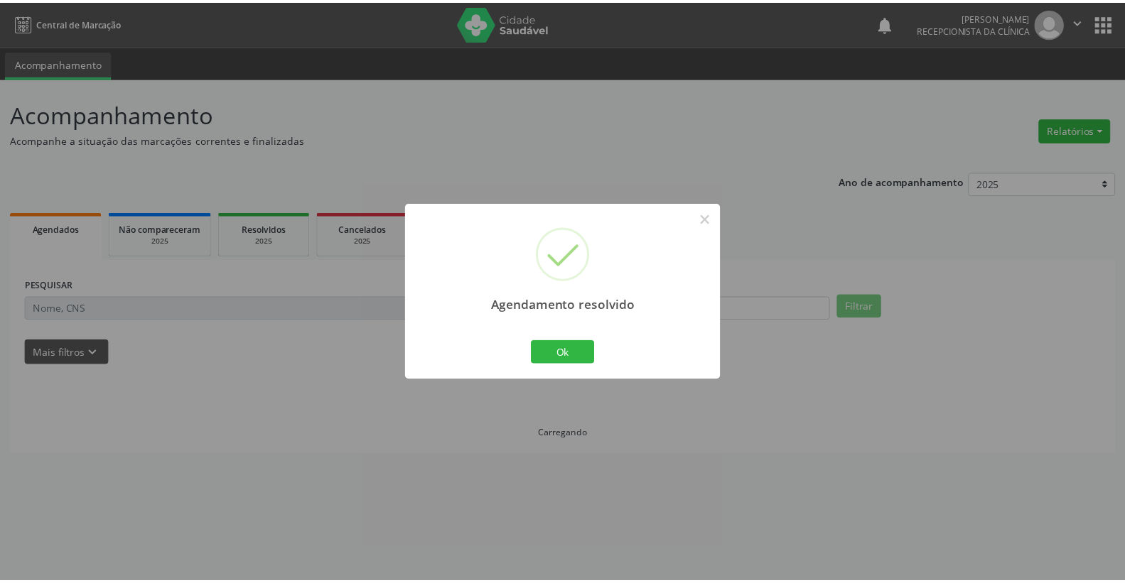
scroll to position [0, 0]
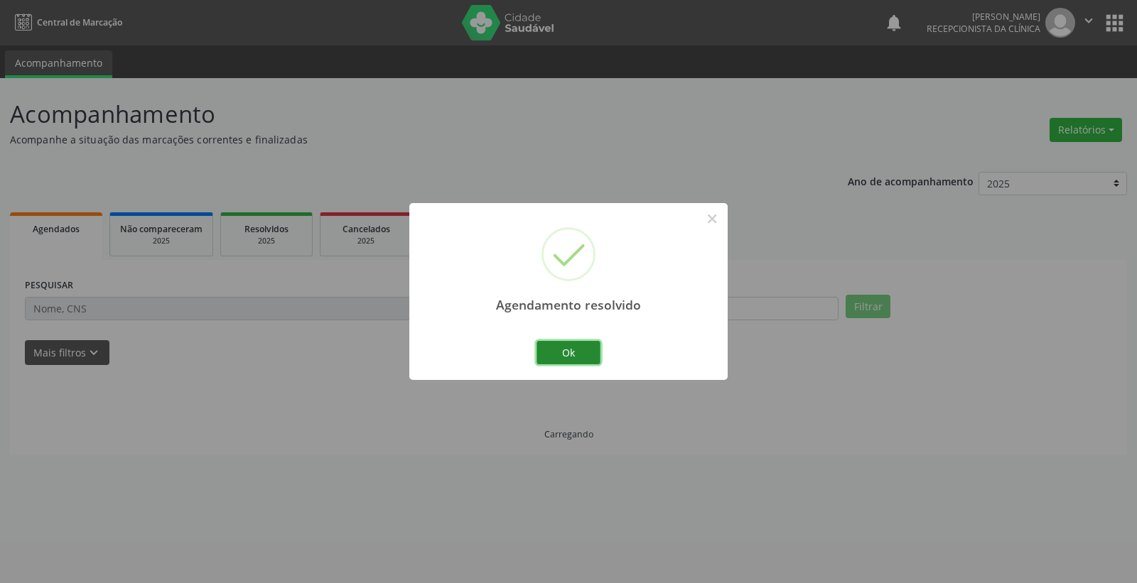
click at [588, 343] on button "Ok" at bounding box center [569, 353] width 64 height 24
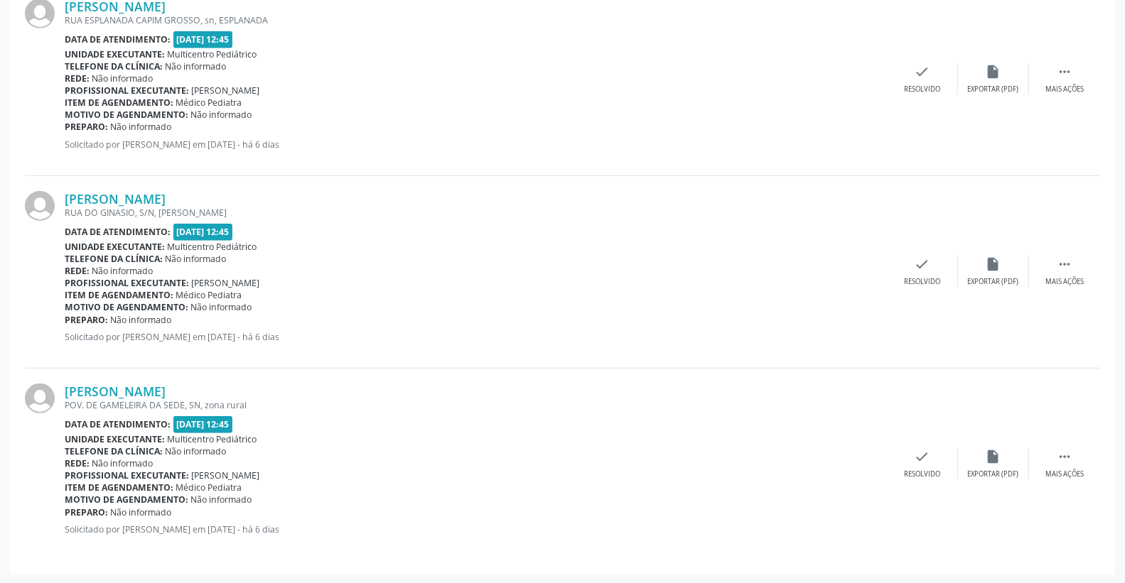
scroll to position [439, 0]
click at [166, 392] on link "[PERSON_NAME]" at bounding box center [115, 391] width 101 height 16
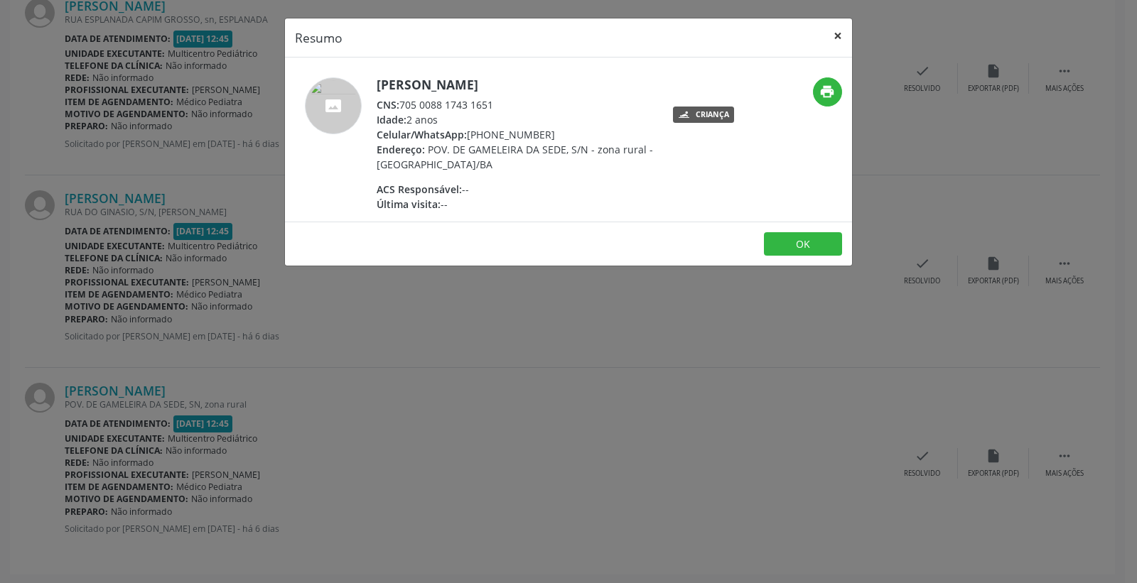
click at [839, 41] on button "×" at bounding box center [838, 35] width 28 height 35
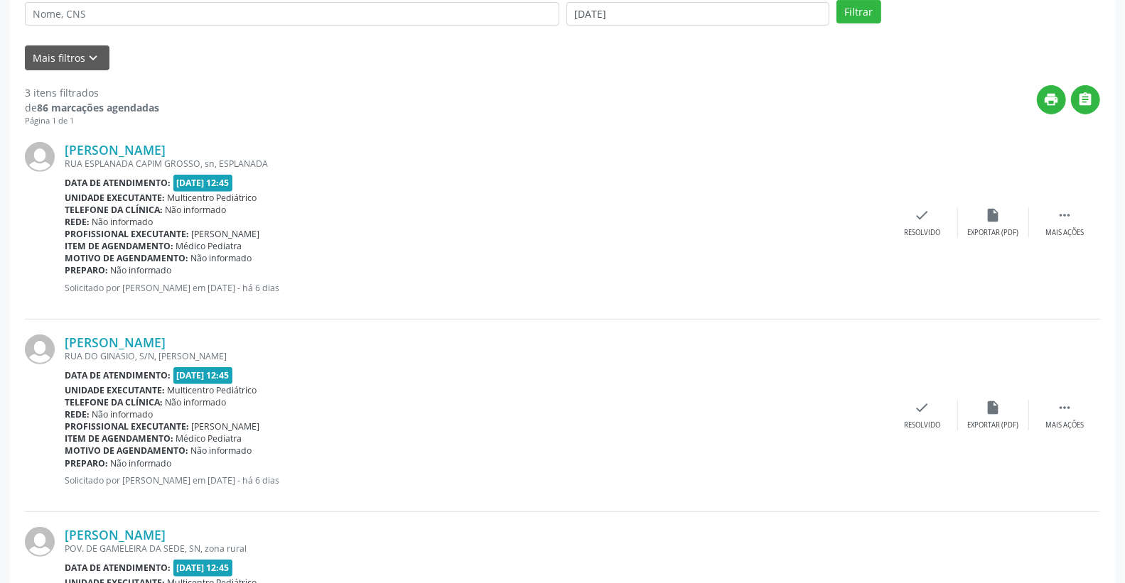
scroll to position [281, 0]
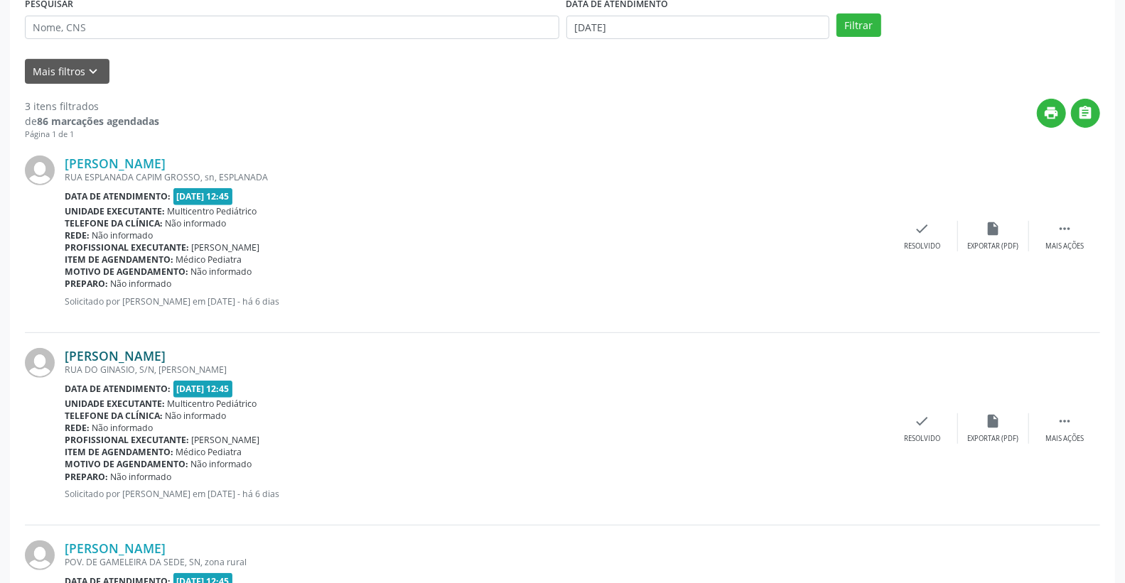
click at [158, 354] on link "[PERSON_NAME]" at bounding box center [115, 356] width 101 height 16
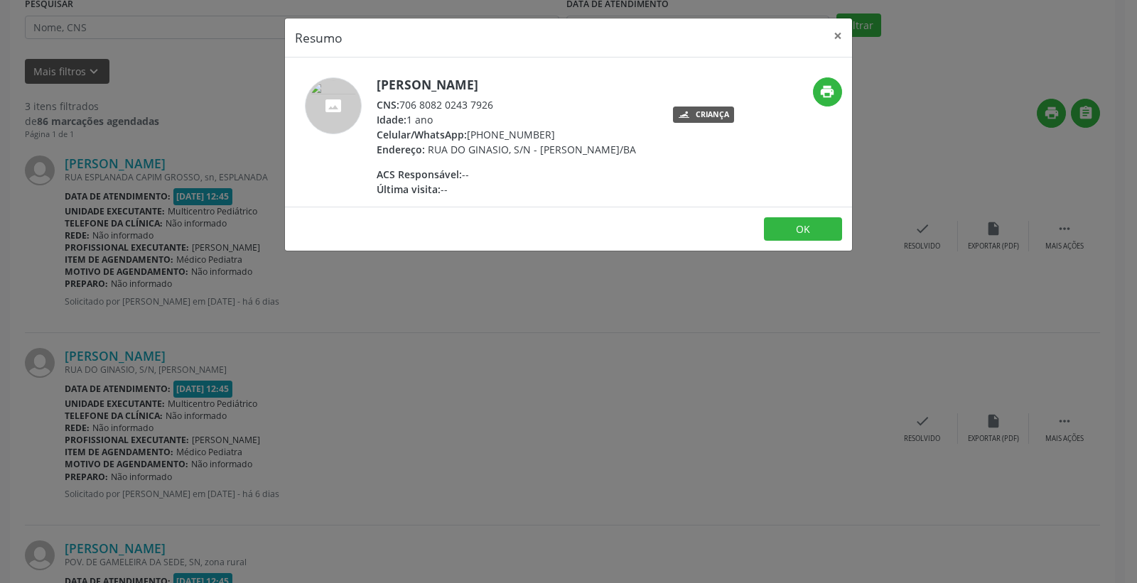
drag, startPoint x: 399, startPoint y: 100, endPoint x: 522, endPoint y: 104, distance: 123.7
click at [522, 104] on div "CNS: 706 8082 0243 7926" at bounding box center [506, 104] width 259 height 15
copy div "706 8082 0243 7926"
click at [839, 33] on button "×" at bounding box center [838, 35] width 28 height 35
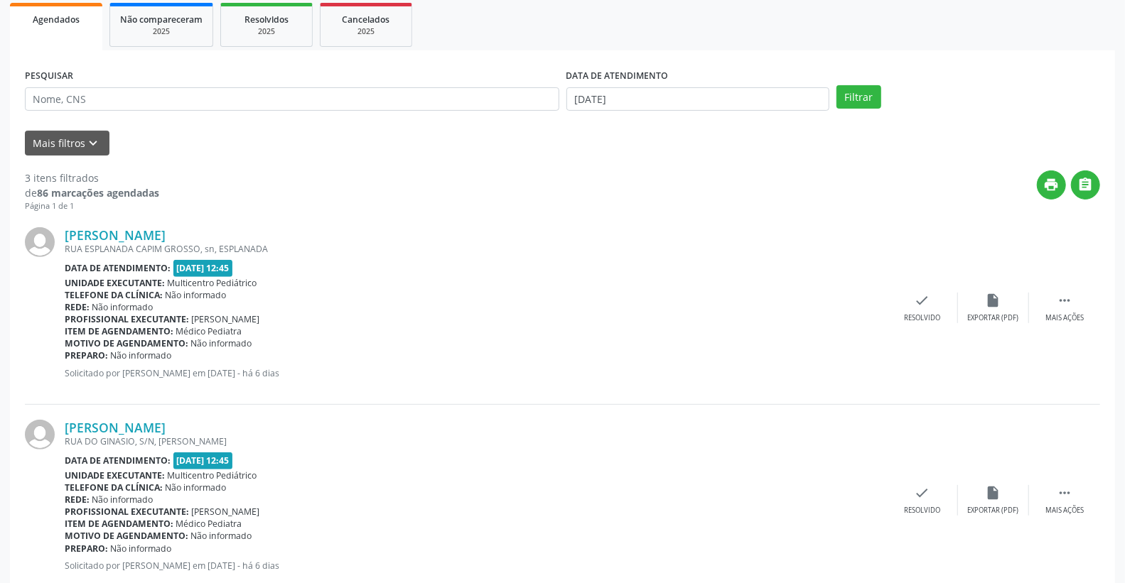
scroll to position [203, 0]
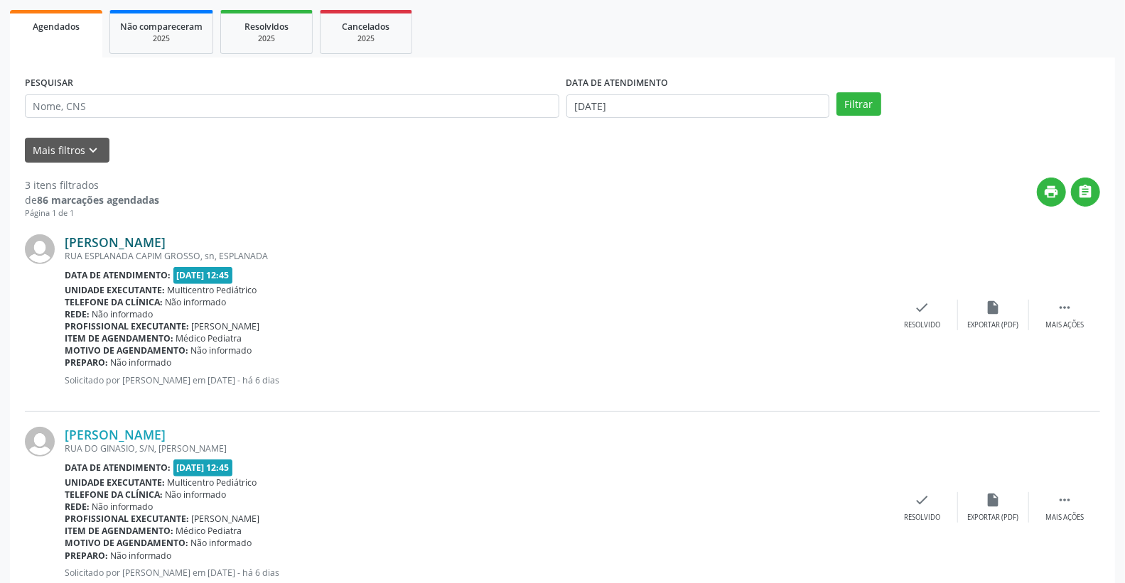
click at [166, 239] on link "[PERSON_NAME]" at bounding box center [115, 243] width 101 height 16
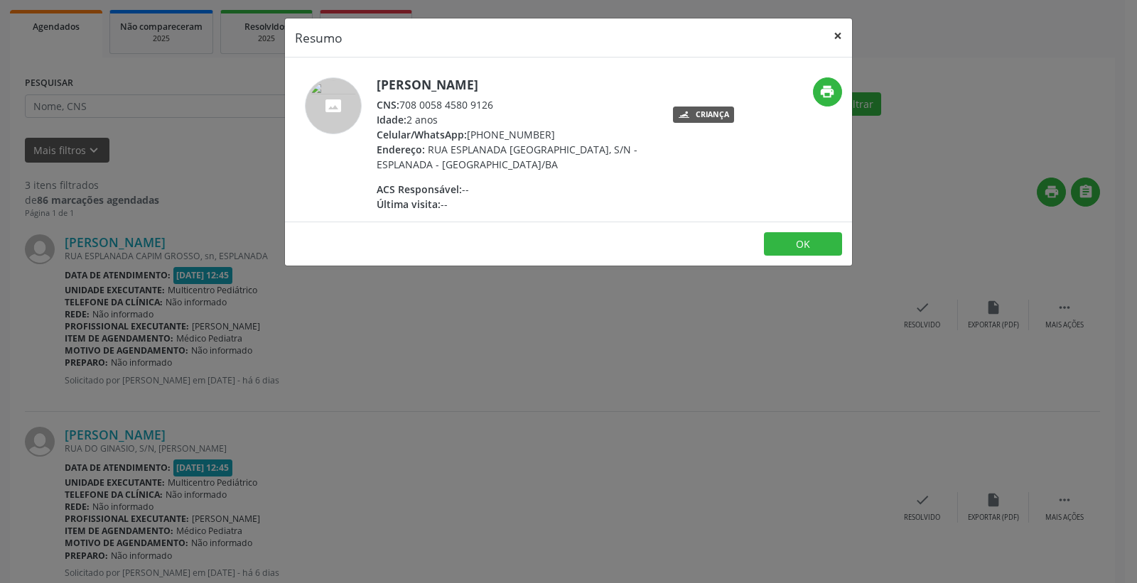
click at [841, 31] on button "×" at bounding box center [838, 35] width 28 height 35
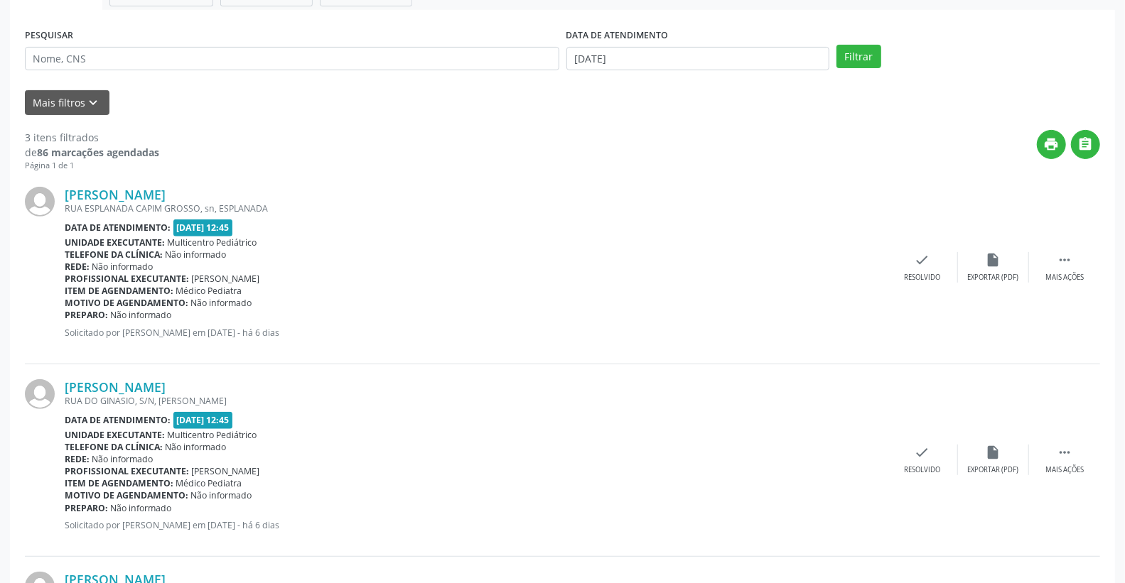
scroll to position [439, 0]
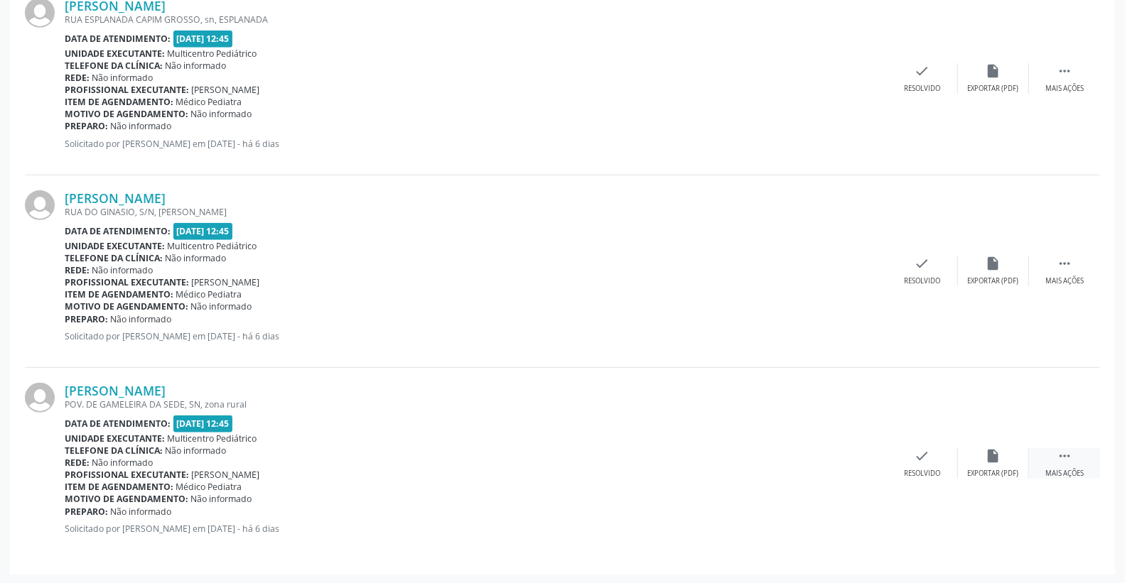
click at [1084, 456] on div " Mais ações" at bounding box center [1064, 463] width 71 height 31
click at [999, 459] on icon "alarm_off" at bounding box center [994, 456] width 16 height 16
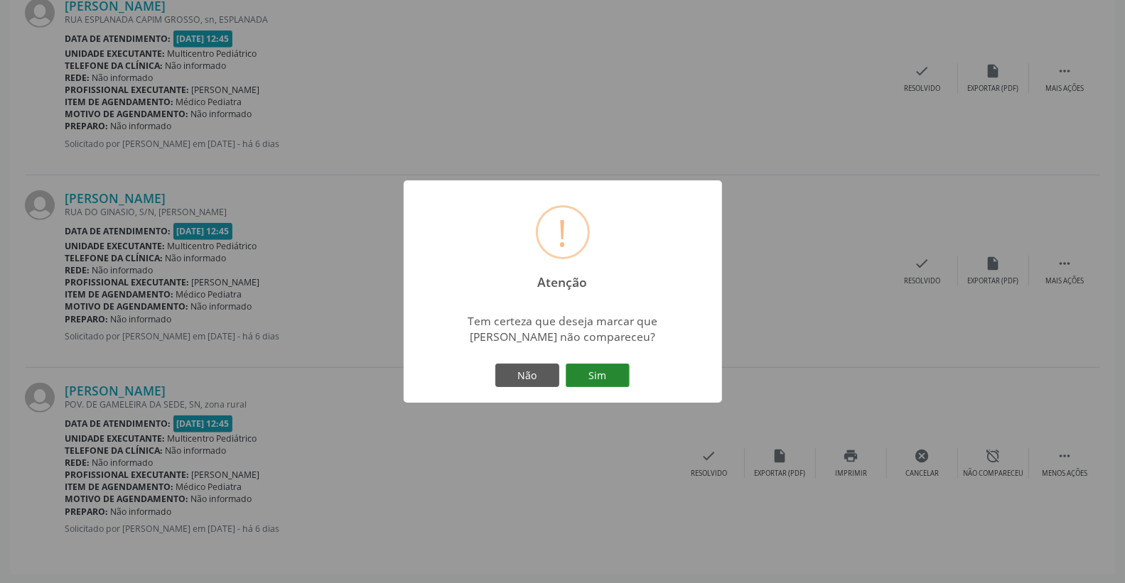
click at [608, 375] on button "Sim" at bounding box center [598, 376] width 64 height 24
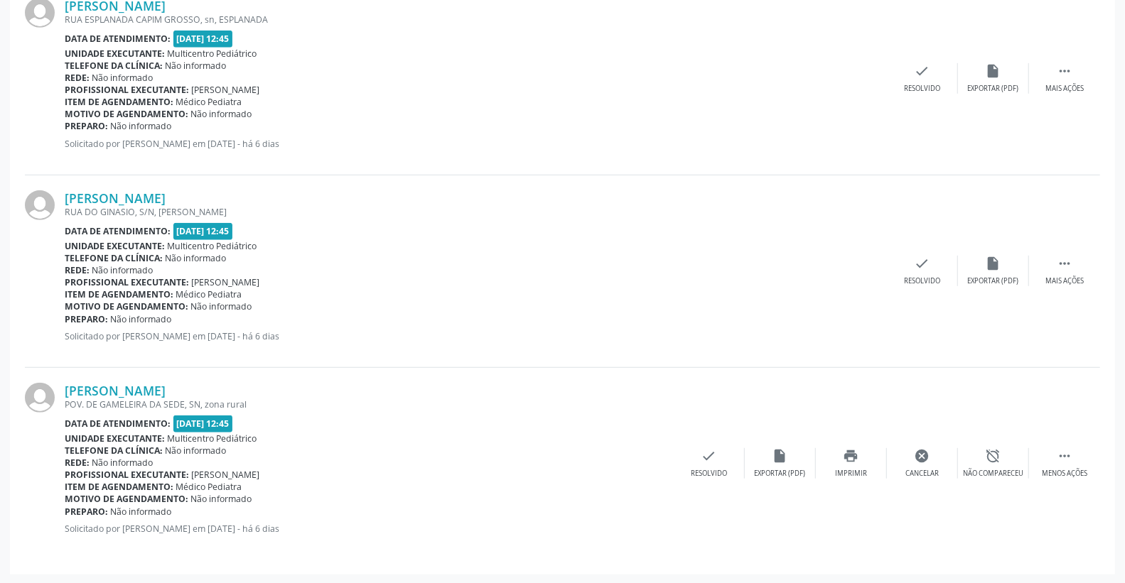
scroll to position [0, 0]
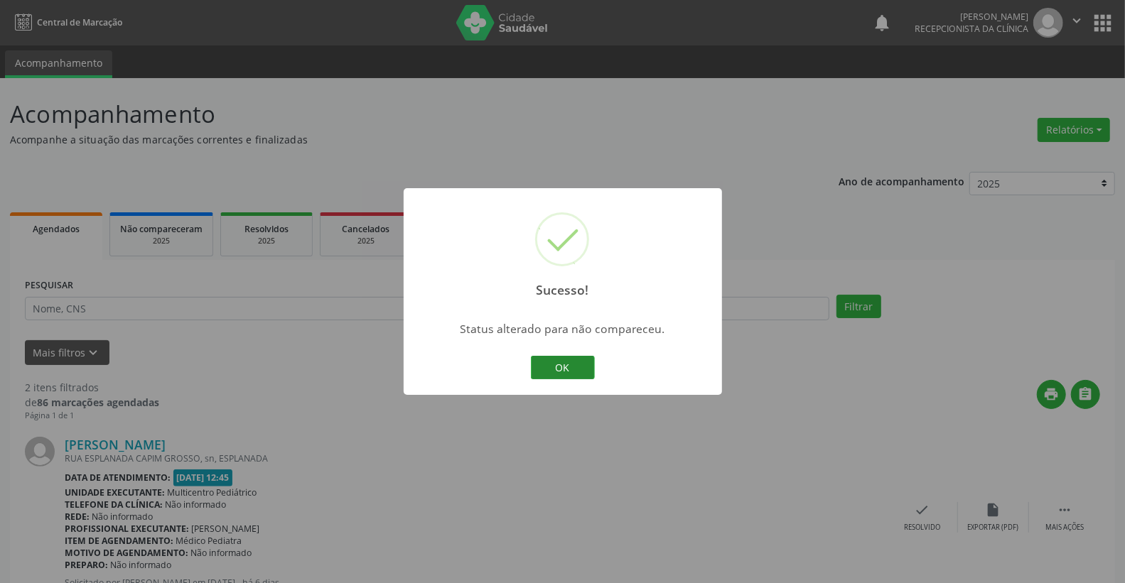
click at [578, 360] on button "OK" at bounding box center [563, 368] width 64 height 24
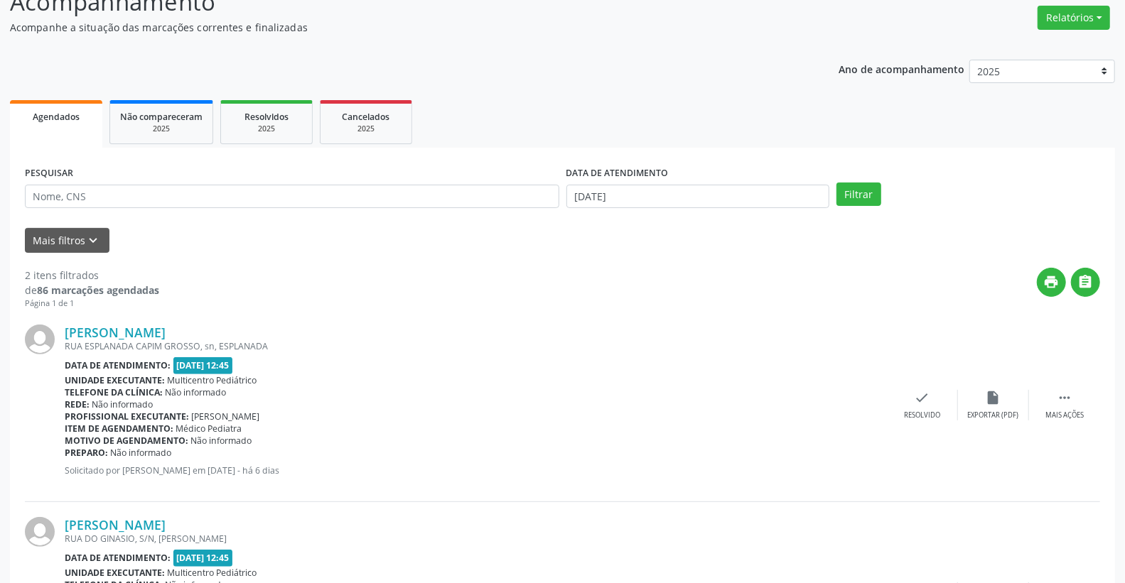
scroll to position [247, 0]
